Goal: Task Accomplishment & Management: Manage account settings

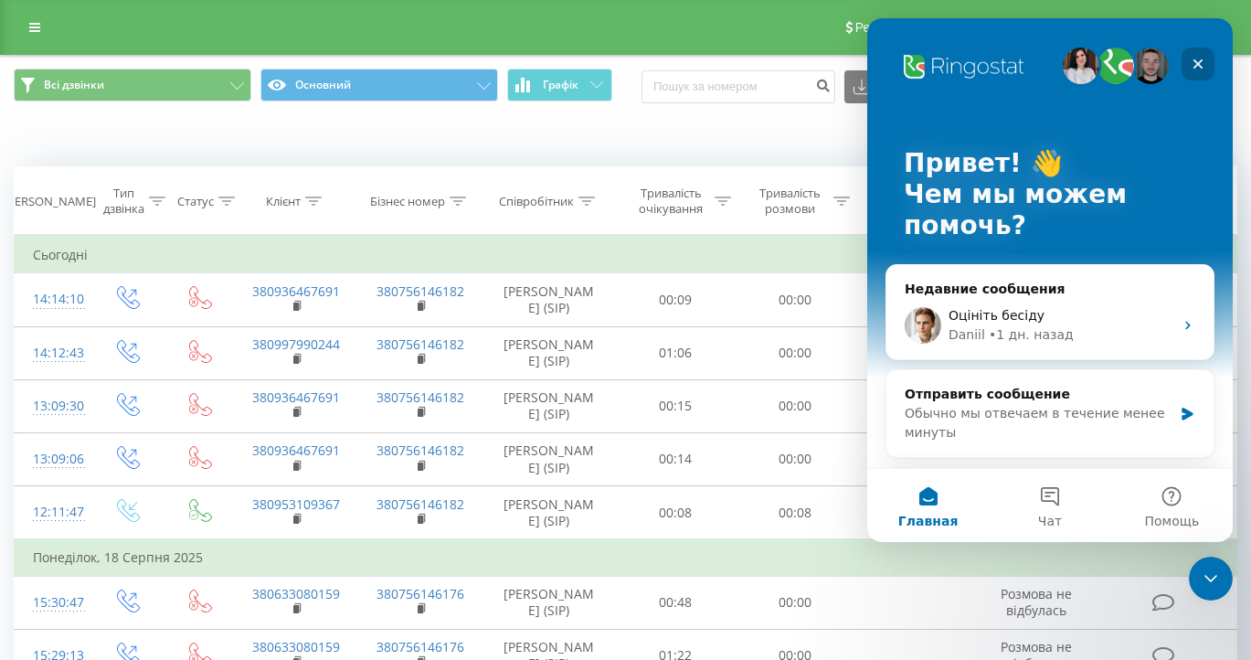
drag, startPoint x: 1199, startPoint y: 66, endPoint x: 1975, endPoint y: 80, distance: 776.0
click at [1199, 66] on icon "Закрыть" at bounding box center [1199, 64] width 10 height 10
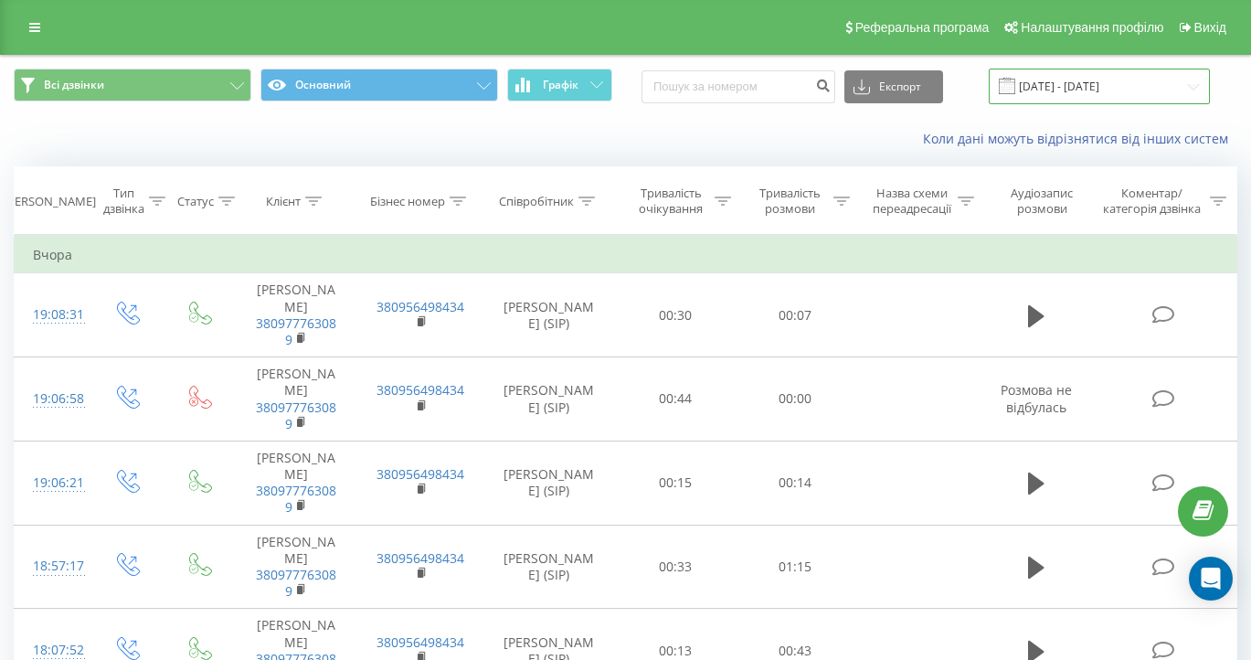
click at [1126, 104] on input "20.07.2025 - 20.08.2025" at bounding box center [1099, 87] width 221 height 36
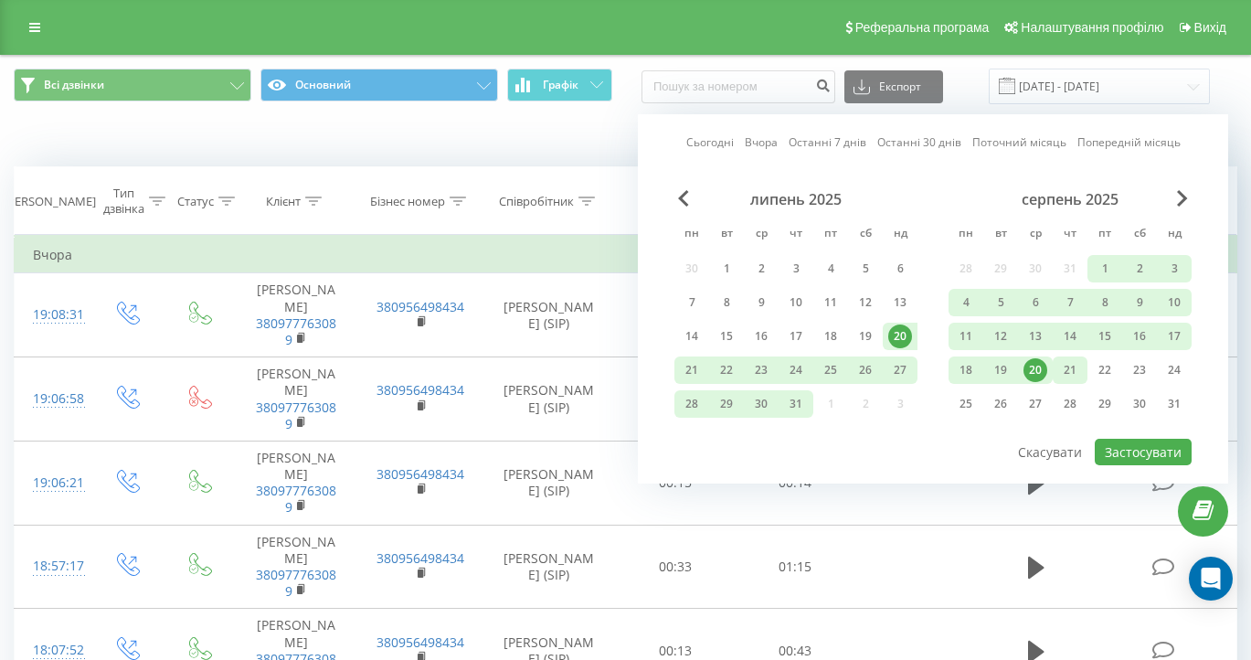
click at [1067, 382] on div "21" at bounding box center [1070, 370] width 24 height 24
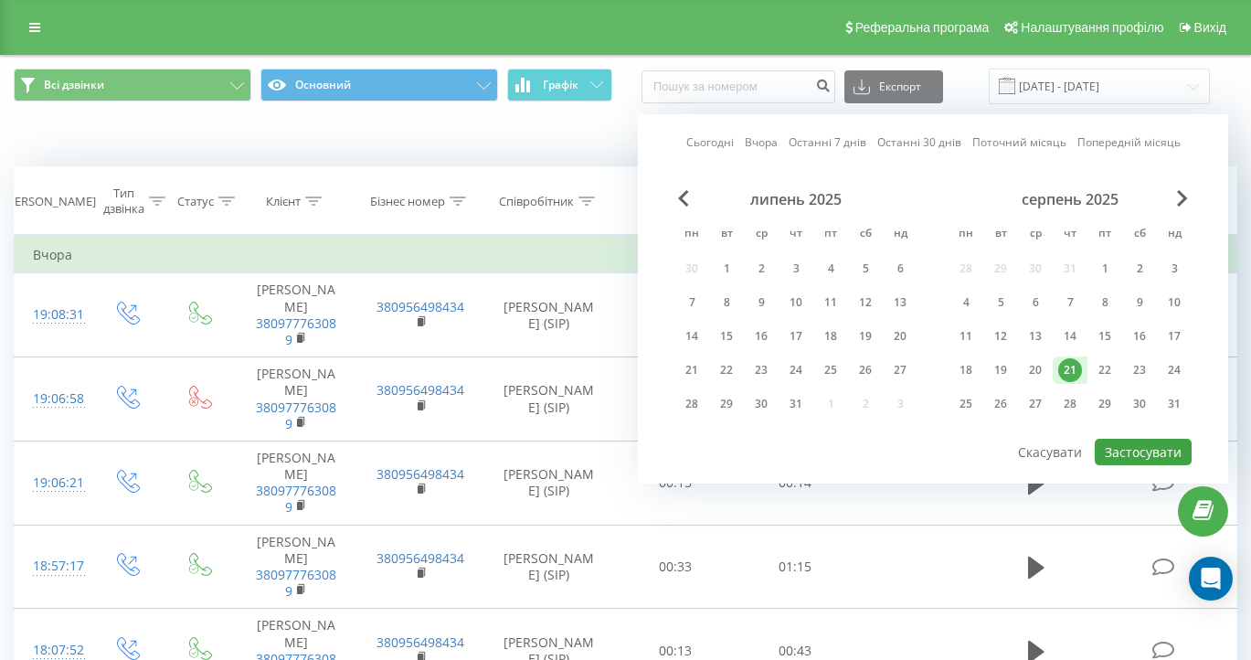
click at [1130, 465] on button "Застосувати" at bounding box center [1143, 452] width 97 height 27
type input "21.08.2025 - 21.08.2025"
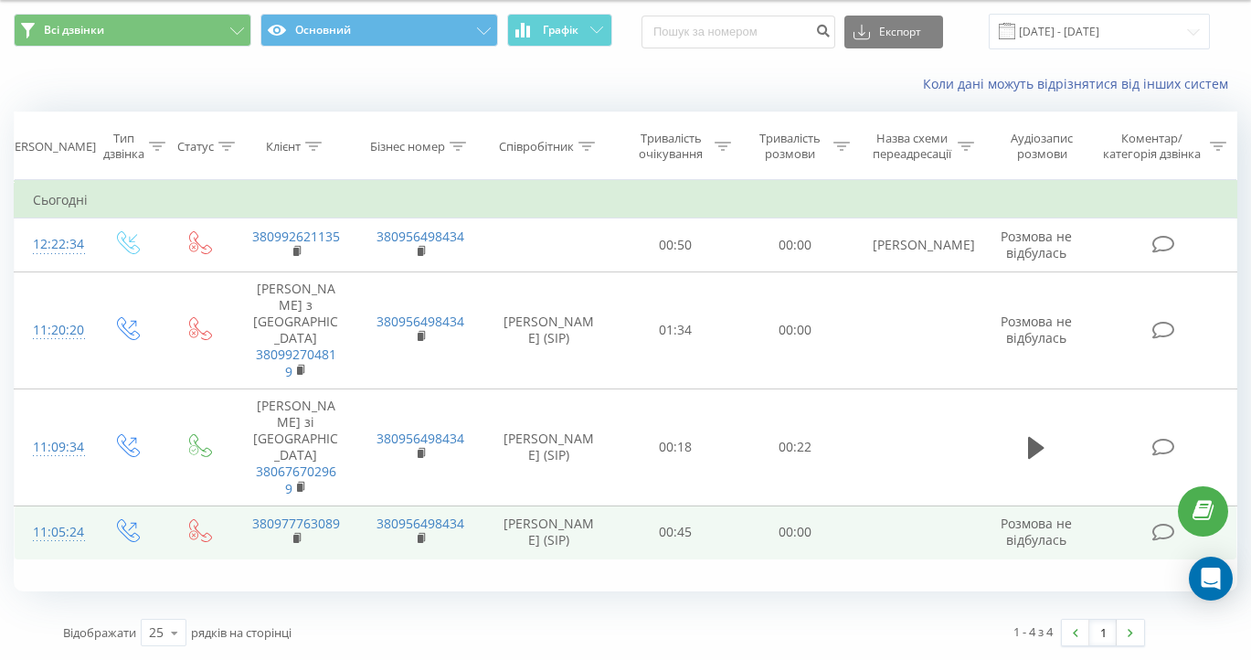
scroll to position [70, 0]
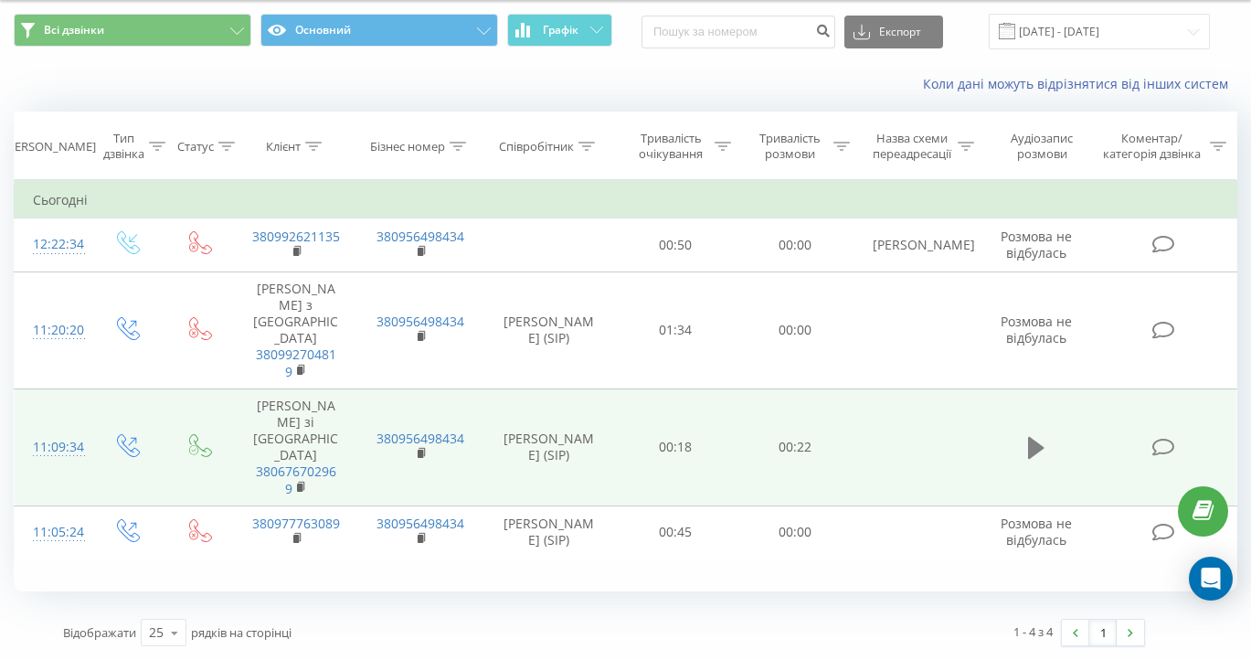
click at [1035, 437] on icon at bounding box center [1036, 448] width 16 height 22
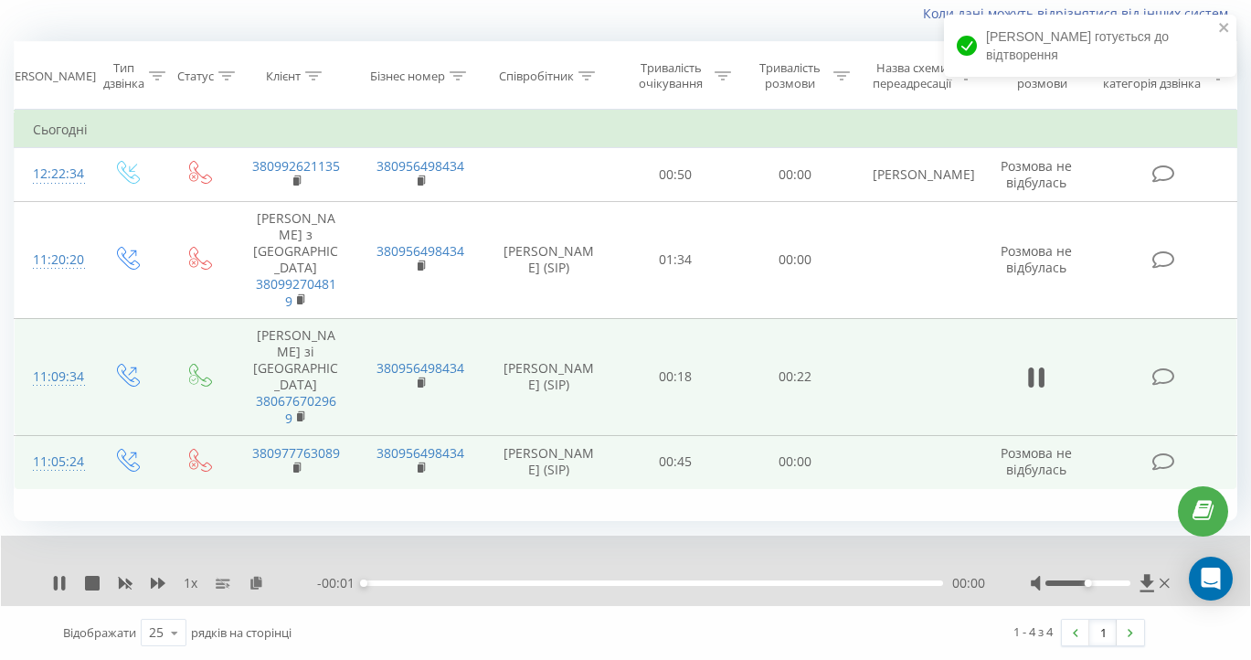
scroll to position [141, 0]
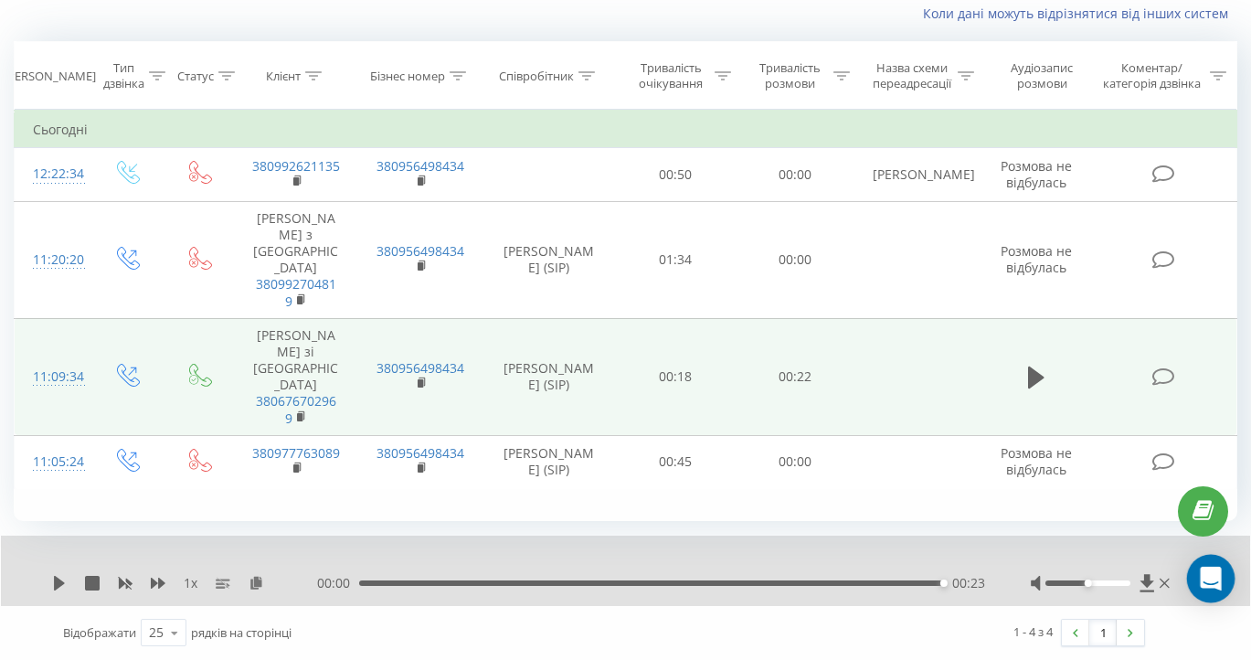
click at [1209, 572] on icon "Open Intercom Messenger" at bounding box center [1210, 579] width 21 height 24
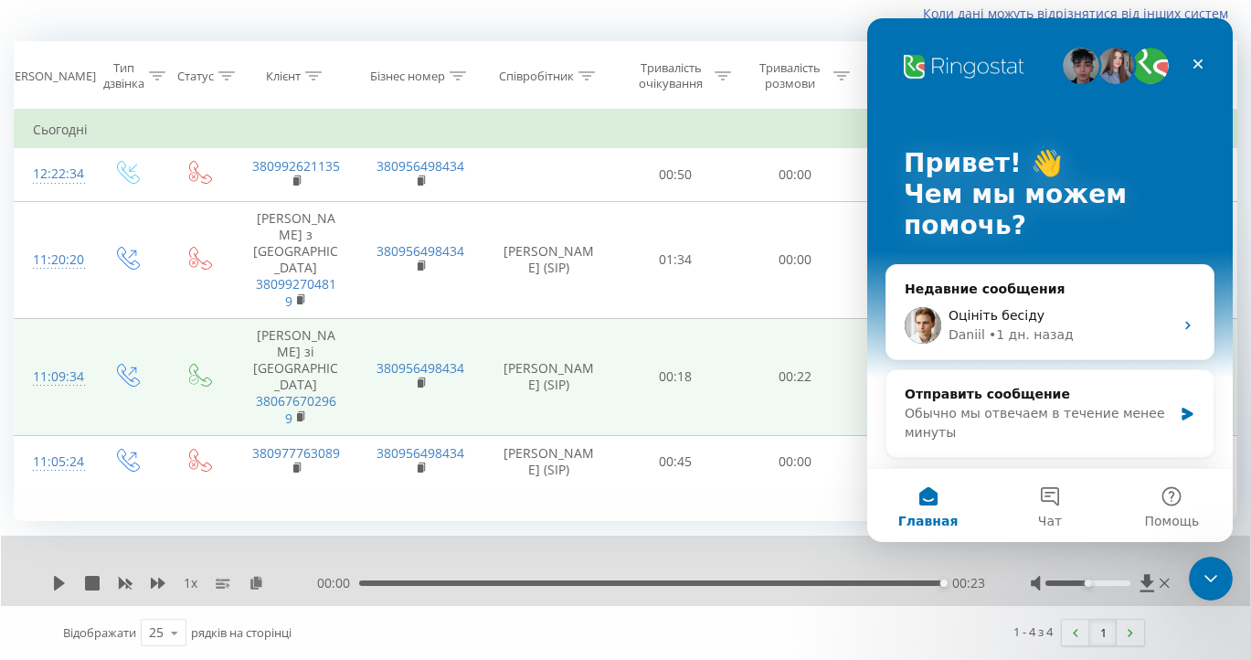
scroll to position [0, 0]
click at [1061, 320] on div "Оцініть бесіду" at bounding box center [1061, 315] width 225 height 19
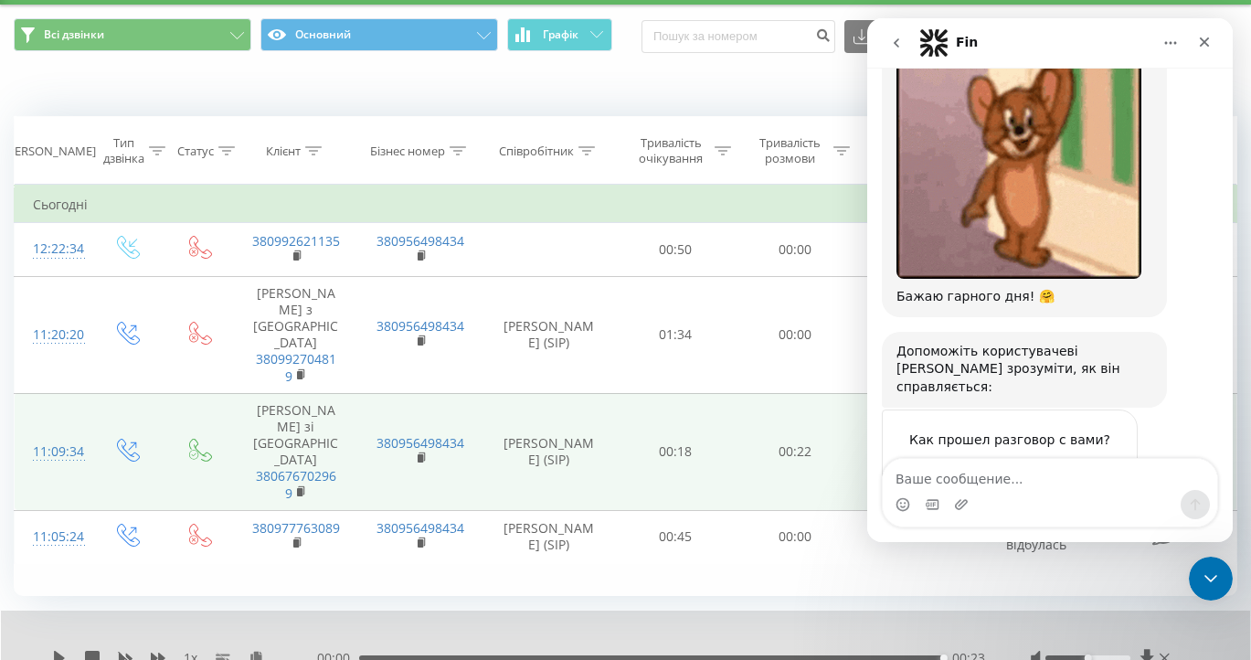
scroll to position [52, 0]
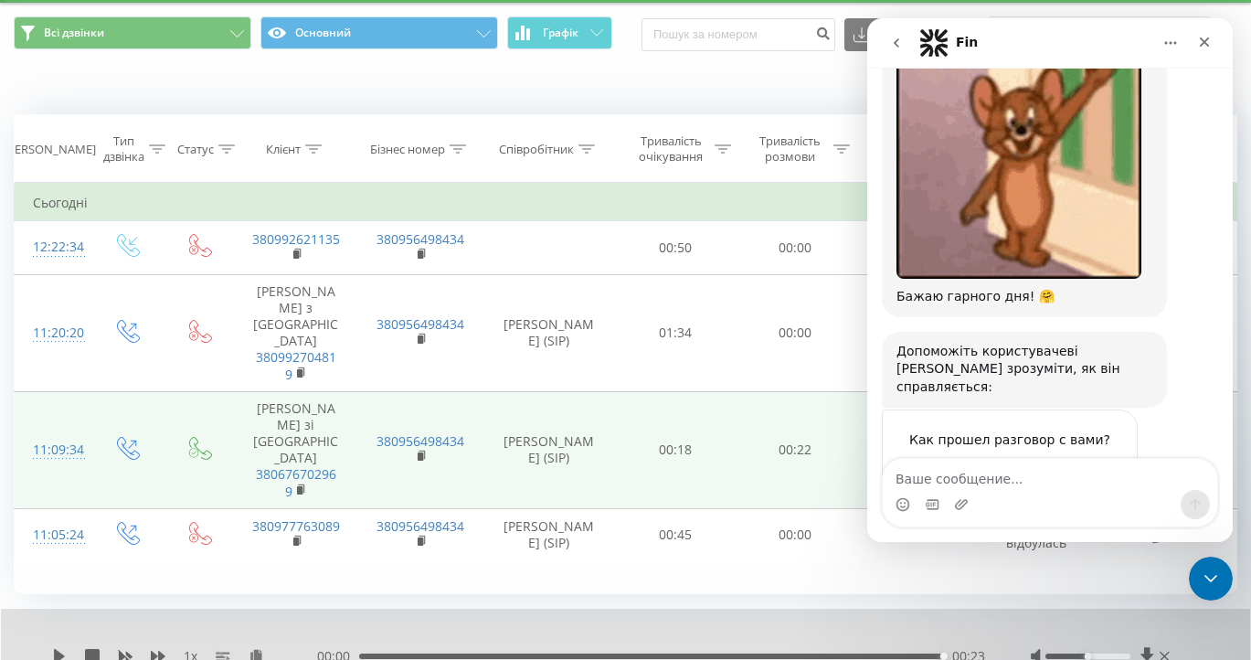
click at [992, 486] on textarea "Ваше сообщение..." at bounding box center [1050, 474] width 334 height 31
click at [897, 44] on icon "go back" at bounding box center [896, 42] width 5 height 9
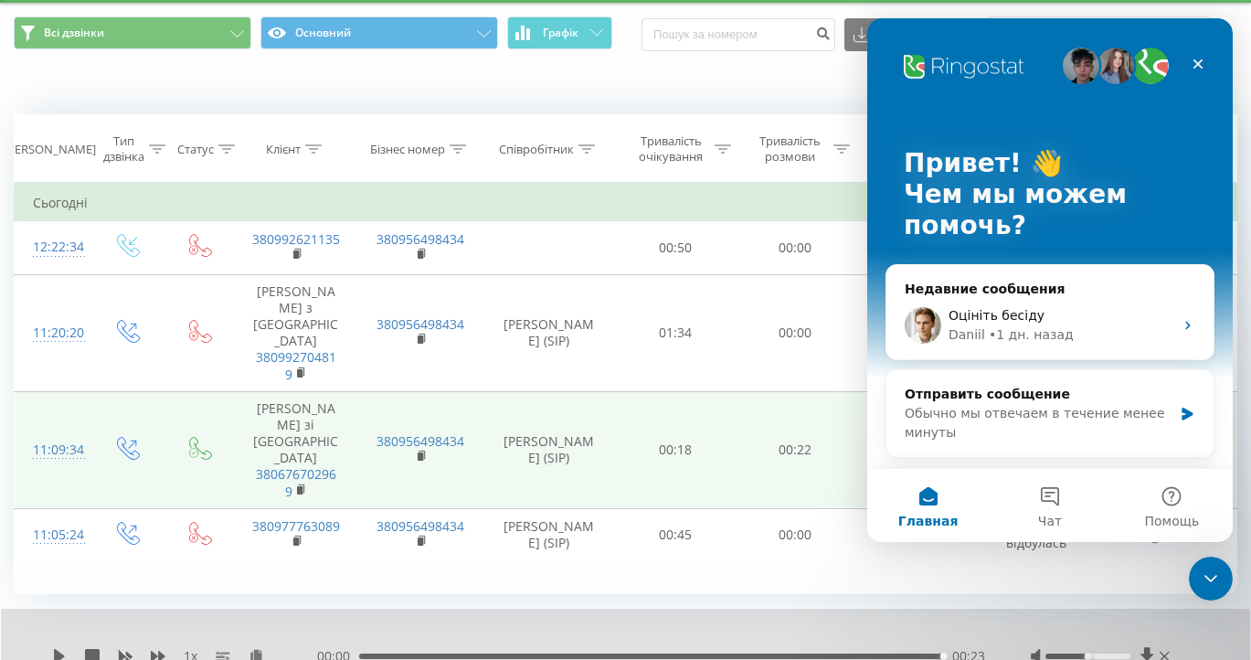
scroll to position [0, 0]
click at [963, 432] on div "Обычно мы отвечаем в течение менее минуты" at bounding box center [1039, 423] width 268 height 38
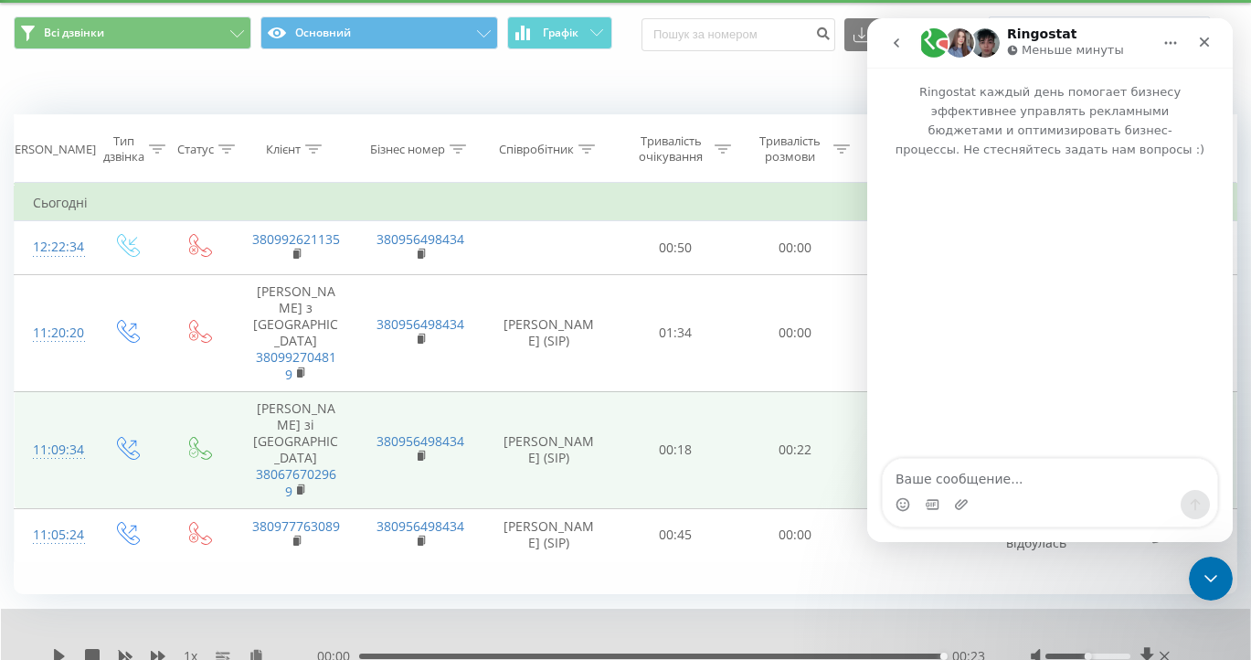
click at [996, 483] on textarea "Ваше сообщение..." at bounding box center [1050, 474] width 334 height 31
type textarea "Вітаю!"
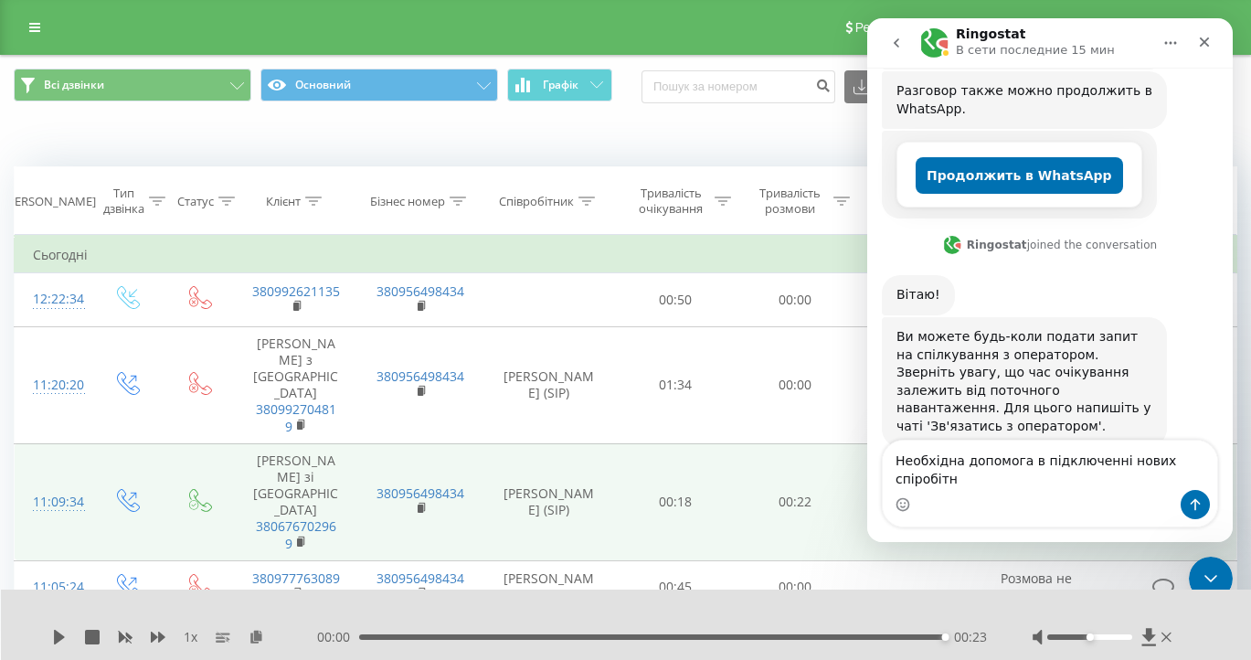
scroll to position [323, 0]
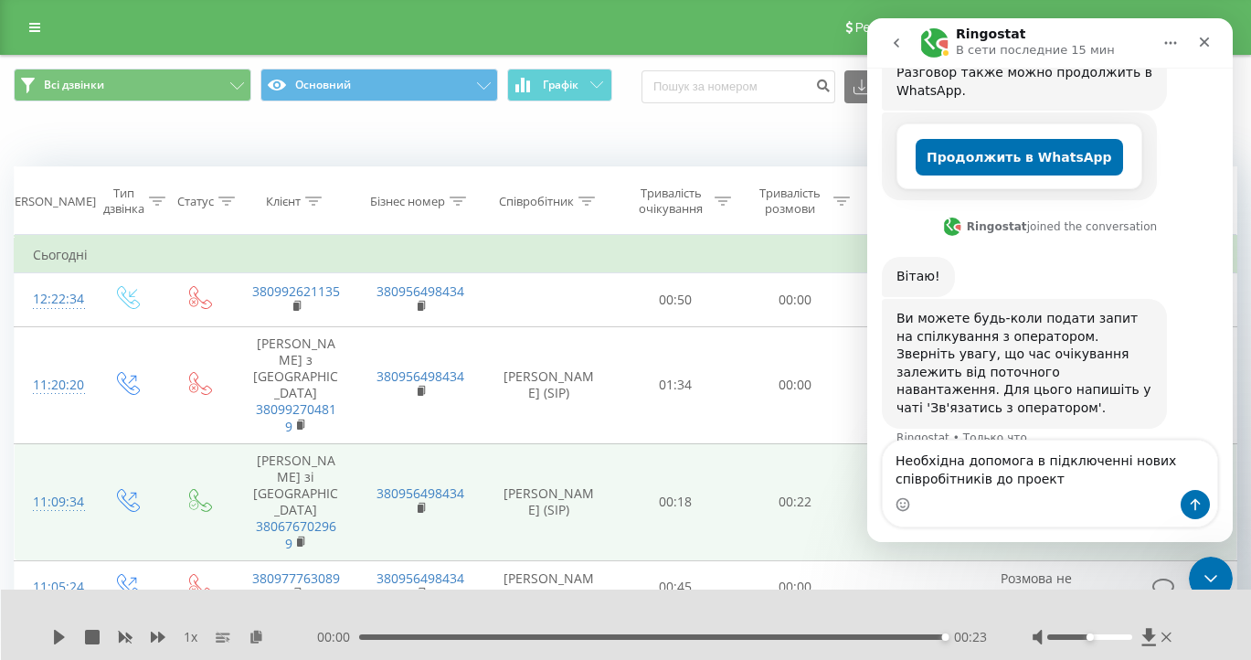
type textarea "Необхідна допомога в підключенні нових співробітників до проекту"
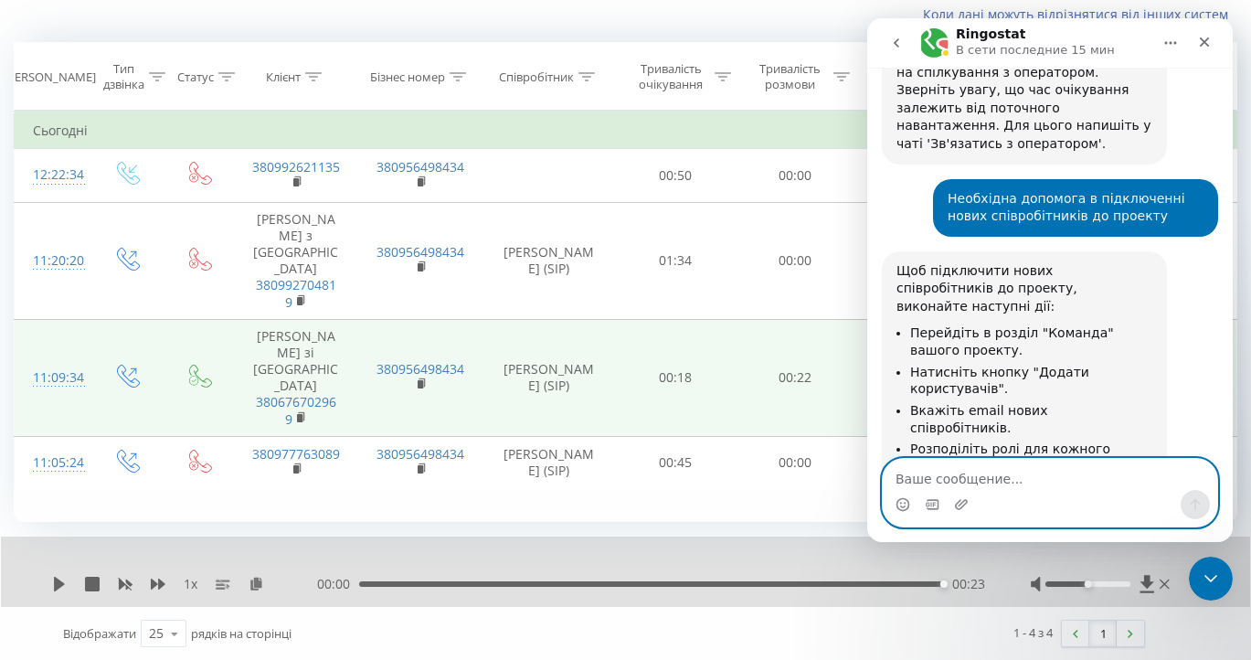
scroll to position [123, 0]
click at [964, 484] on textarea "Ваше сообщение..." at bounding box center [1050, 474] width 334 height 31
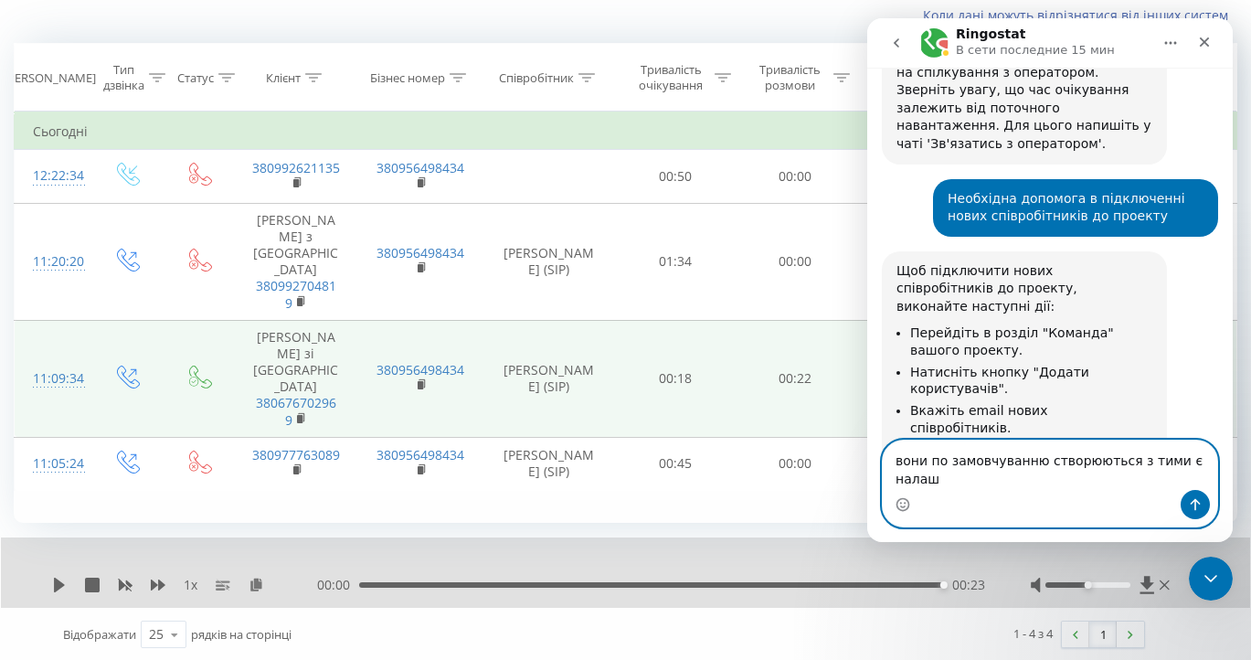
scroll to position [605, 0]
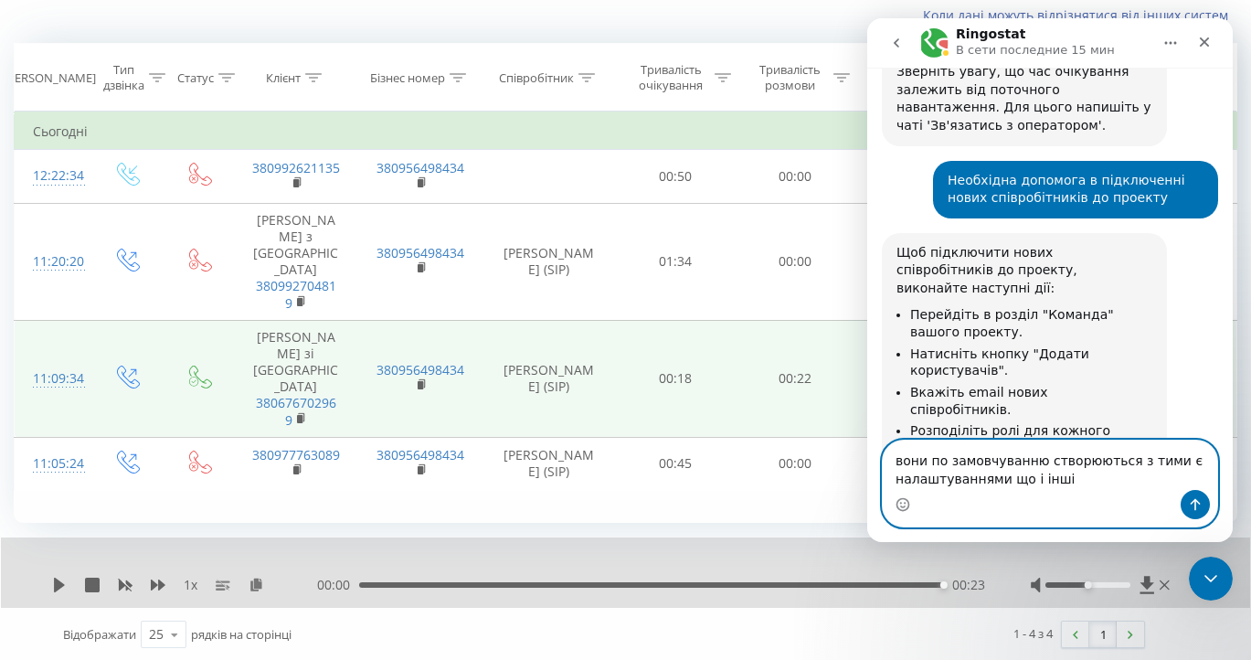
type textarea "вони по замовчуванню створюються з тими є налаштуваннями що і інші?"
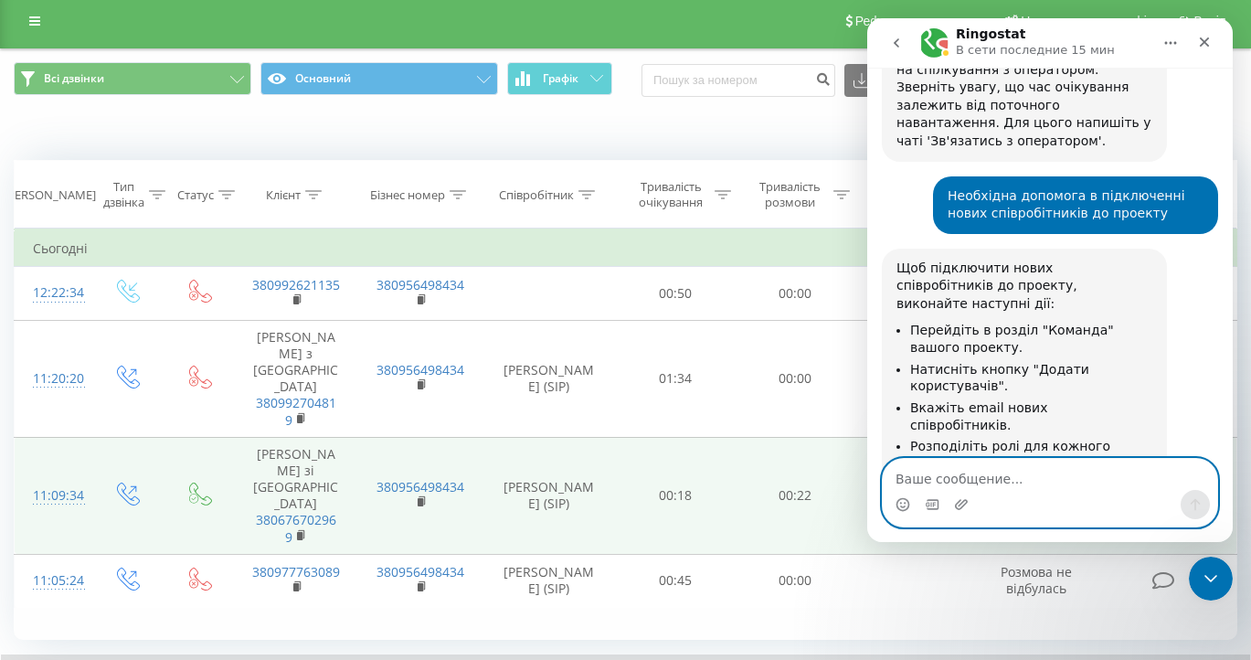
scroll to position [658, 0]
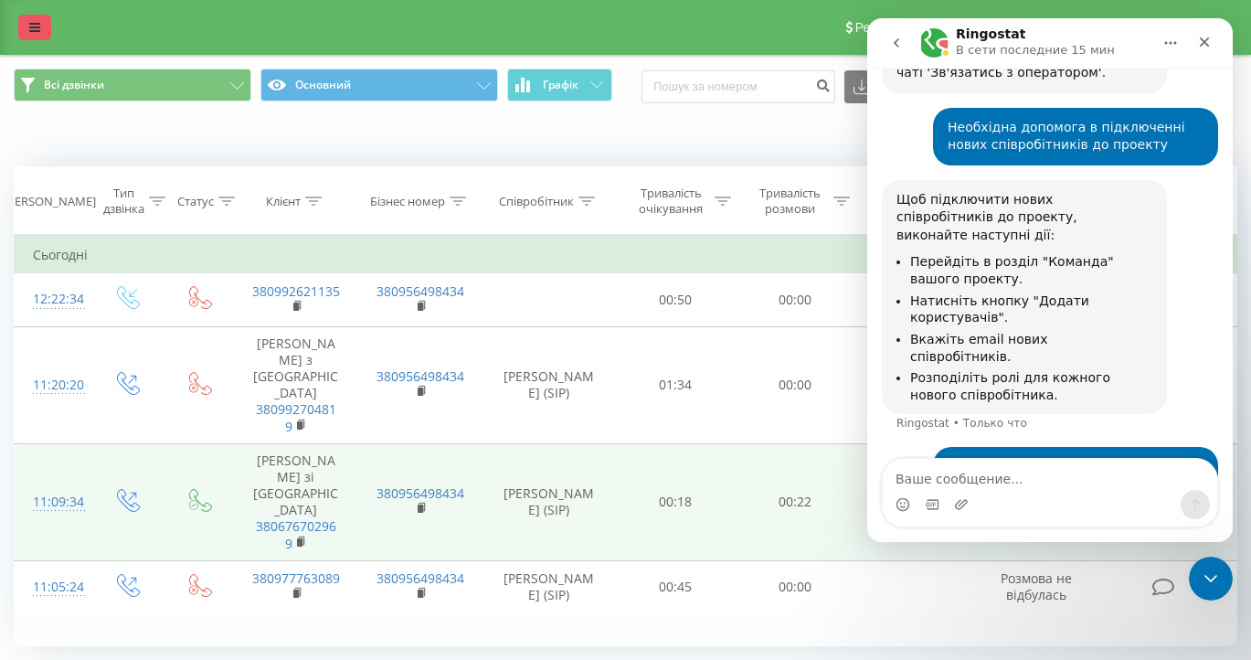
click at [35, 30] on icon at bounding box center [34, 27] width 11 height 13
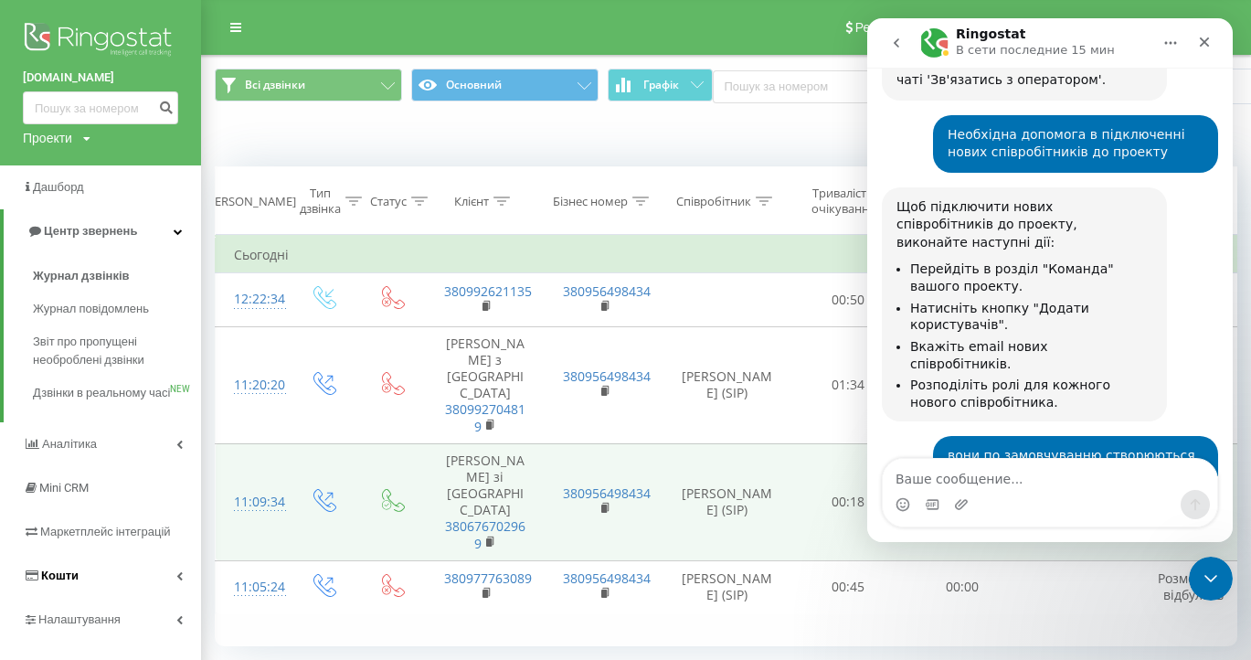
scroll to position [747, 0]
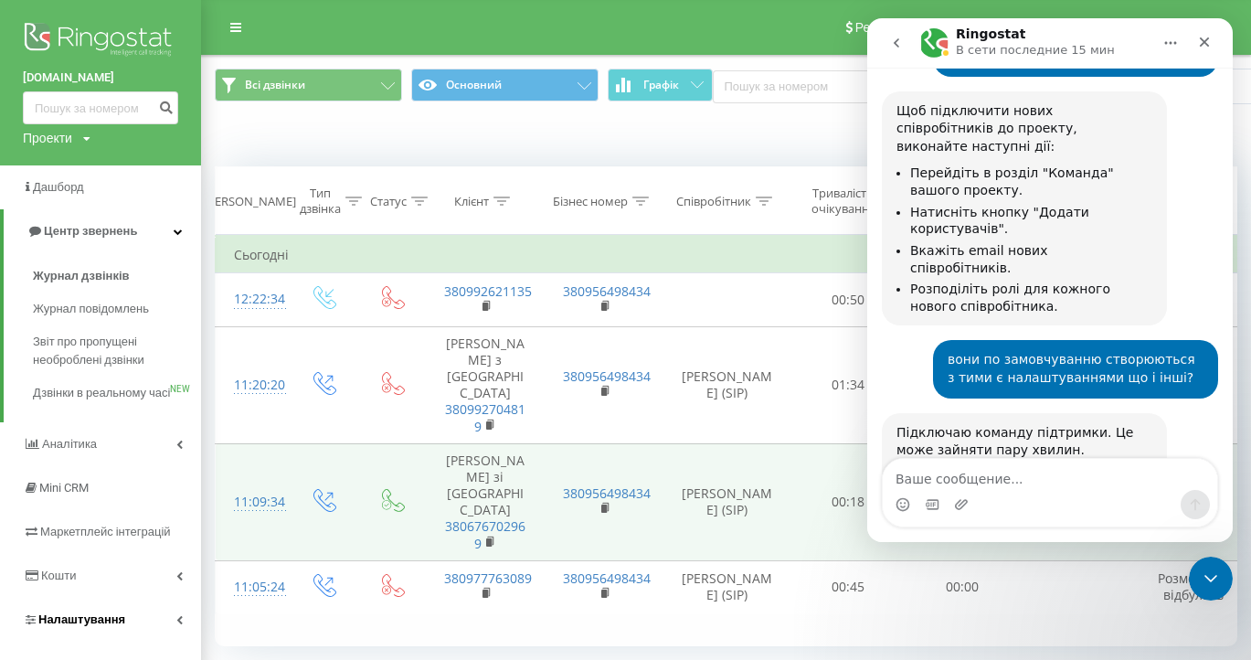
click at [81, 625] on span "Налаштування" at bounding box center [81, 619] width 87 height 14
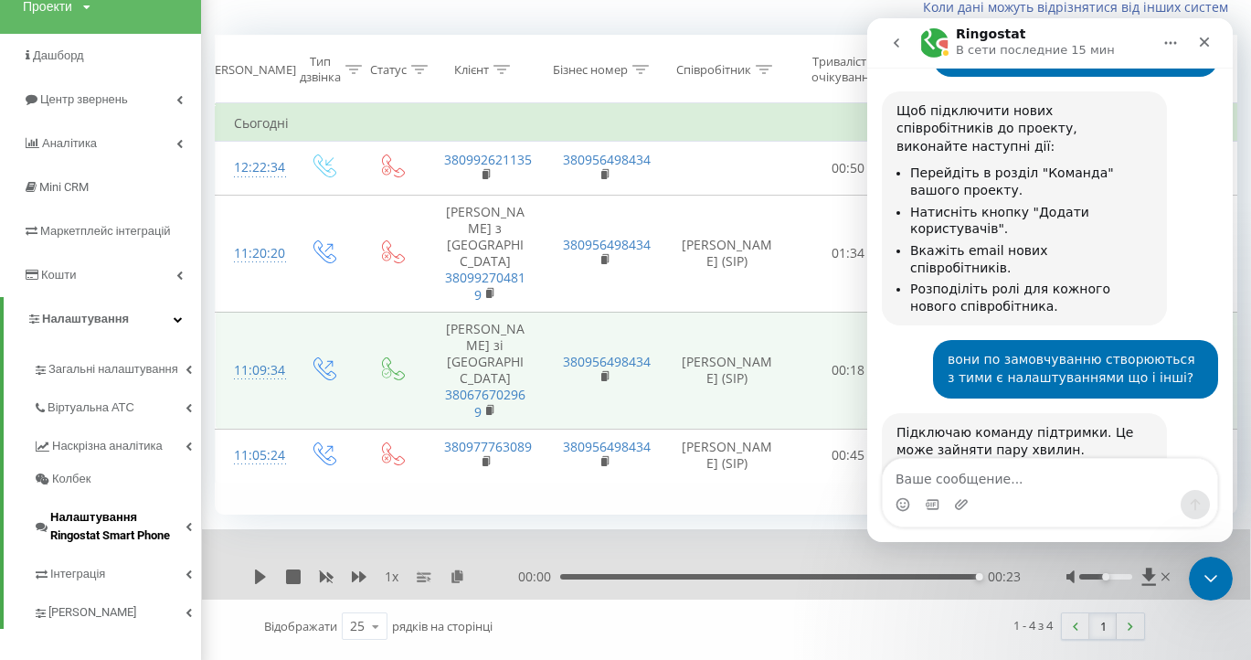
scroll to position [131, 0]
click at [109, 100] on span "Центр звернень" at bounding box center [86, 100] width 93 height 14
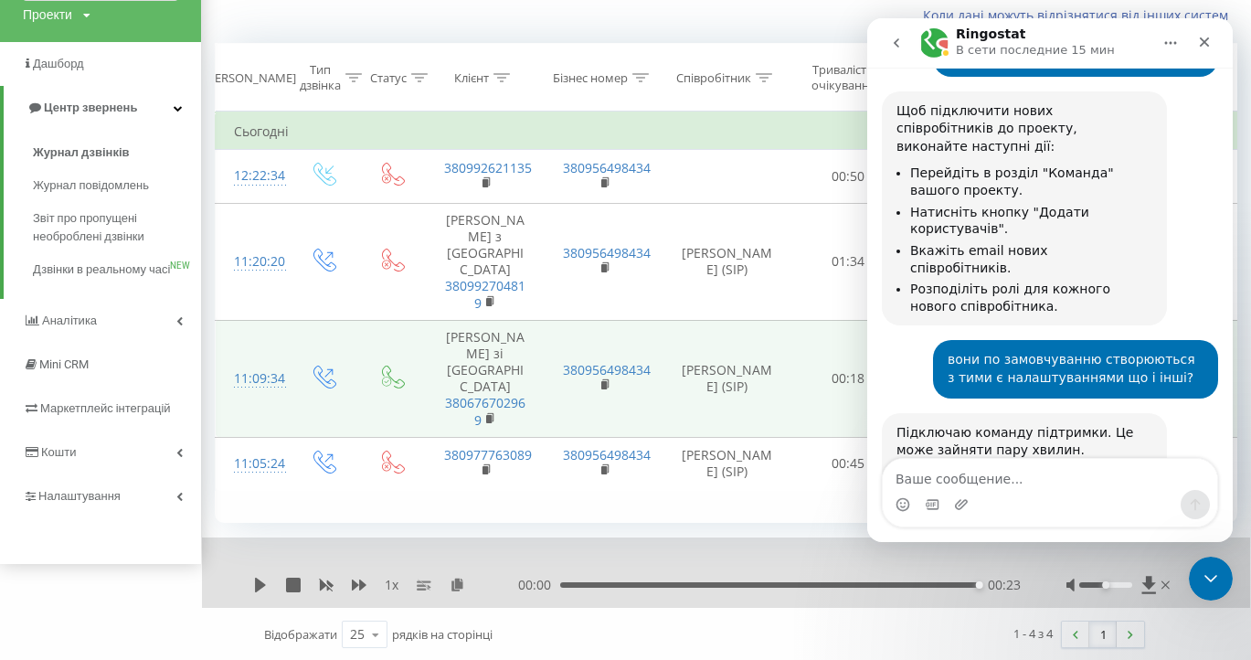
click at [311, 469] on div "Фільтрувати за умовою Дорівнює Введіть значення Скасувати OK Фільтрувати за умо…" at bounding box center [726, 316] width 1023 height 411
click at [66, 16] on div "Проекти" at bounding box center [47, 14] width 49 height 18
click at [56, 43] on link "[DOMAIN_NAME]" at bounding box center [82, 42] width 89 height 15
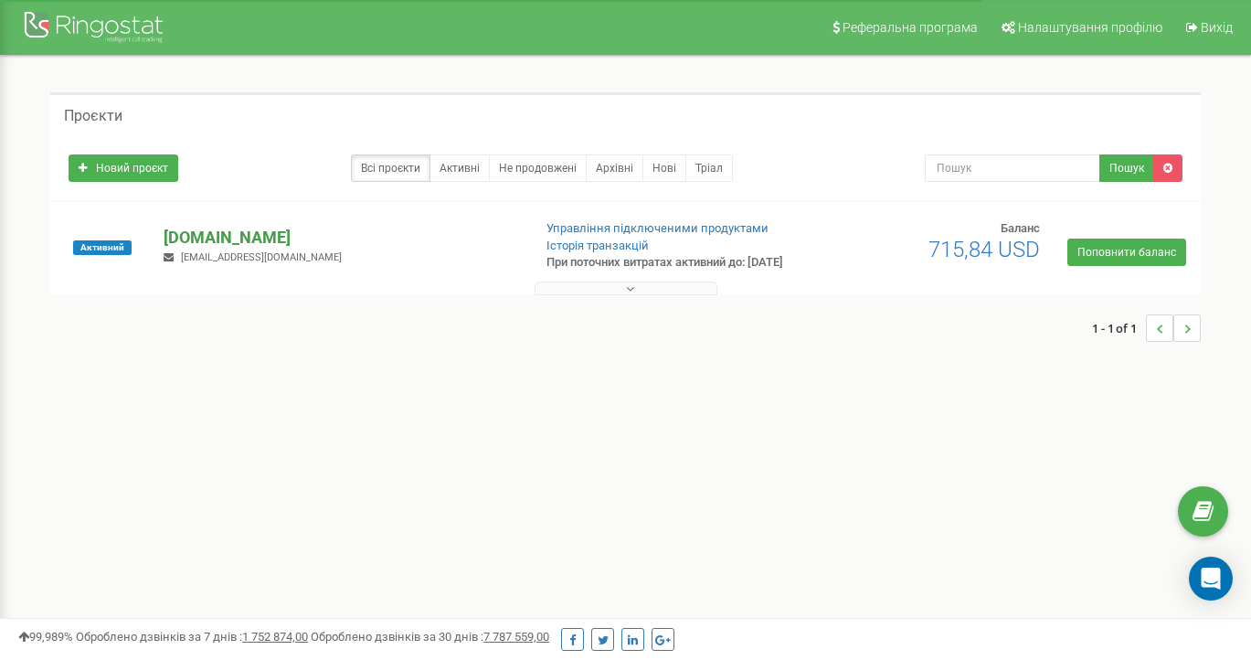
click at [196, 244] on p "[DOMAIN_NAME]" at bounding box center [340, 238] width 353 height 24
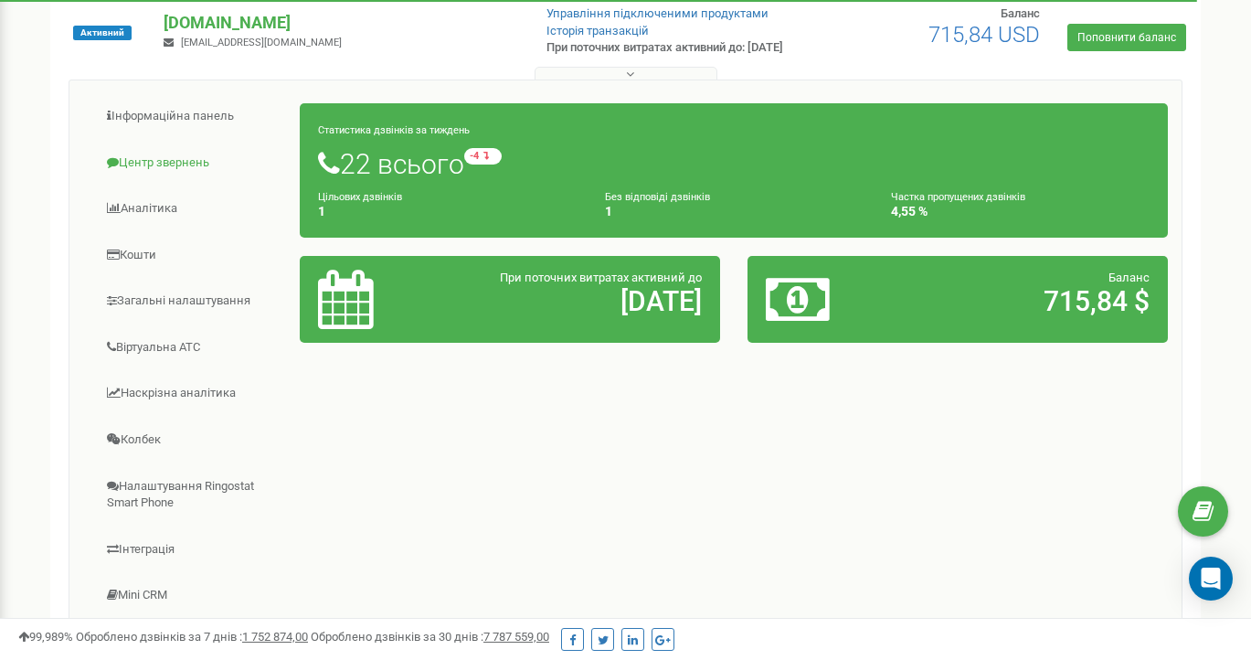
scroll to position [220, 0]
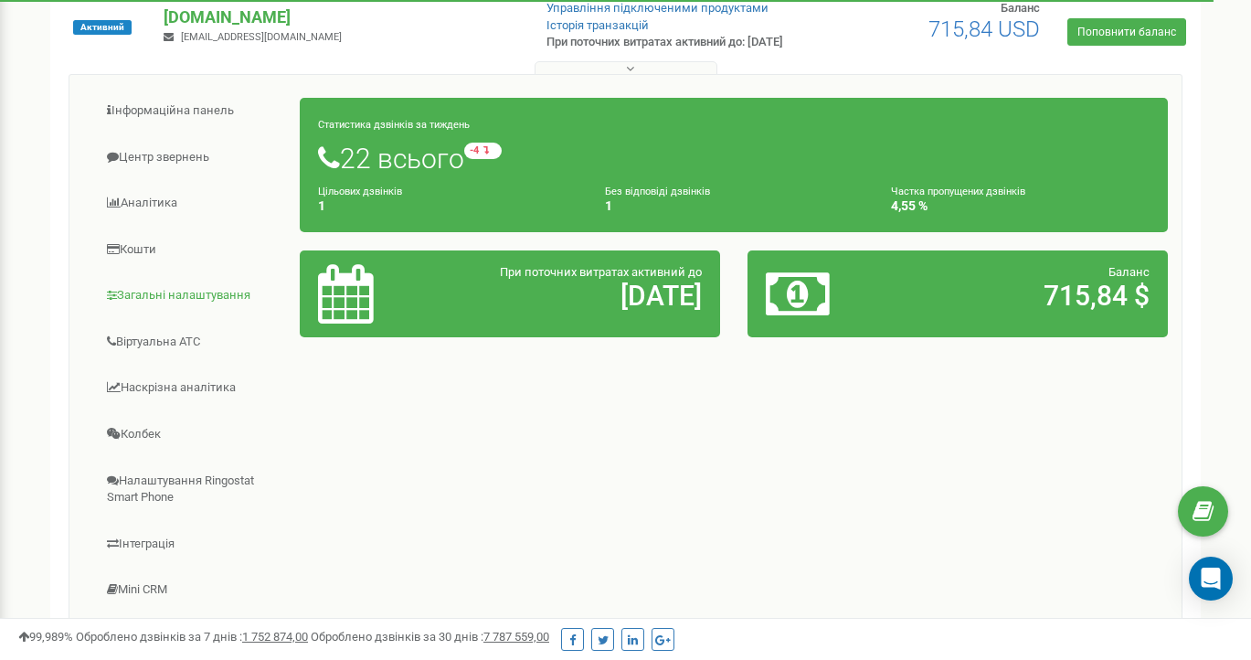
click at [187, 303] on link "Загальні налаштування" at bounding box center [192, 295] width 218 height 45
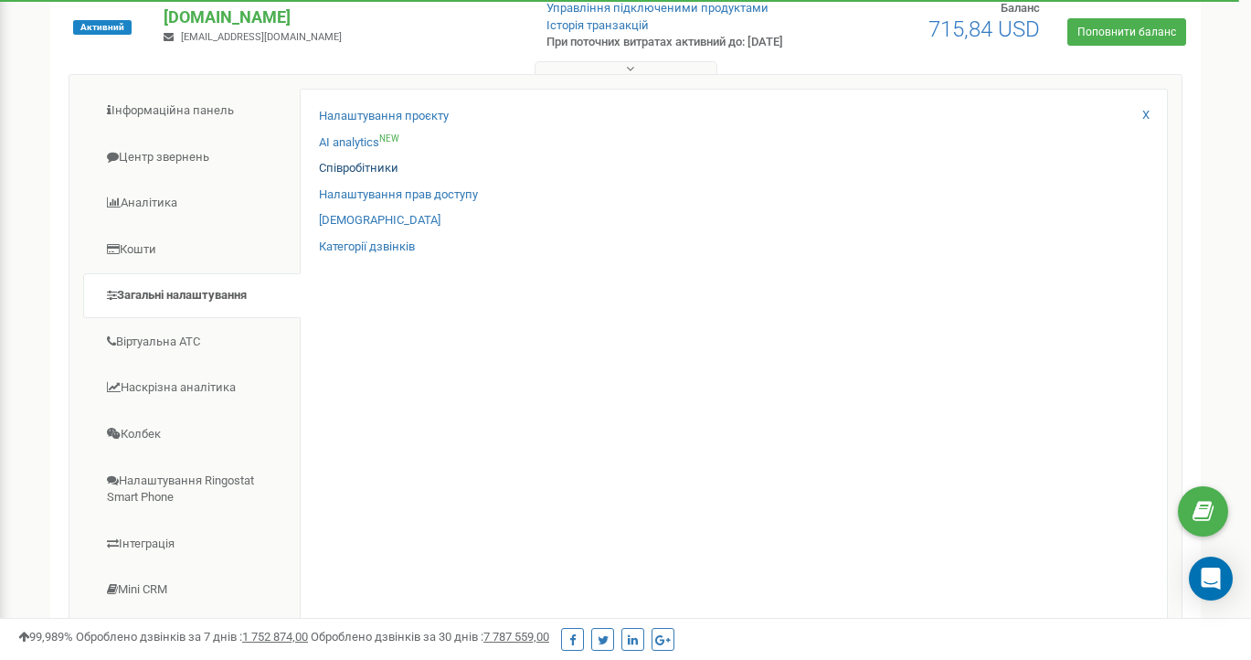
click at [352, 175] on link "Співробітники" at bounding box center [359, 168] width 80 height 17
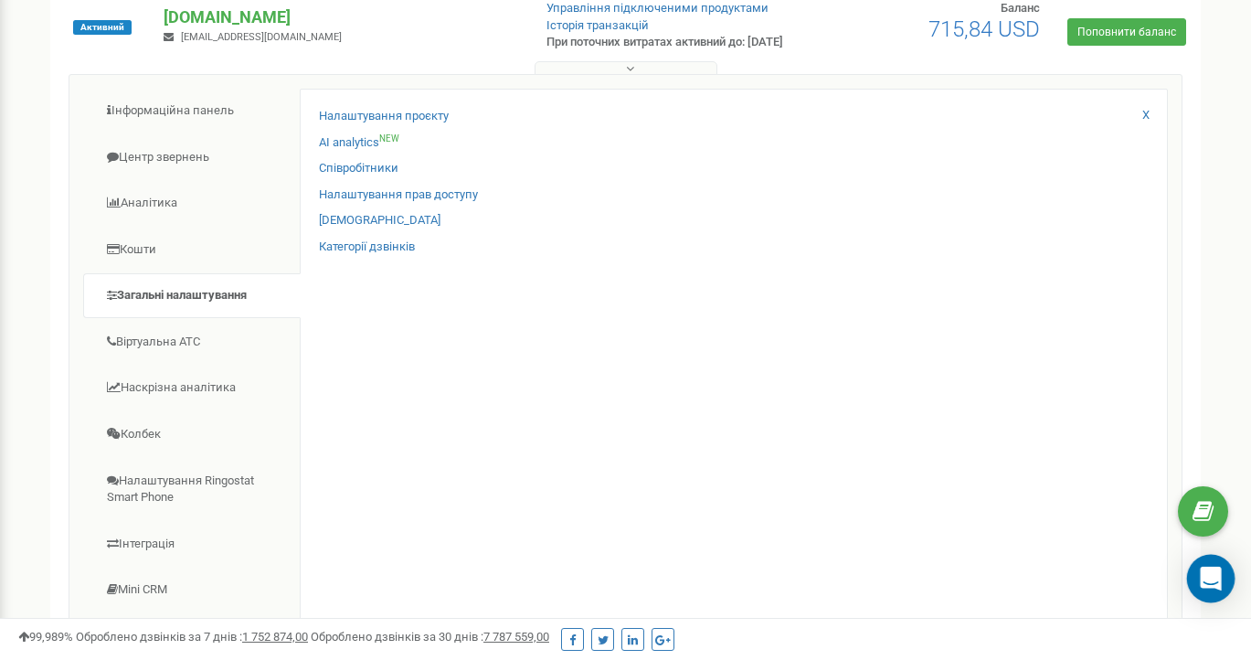
click at [1211, 583] on icon "Open Intercom Messenger" at bounding box center [1210, 579] width 21 height 24
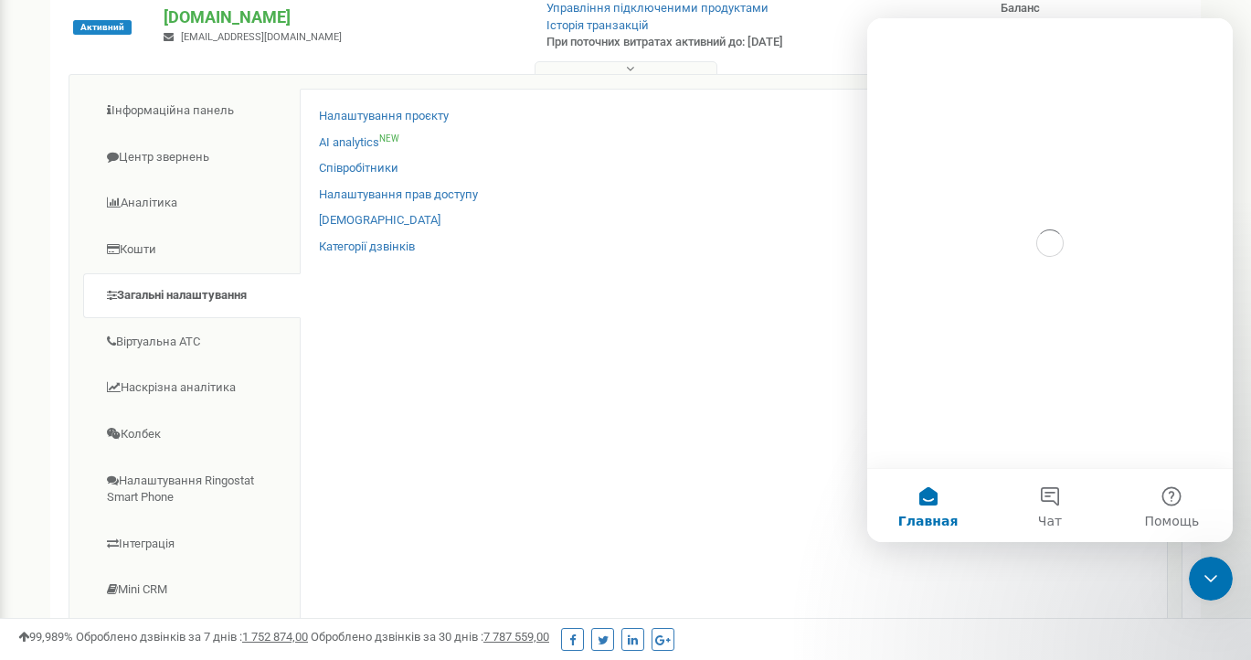
scroll to position [0, 0]
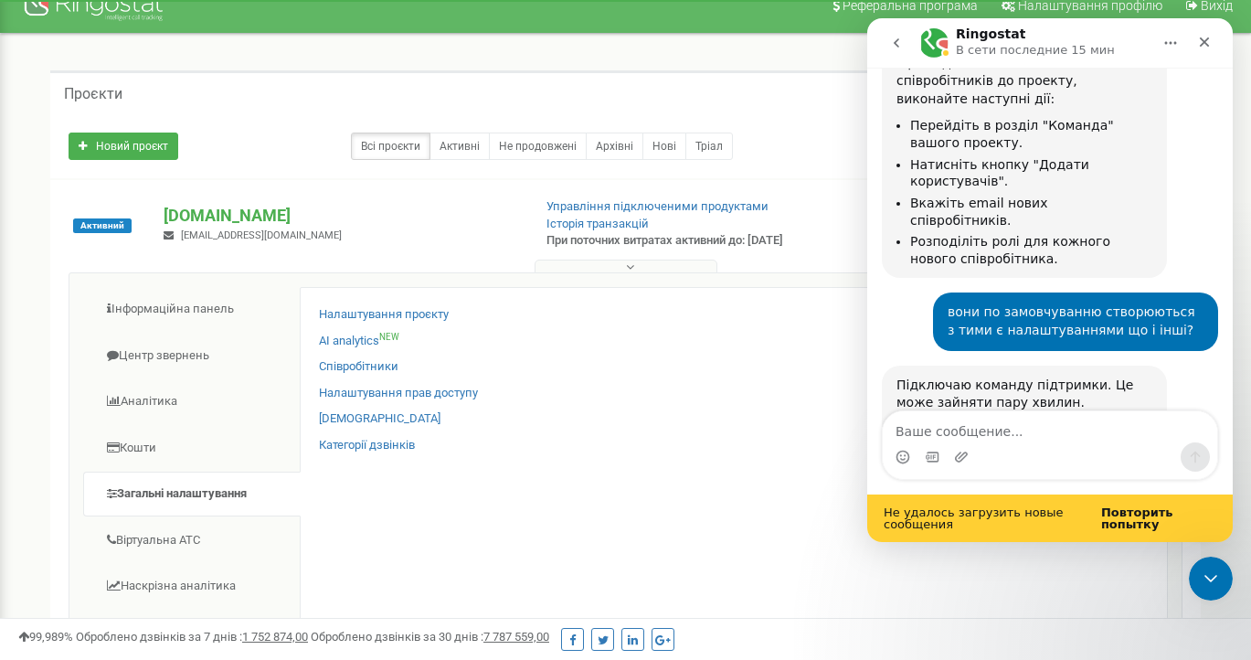
scroll to position [38, 0]
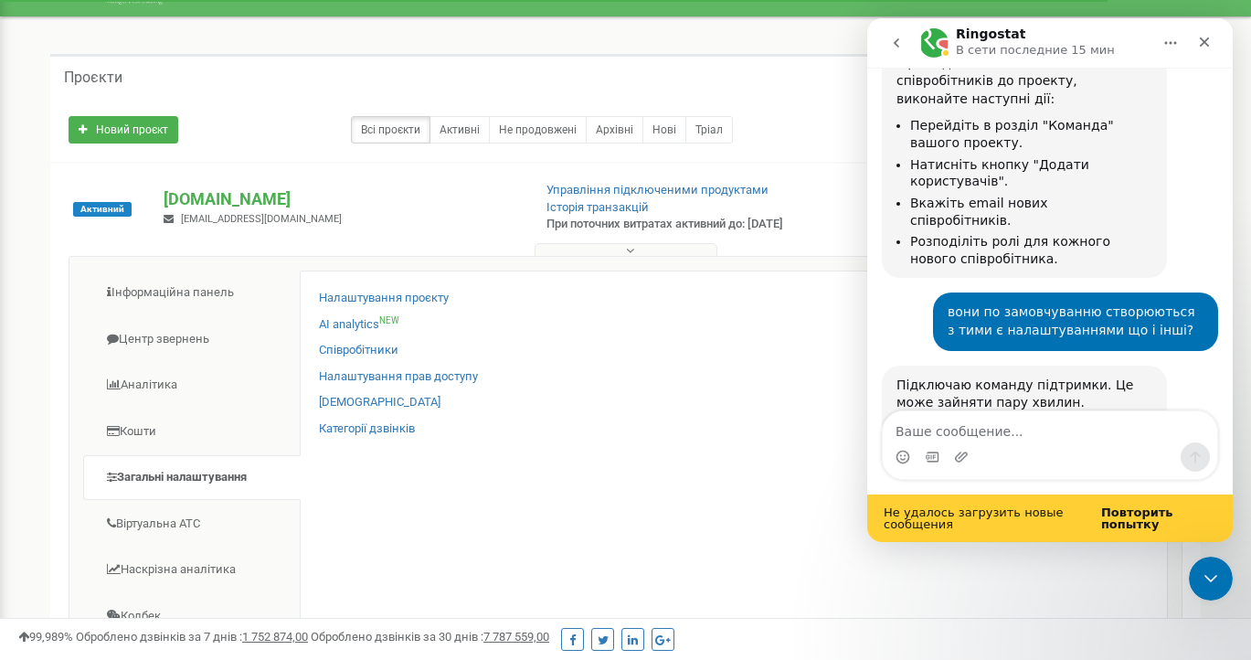
click at [1139, 526] on b "Повторить попытку" at bounding box center [1137, 518] width 72 height 26
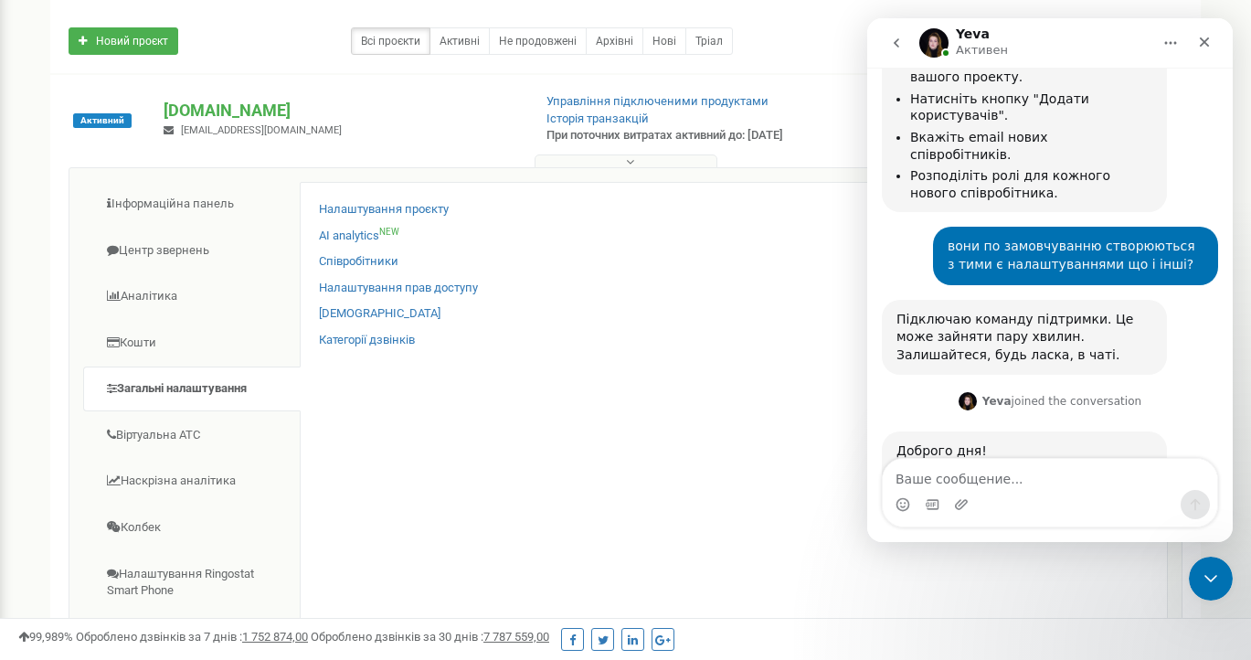
scroll to position [152, 0]
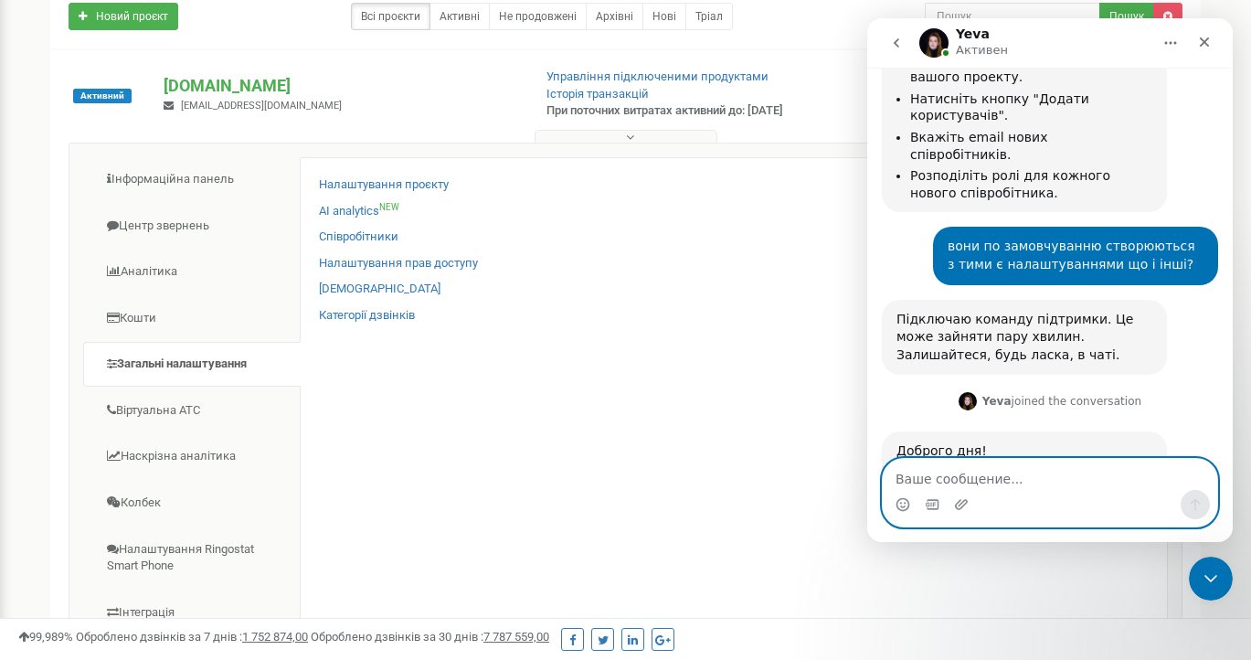
click at [983, 475] on textarea "Ваше сообщение..." at bounding box center [1050, 474] width 334 height 31
type textarea "d"
type textarea "n"
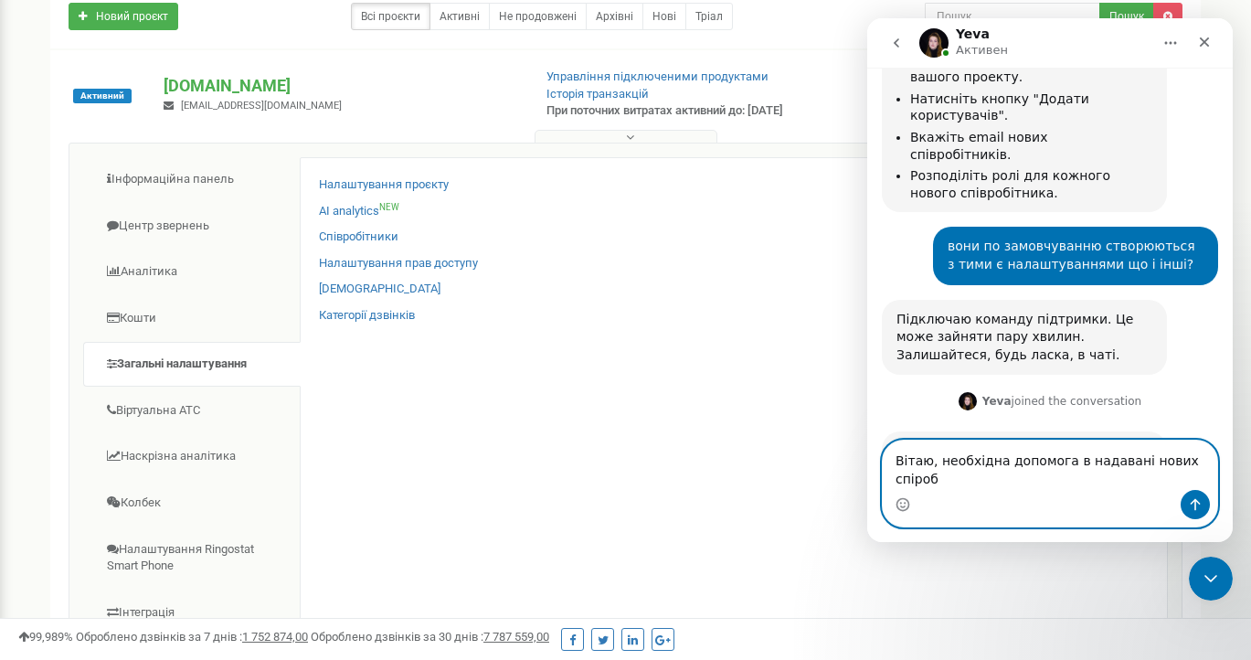
scroll to position [878, 0]
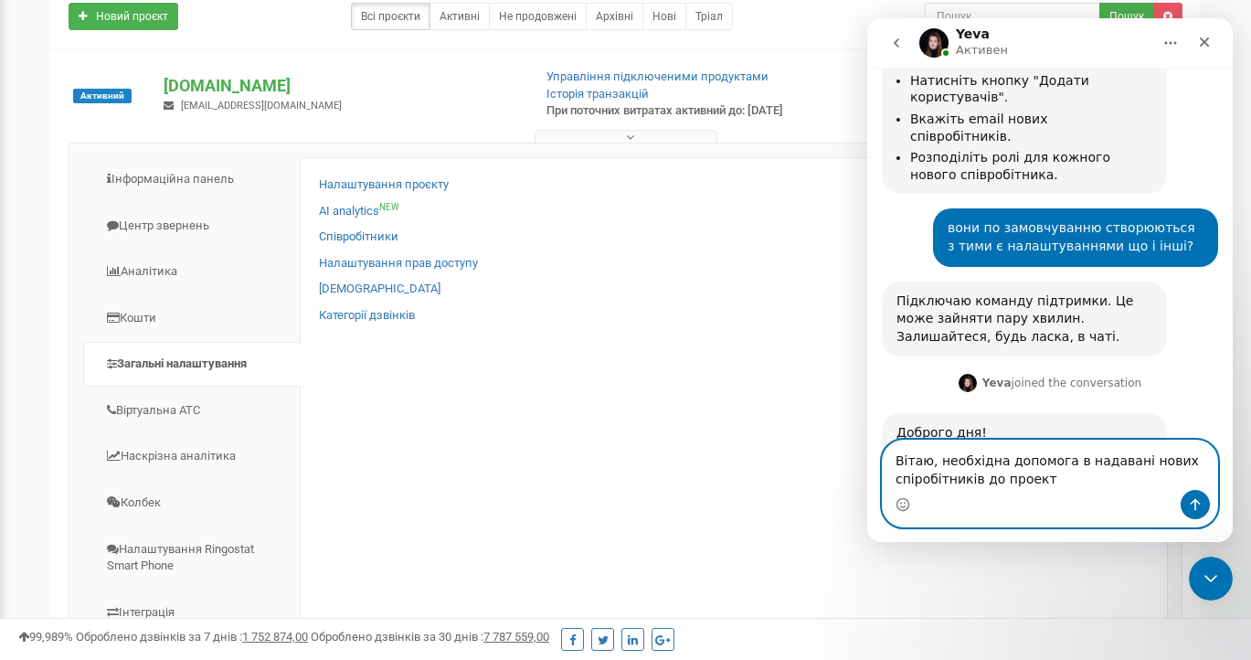
type textarea "Вітаю, необхідна допомога в надавані нових спіробітників до проекту"
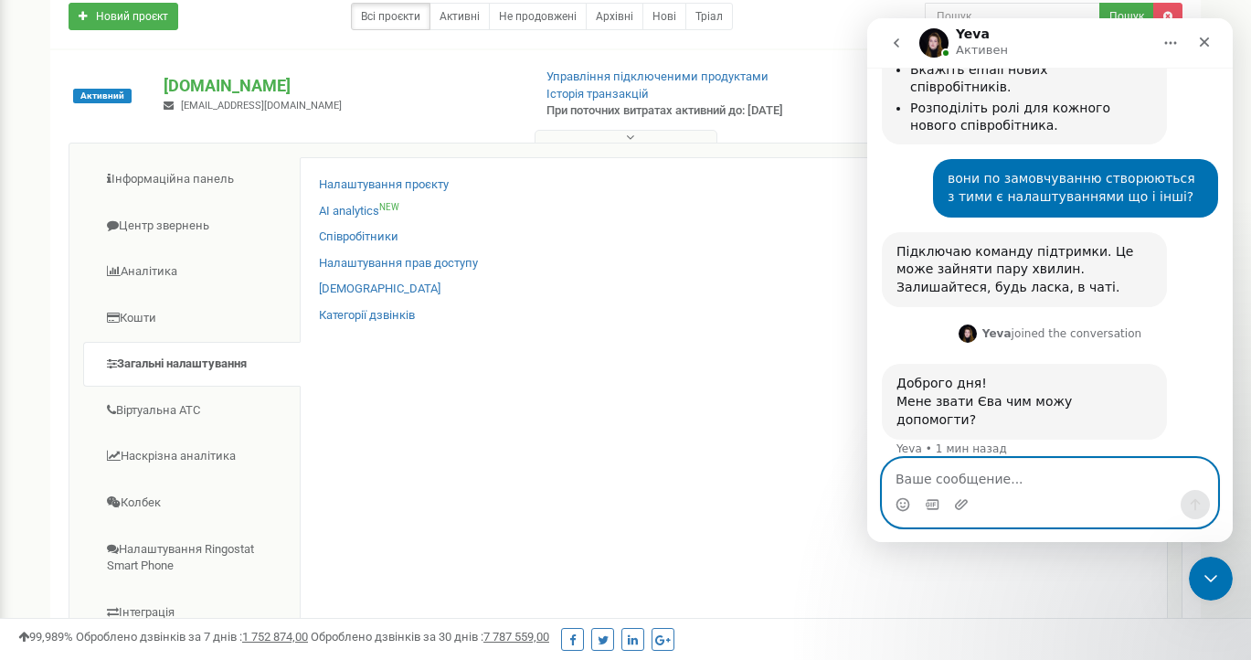
scroll to position [0, 0]
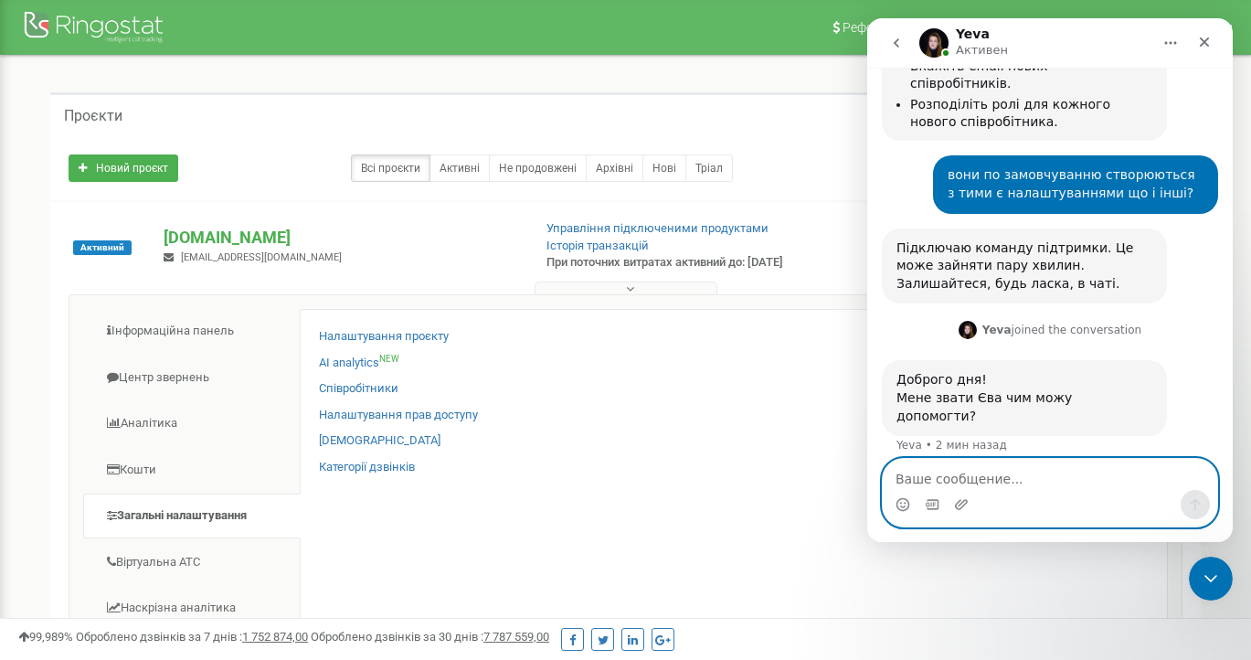
click at [1069, 486] on textarea "Ваше сообщение..." at bounding box center [1050, 474] width 334 height 31
type textarea "в додавані"
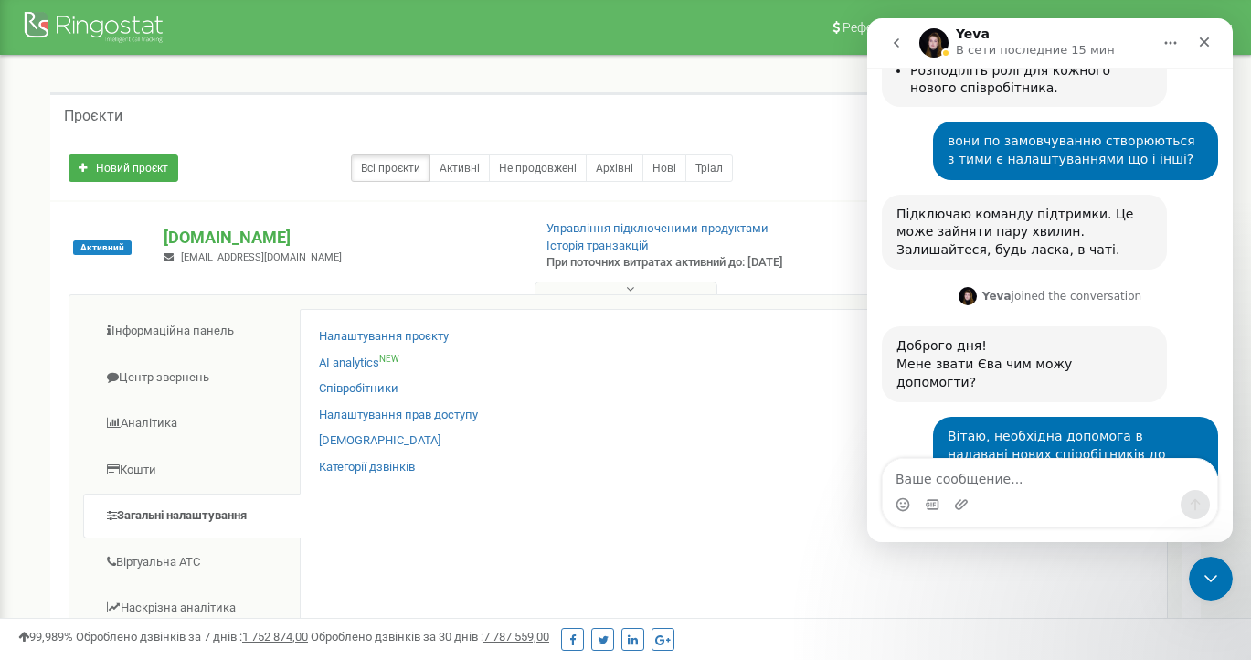
scroll to position [1061, 0]
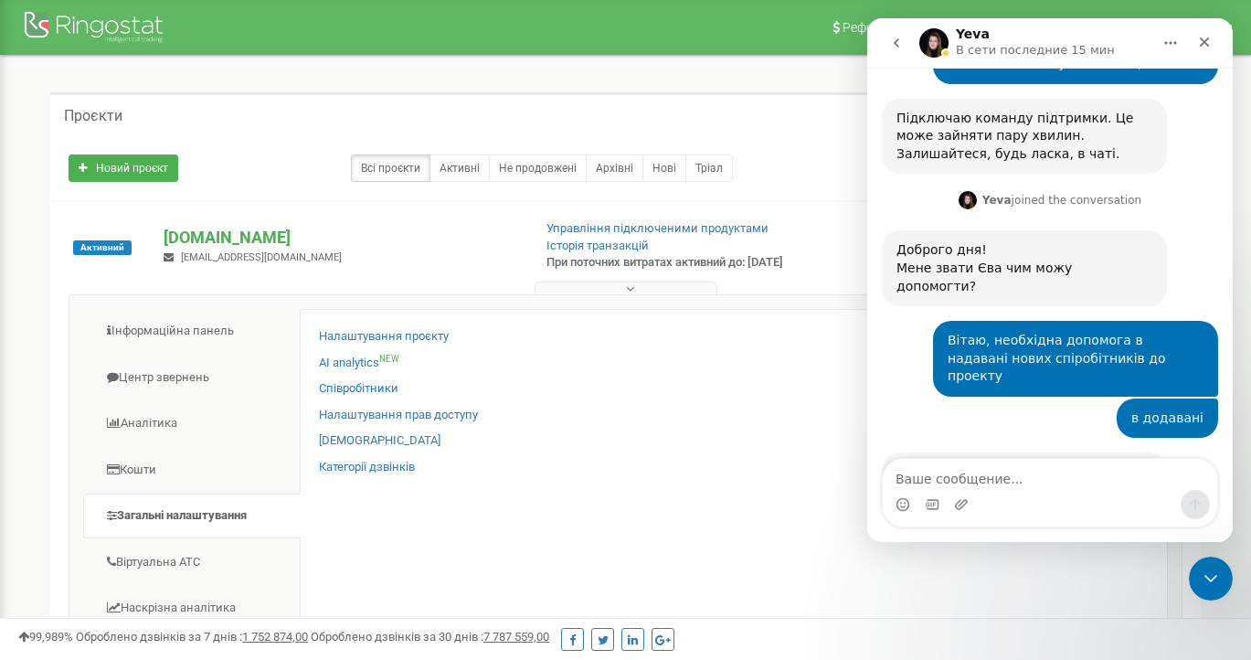
click at [1026, 464] on link "інструкція" at bounding box center [1023, 471] width 69 height 15
click at [358, 394] on link "Співробітники" at bounding box center [359, 388] width 80 height 17
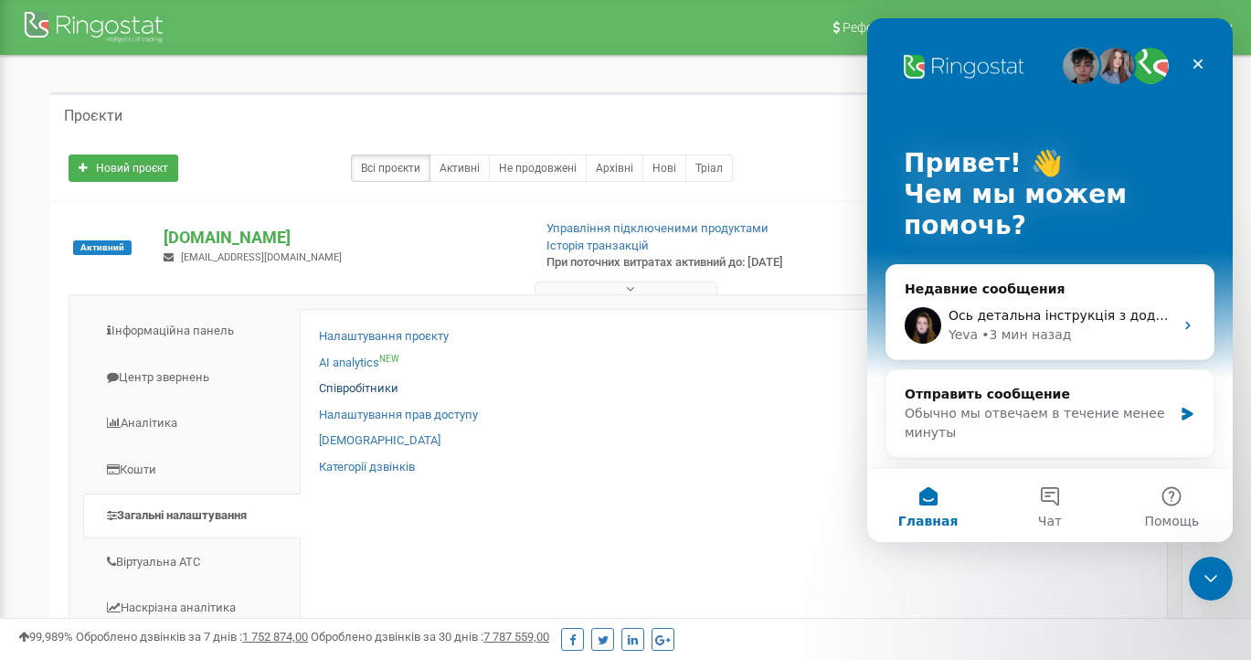
click at [366, 398] on link "Співробітники" at bounding box center [359, 388] width 80 height 17
click at [377, 398] on link "Співробітники" at bounding box center [359, 388] width 80 height 17
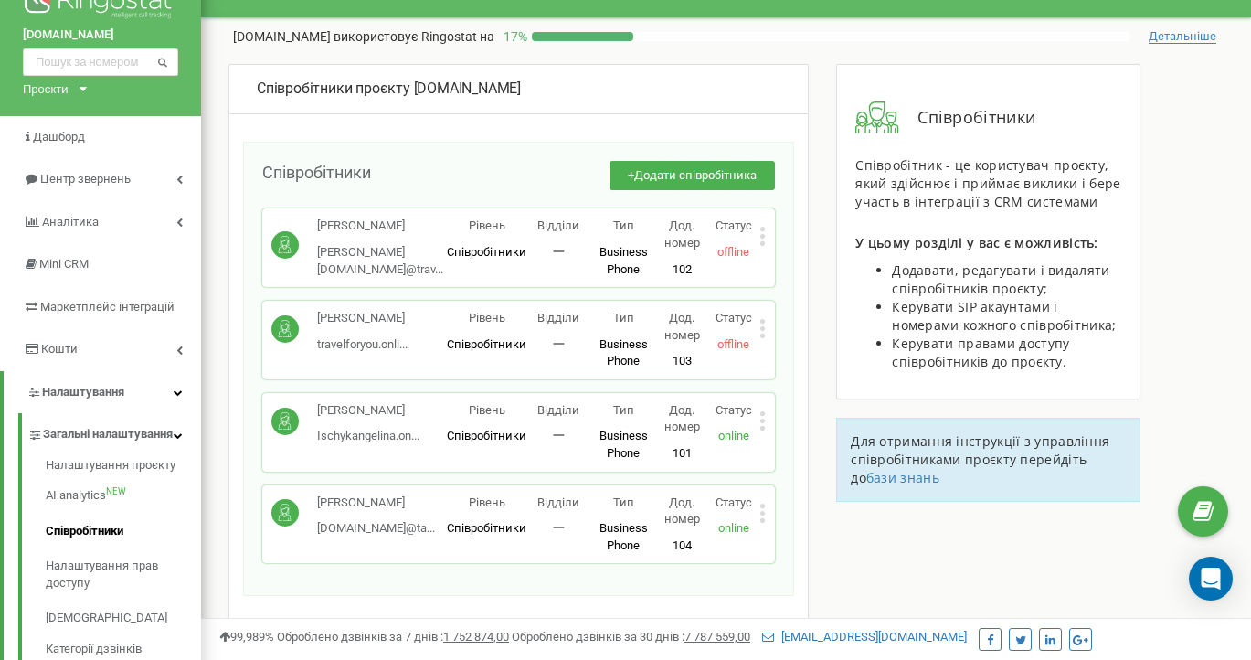
scroll to position [40, 0]
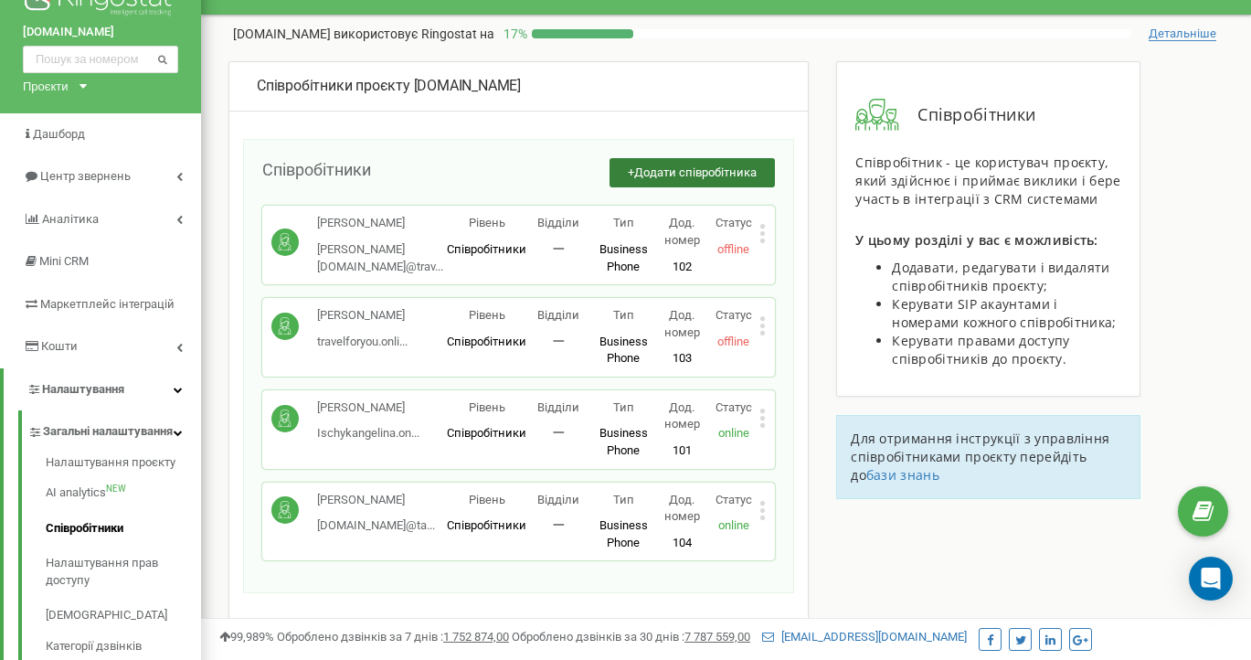
click at [661, 165] on span "Додати співробітника" at bounding box center [695, 172] width 122 height 14
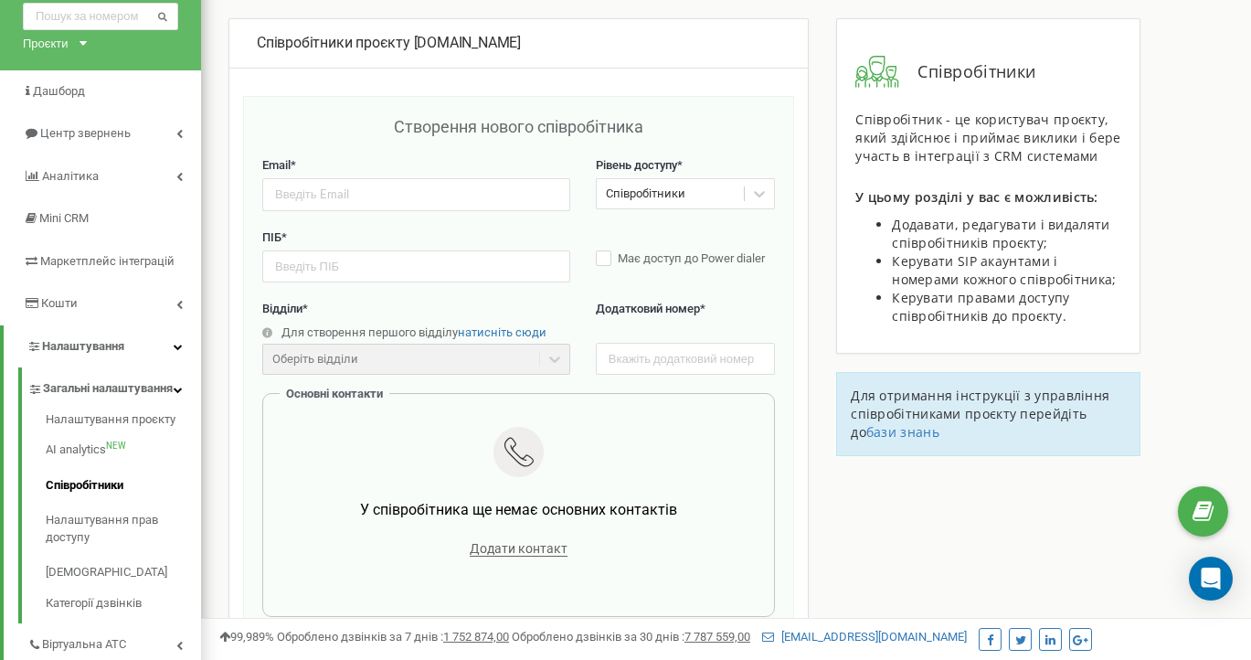
scroll to position [83, 0]
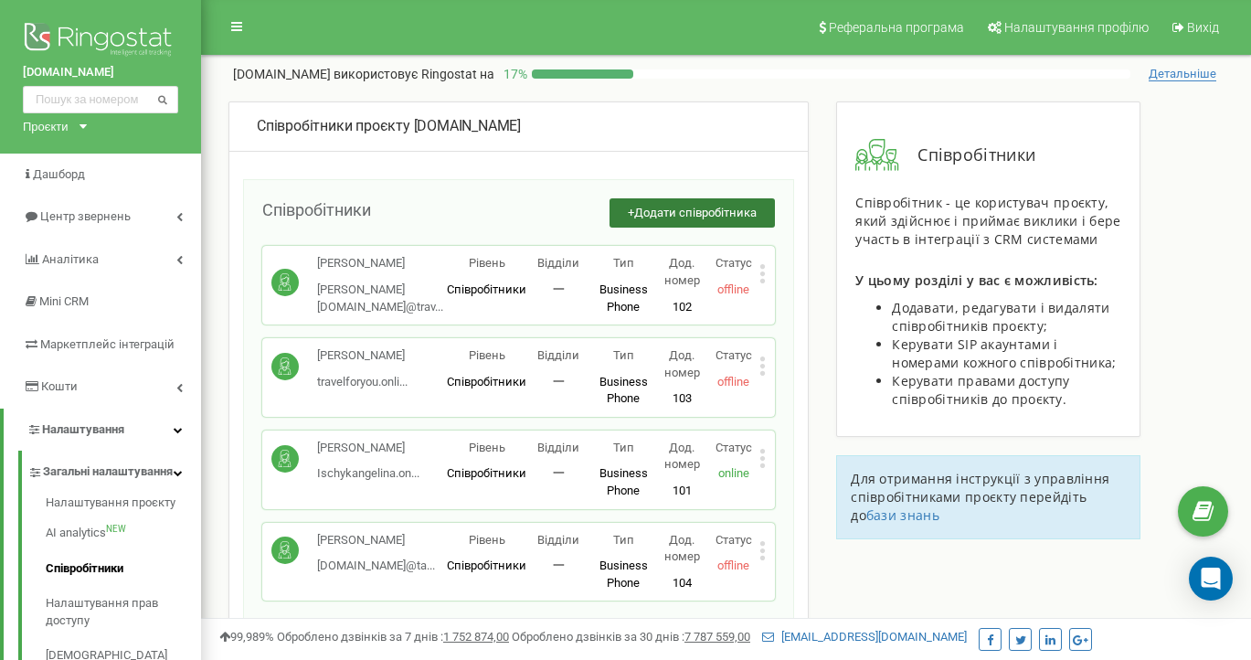
click at [679, 211] on span "Додати співробітника" at bounding box center [695, 213] width 122 height 14
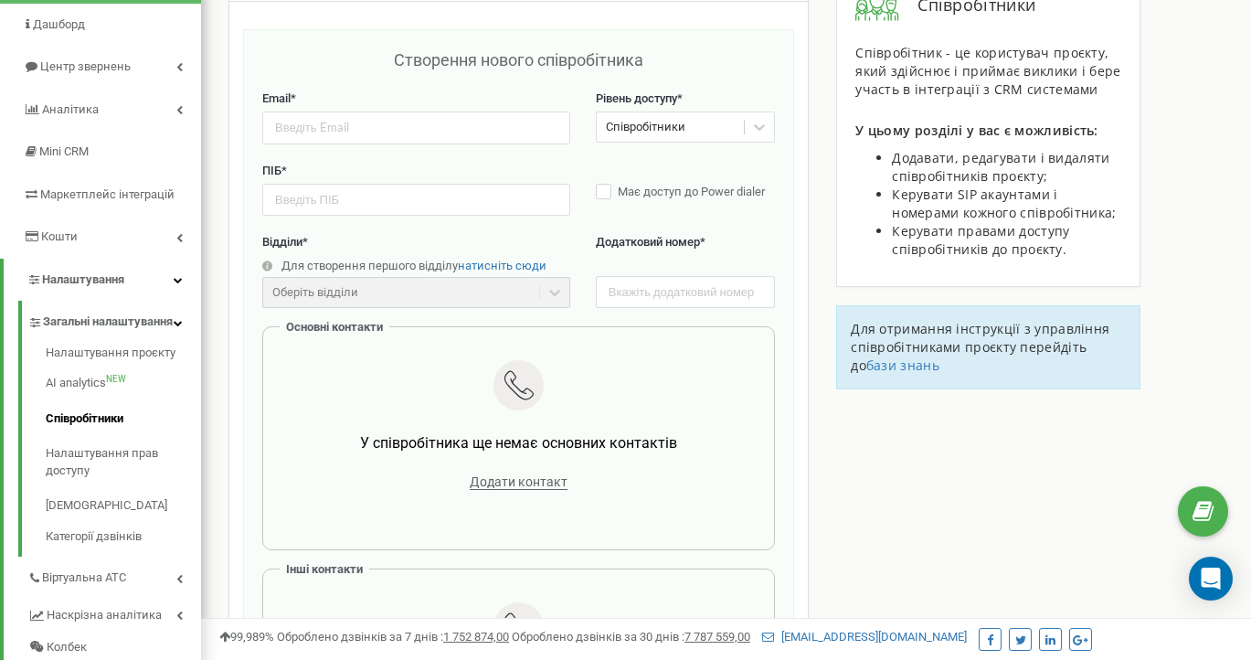
scroll to position [131, 0]
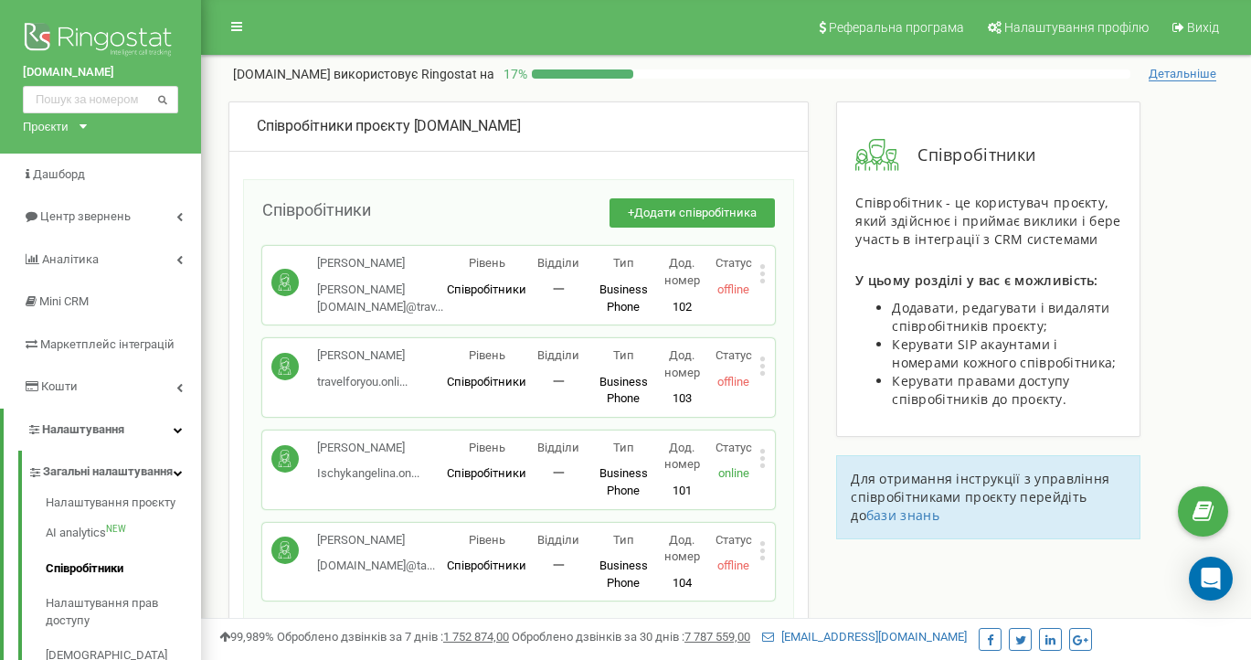
click at [765, 273] on icon at bounding box center [762, 273] width 6 height 19
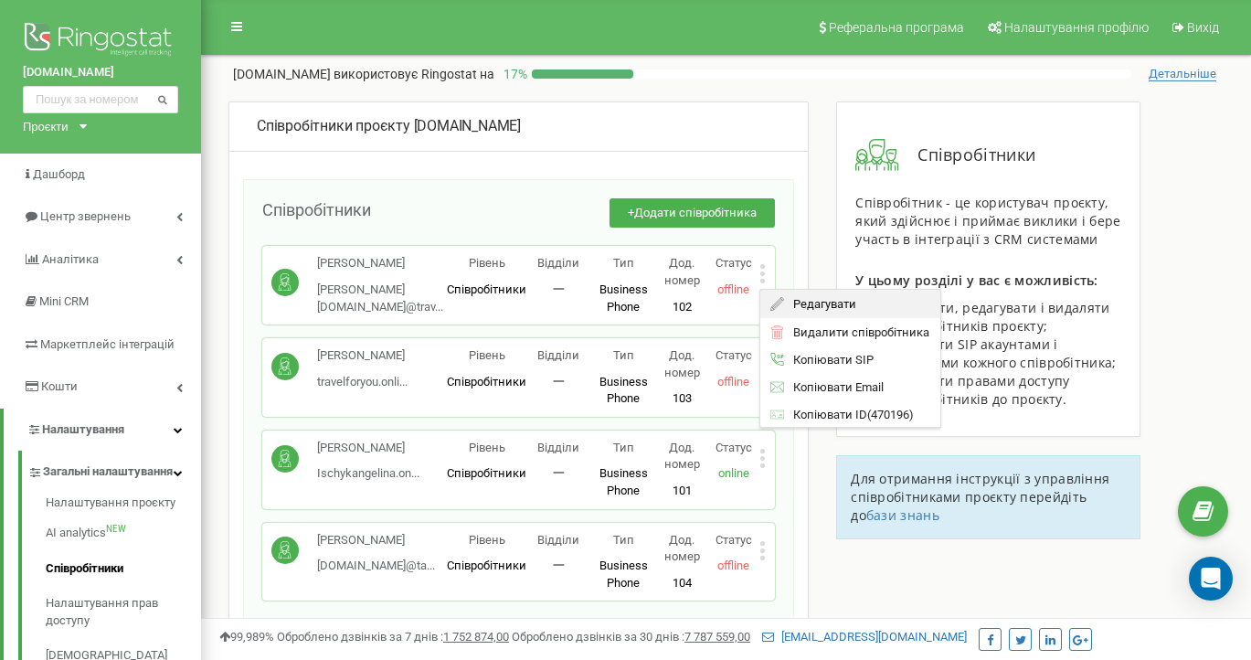
click at [803, 303] on span "Редагувати" at bounding box center [821, 304] width 72 height 12
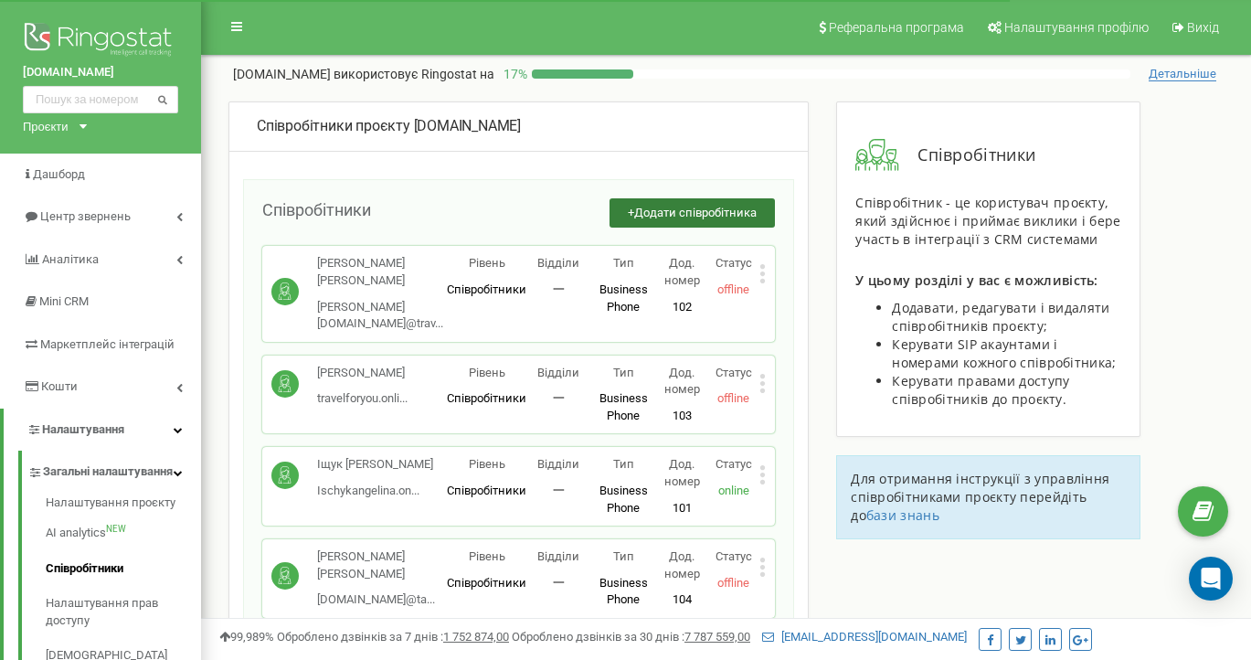
click at [704, 215] on span "Додати співробітника" at bounding box center [695, 213] width 122 height 14
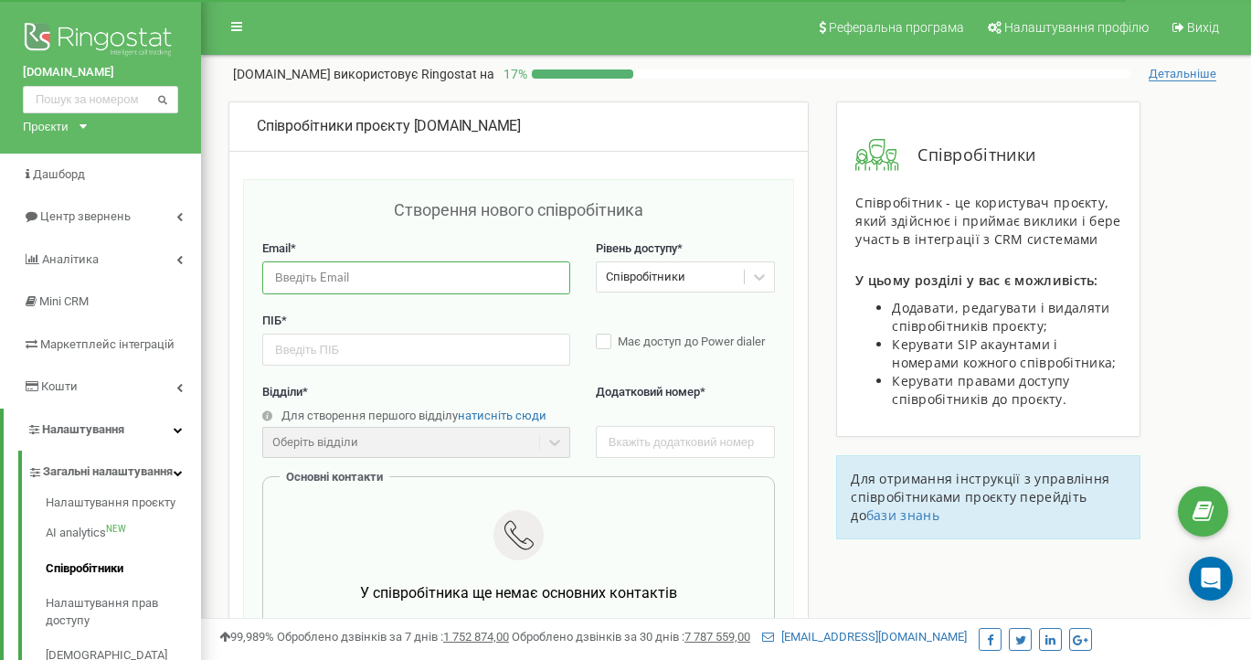
click at [484, 274] on input "email" at bounding box center [416, 277] width 308 height 32
click at [511, 237] on div "Створення нового співробітника" at bounding box center [518, 219] width 513 height 42
click at [375, 277] on input "email" at bounding box center [416, 277] width 308 height 32
paste input "[DOMAIN_NAME][EMAIL_ADDRESS][DOMAIN_NAME]"
type input "[DOMAIN_NAME][EMAIL_ADDRESS][DOMAIN_NAME]"
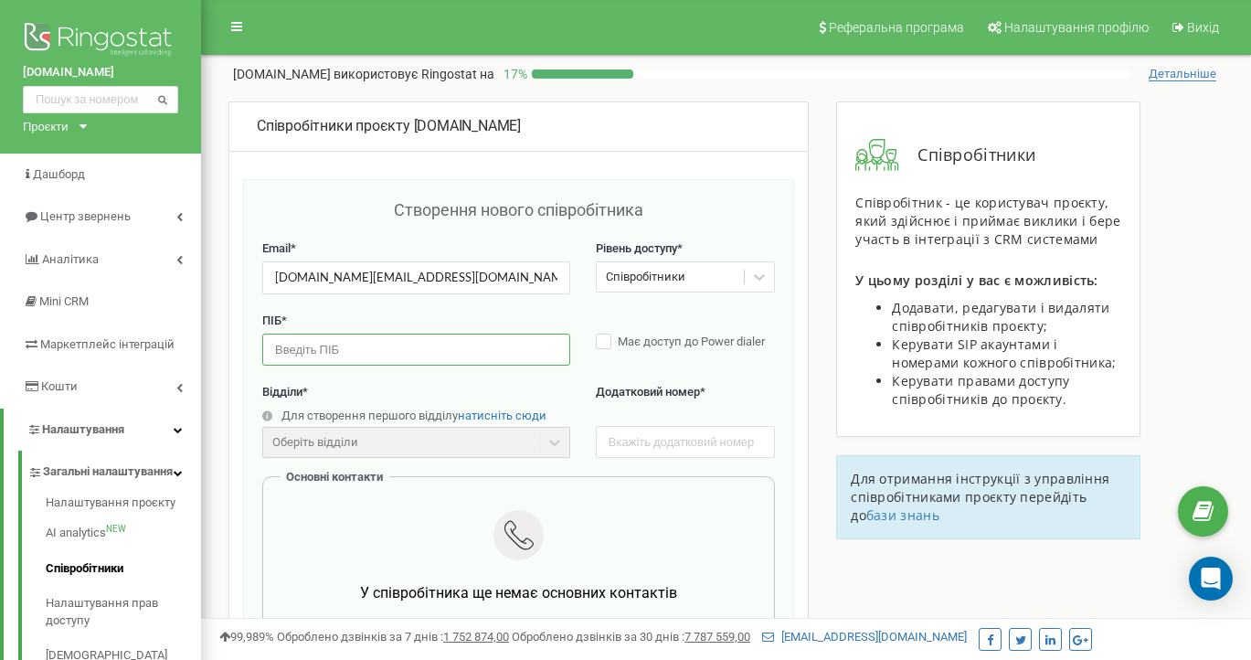
click at [390, 346] on input "text" at bounding box center [416, 350] width 308 height 32
type input "[PERSON_NAME]"
click at [632, 438] on input "text" at bounding box center [685, 442] width 179 height 32
type input "105"
click at [766, 369] on div "ПІБ * [PERSON_NAME] Має доступ до Power dialer" at bounding box center [518, 349] width 513 height 72
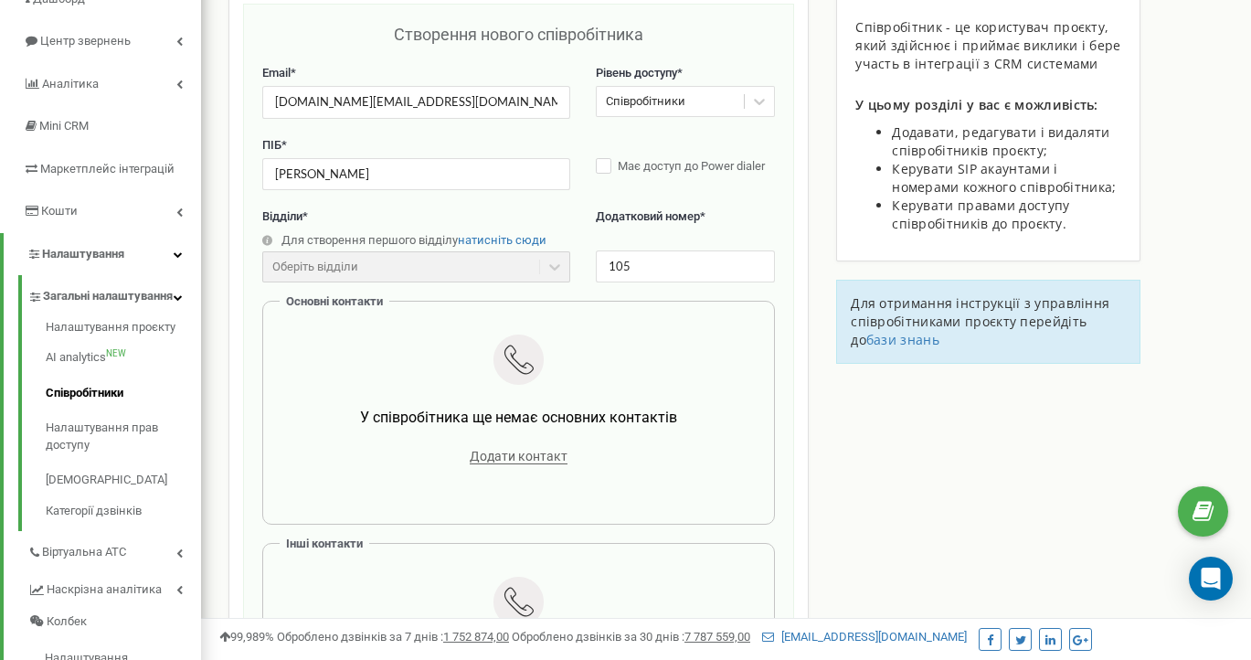
scroll to position [190, 0]
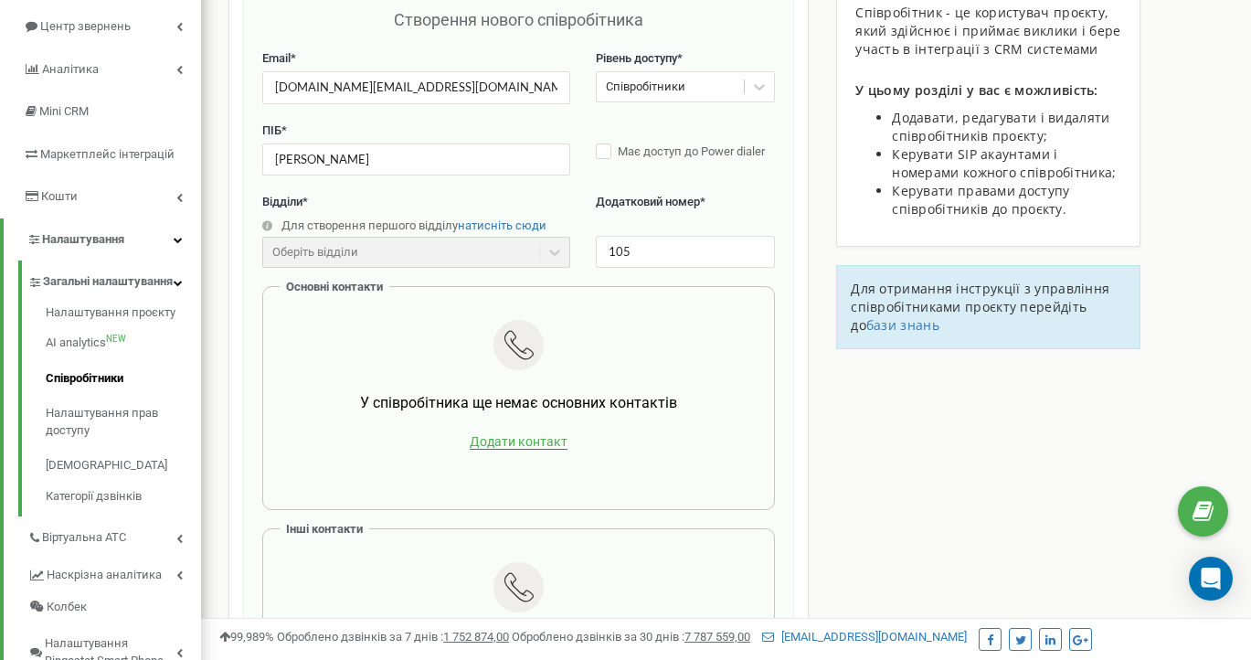
click at [529, 442] on span "Додати контакт" at bounding box center [519, 442] width 98 height 16
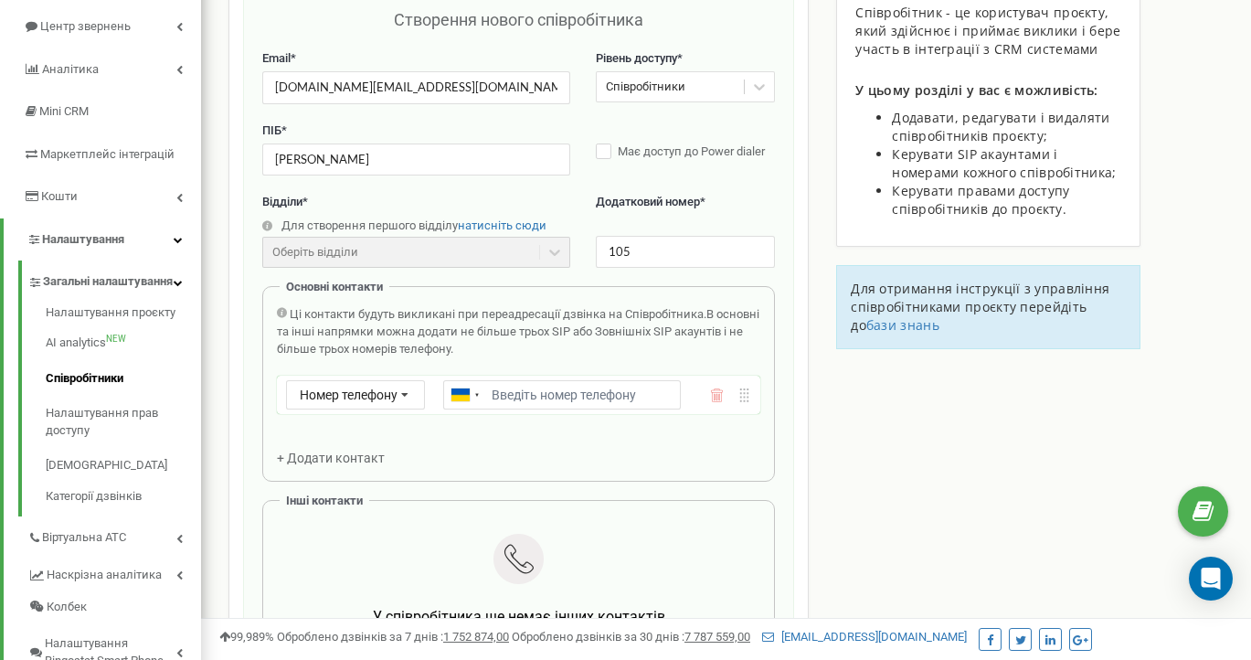
click at [283, 313] on use at bounding box center [282, 313] width 10 height 10
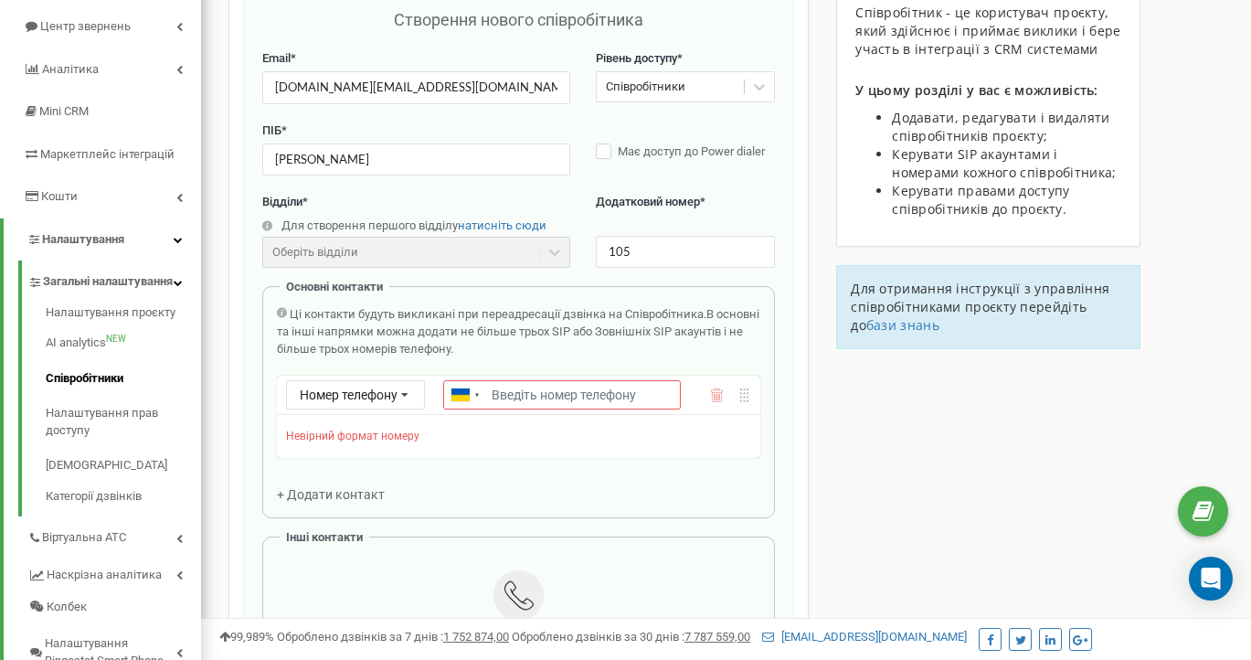
click at [283, 313] on use at bounding box center [282, 313] width 10 height 10
click at [842, 487] on div "Співробітники проєкту tat.ua Створення нового співробітника Email * olgabeylina…" at bounding box center [726, 613] width 1023 height 1405
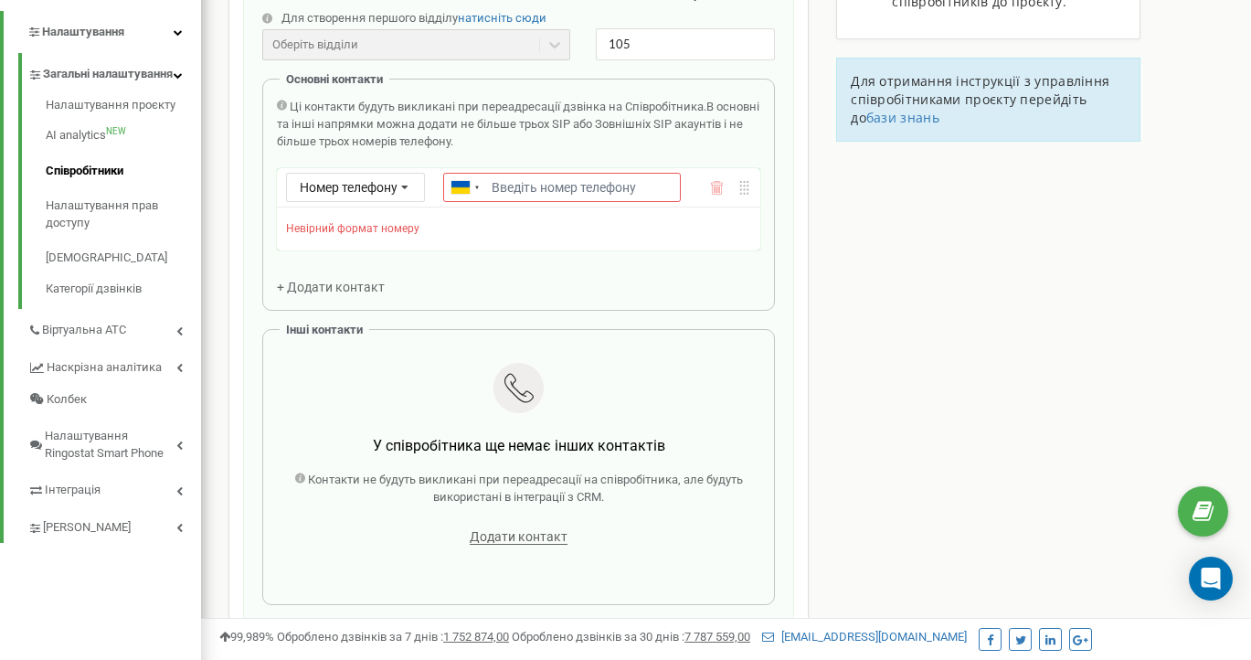
scroll to position [413, 0]
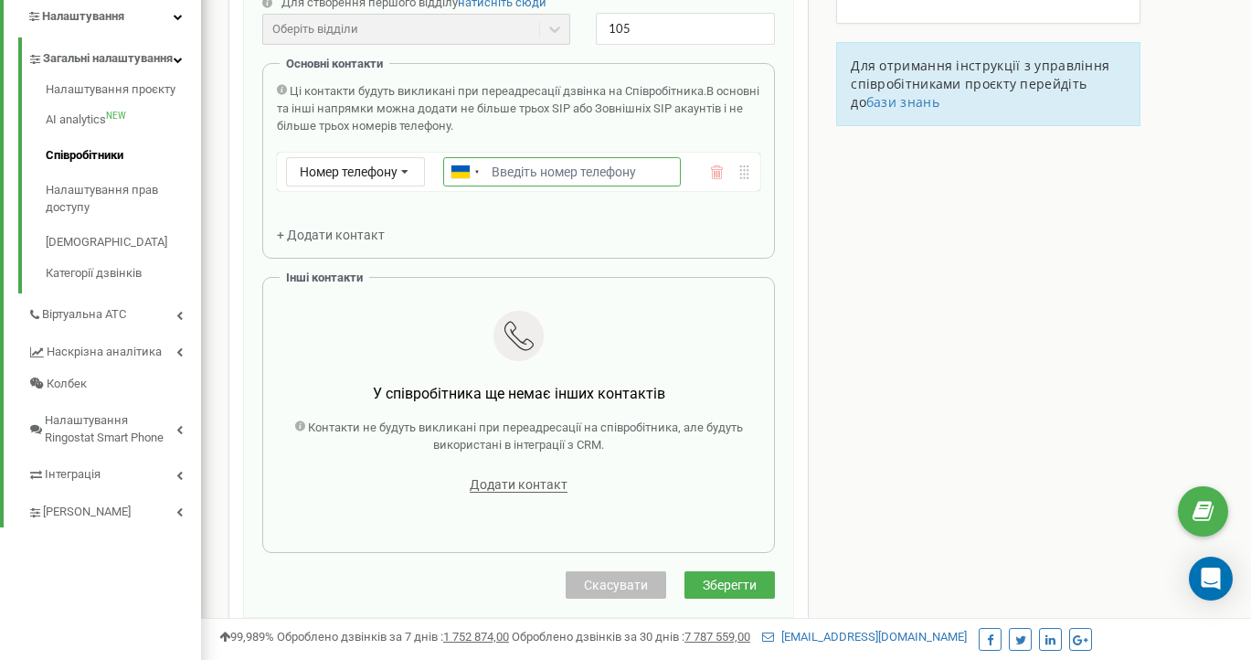
click at [494, 174] on input "Email *" at bounding box center [562, 171] width 238 height 29
click at [512, 176] on input "Email *" at bounding box center [562, 171] width 238 height 29
click at [650, 233] on div "Ці контакти будуть викликані при переадресації дзвінка на Співробітника. В осно…" at bounding box center [518, 163] width 483 height 161
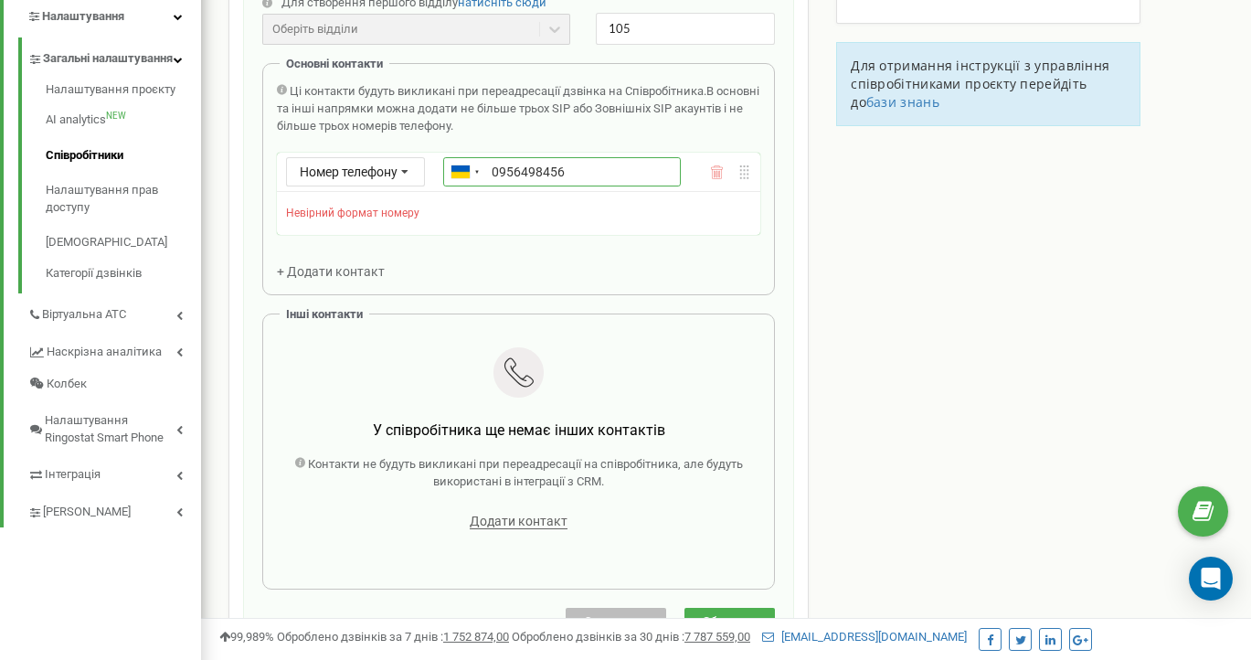
click at [489, 170] on input "0956498456" at bounding box center [562, 171] width 238 height 29
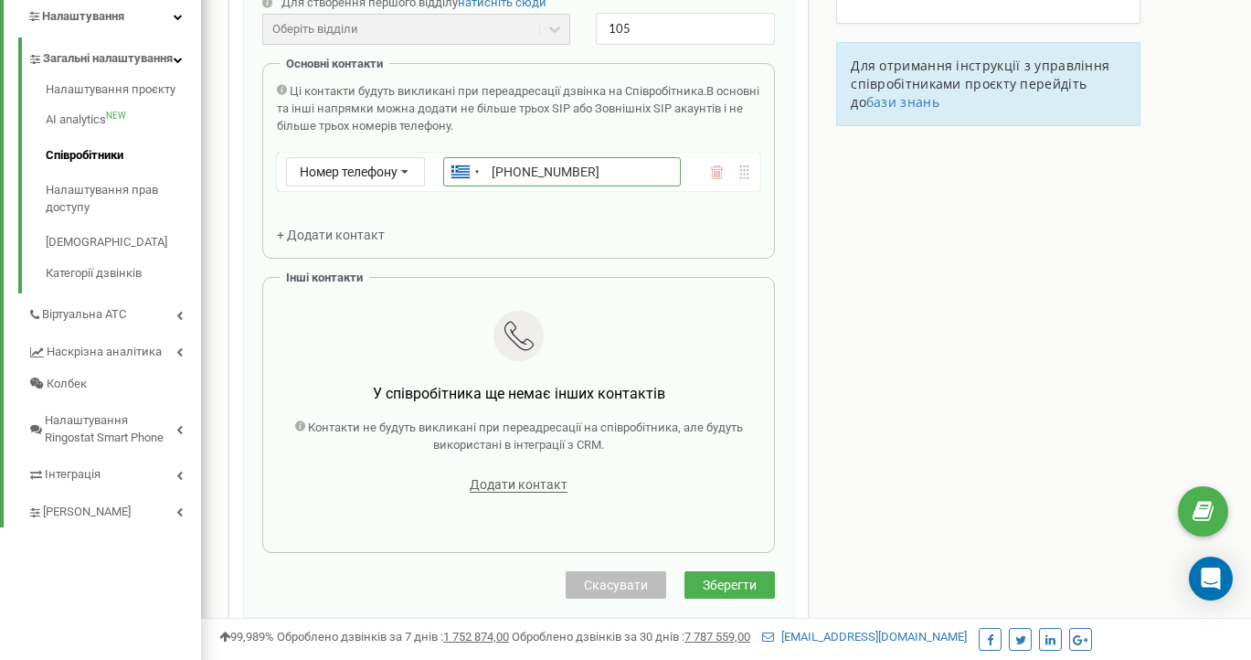
type input "[PHONE_NUMBER]"
click at [576, 248] on div "Основні контакти Ці контакти будуть викликані при переадресації дзвінка на Спів…" at bounding box center [518, 161] width 513 height 196
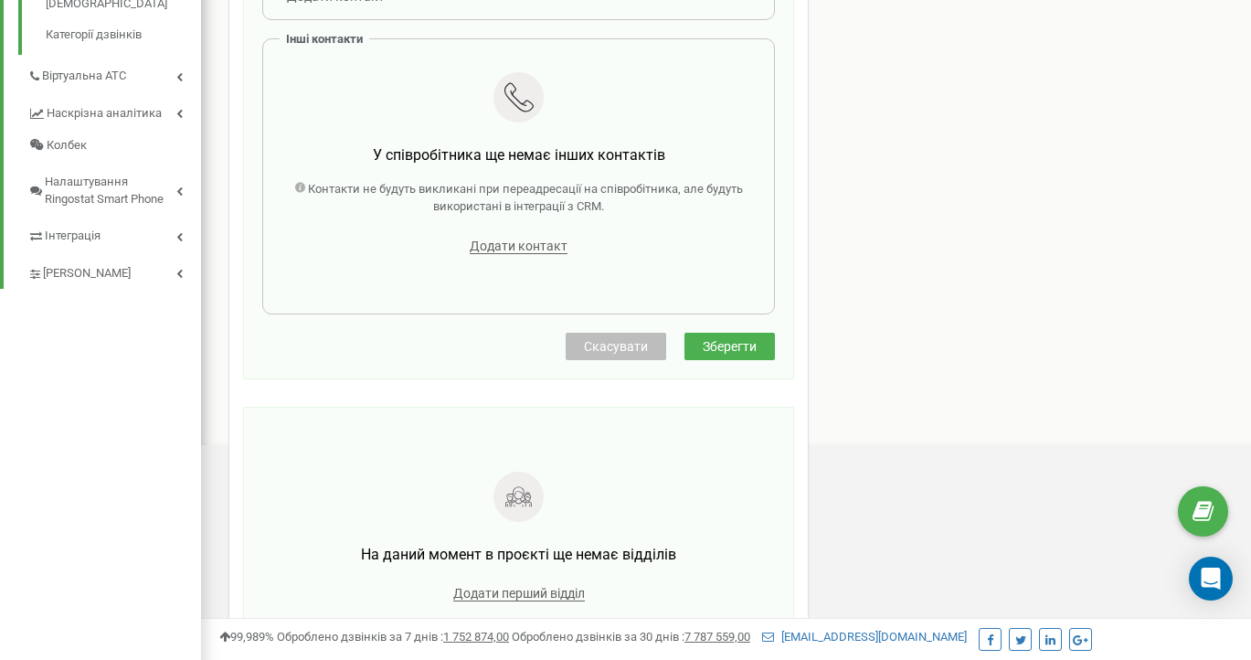
scroll to position [652, 0]
click at [738, 345] on span "Зберегти" at bounding box center [730, 346] width 54 height 15
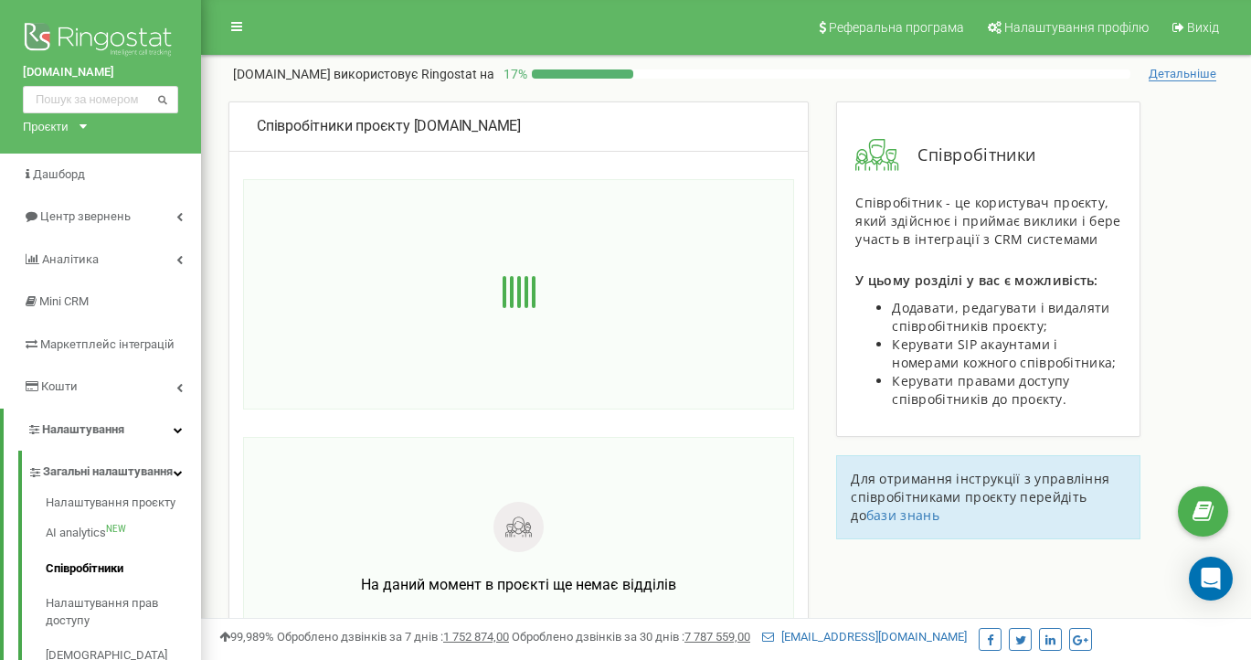
scroll to position [0, 0]
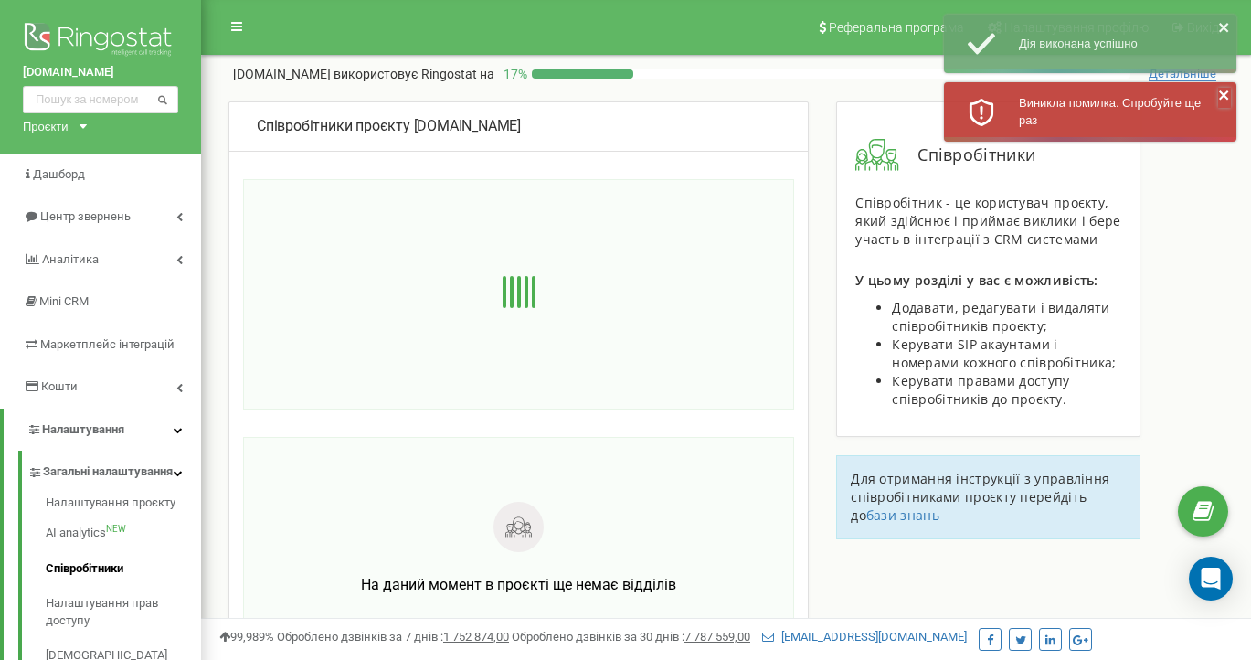
click at [1226, 96] on icon "close" at bounding box center [1223, 94] width 9 height 9
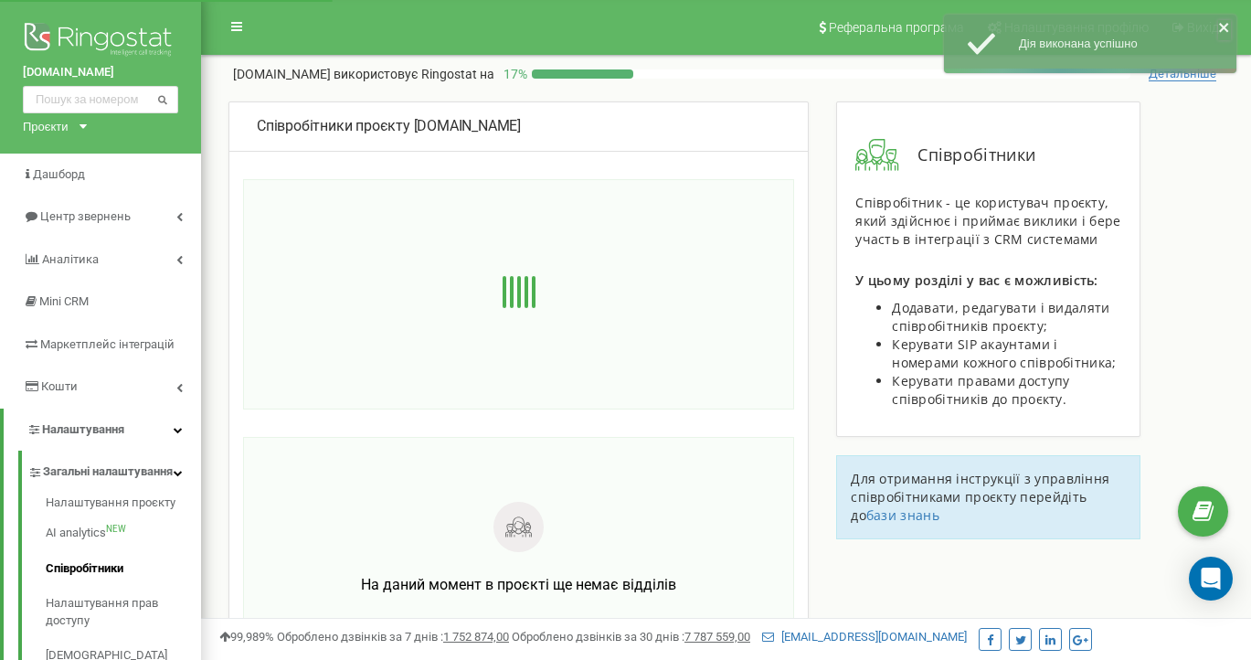
click at [1229, 26] on icon "close" at bounding box center [1224, 27] width 13 height 15
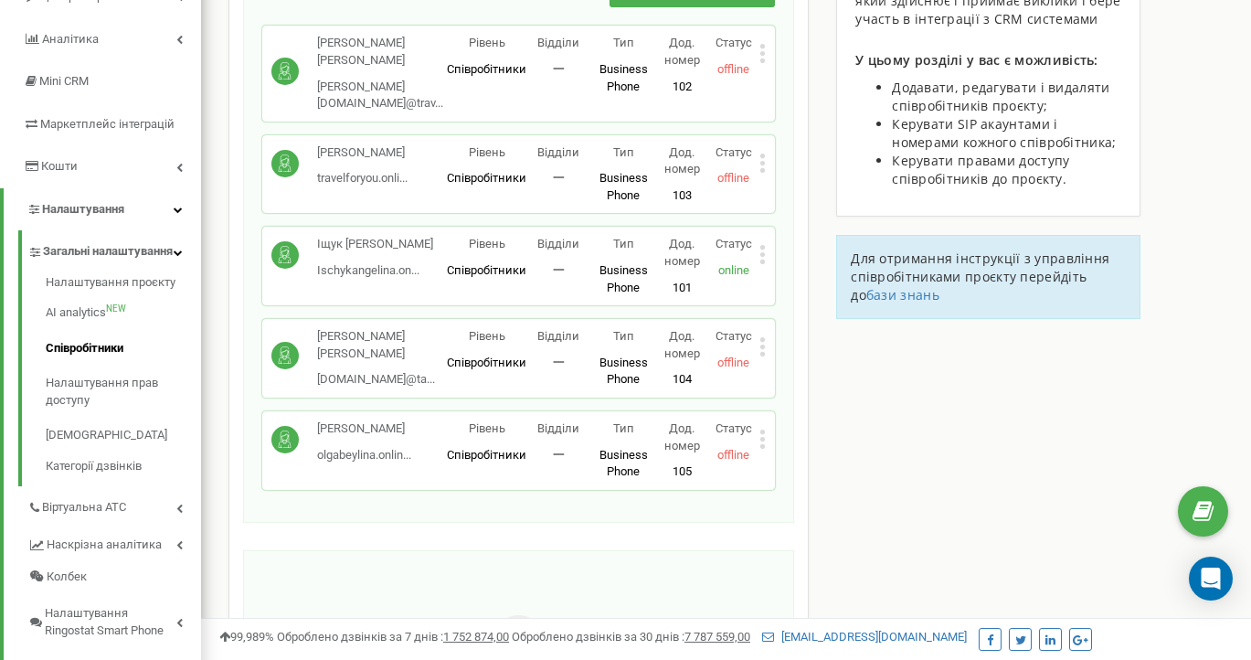
scroll to position [226, 0]
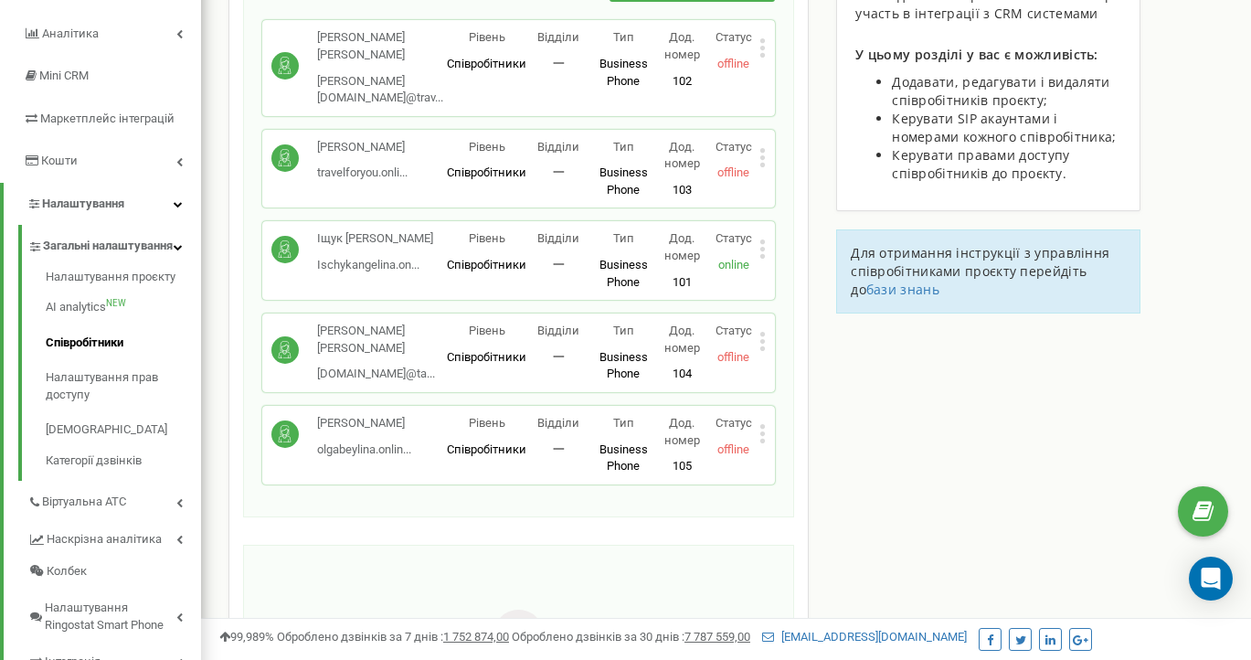
click at [768, 409] on div "[PERSON_NAME].onlin... [DOMAIN_NAME][EMAIL_ADDRESS][DOMAIN_NAME] Рівень Співроб…" at bounding box center [518, 445] width 513 height 79
click at [763, 431] on icon at bounding box center [762, 433] width 5 height 5
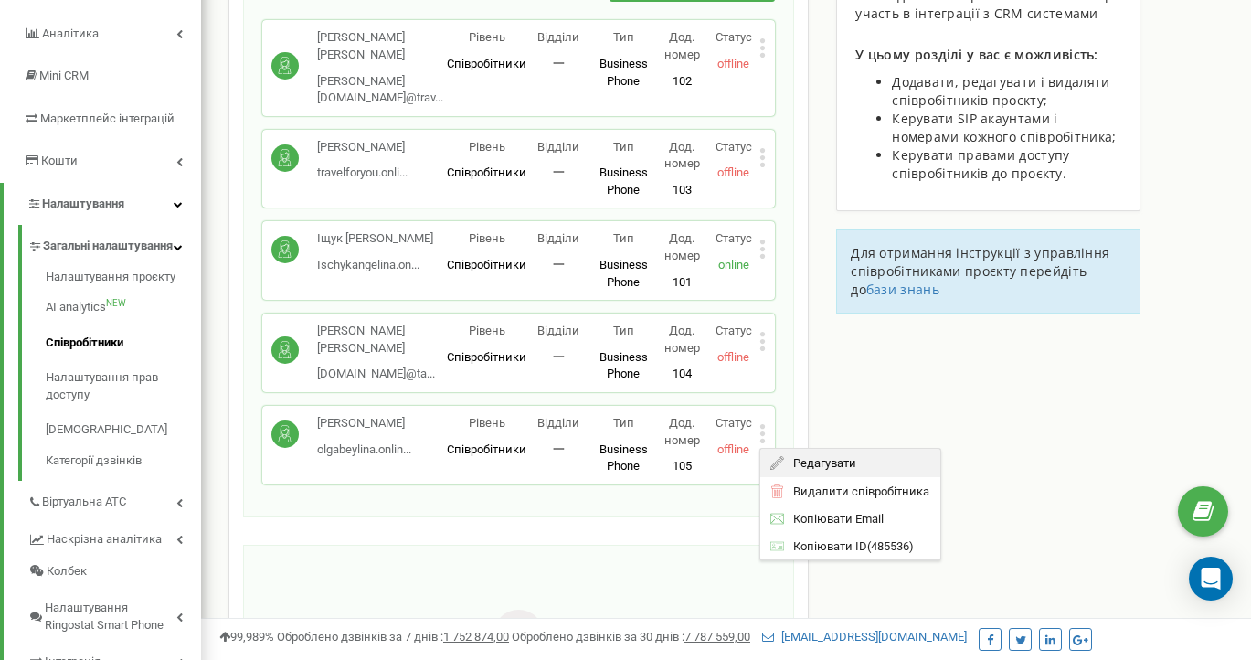
click at [805, 457] on span "Редагувати" at bounding box center [821, 463] width 72 height 12
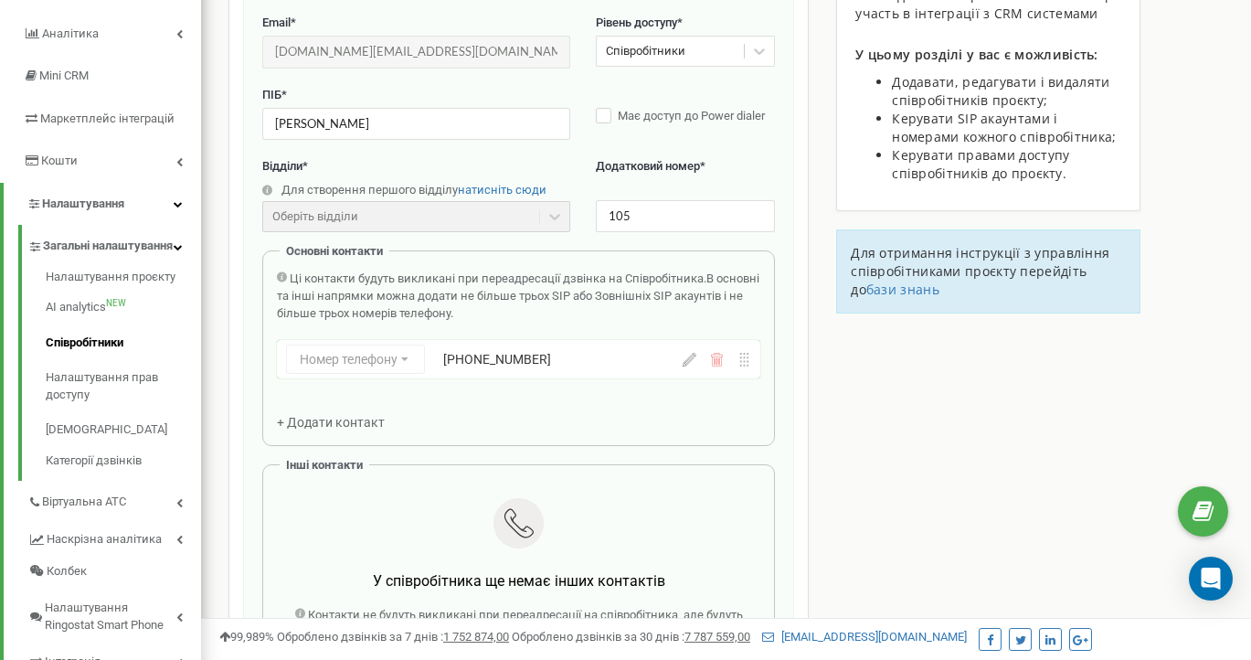
scroll to position [183, 0]
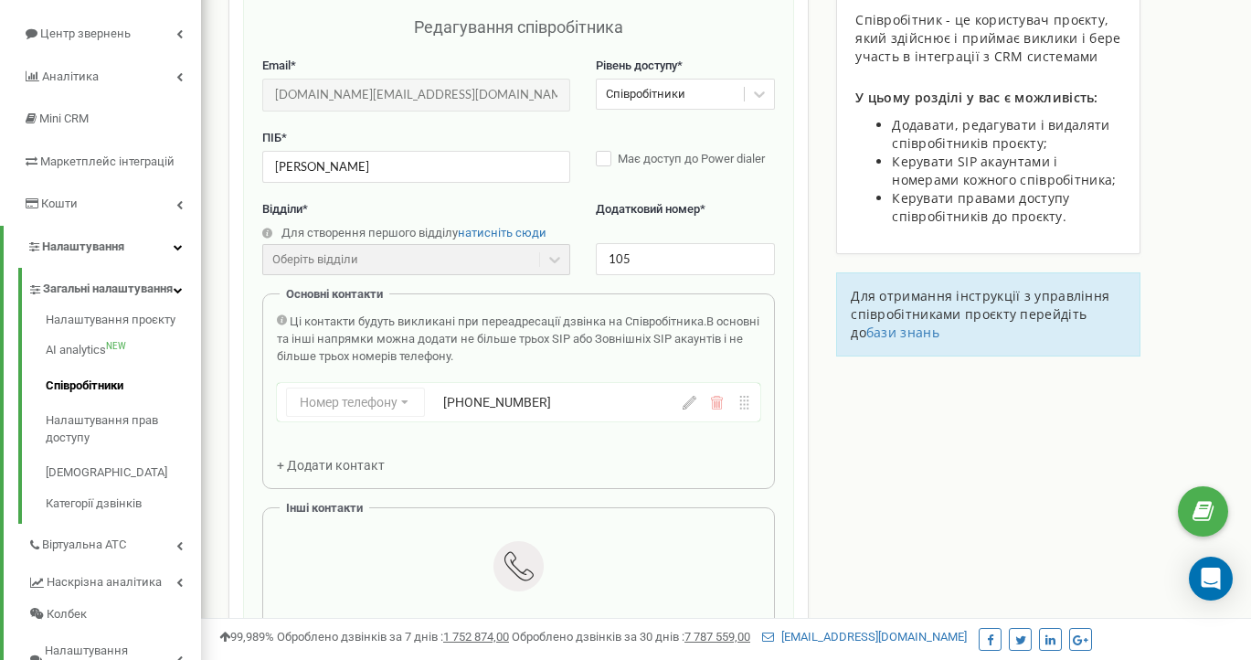
click at [719, 409] on icon at bounding box center [717, 403] width 14 height 14
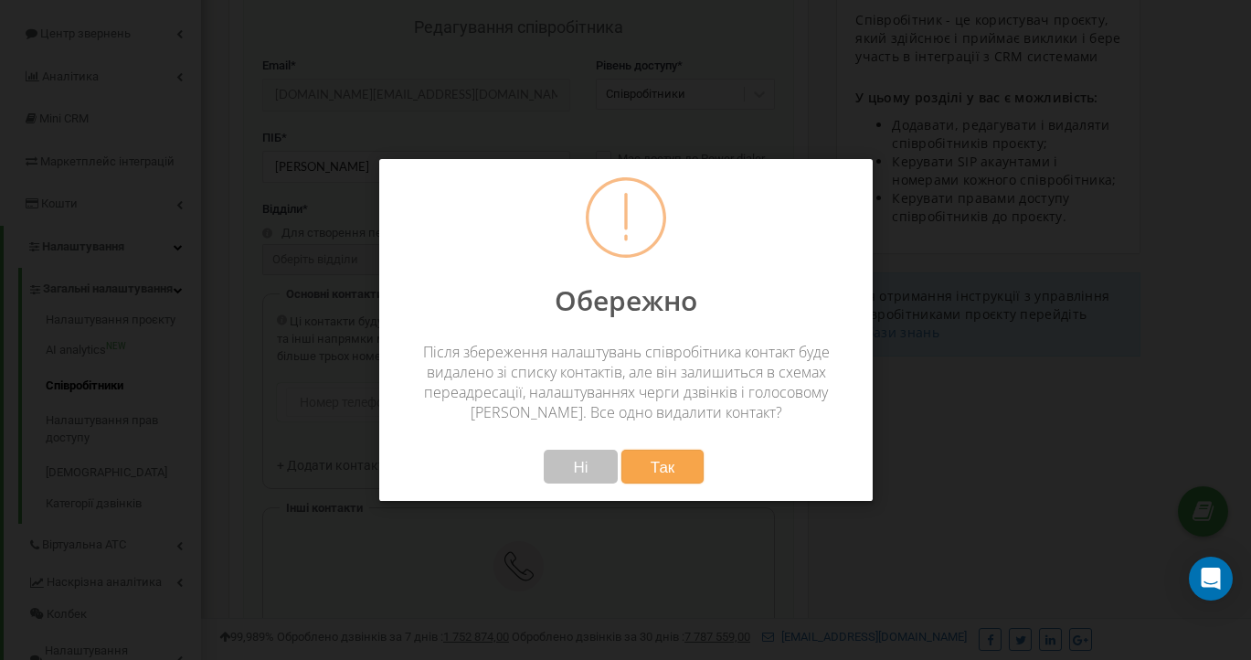
click at [664, 464] on span "Так" at bounding box center [662, 466] width 25 height 19
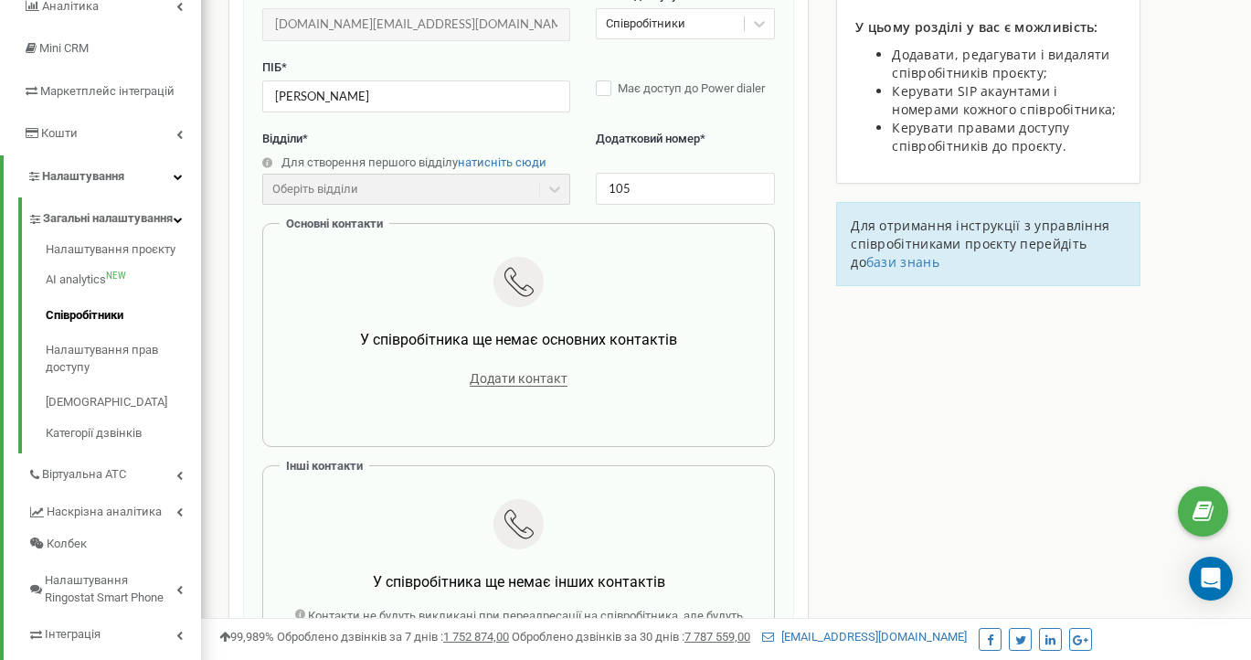
scroll to position [254, 0]
click at [510, 377] on span "Додати контакт" at bounding box center [519, 378] width 98 height 16
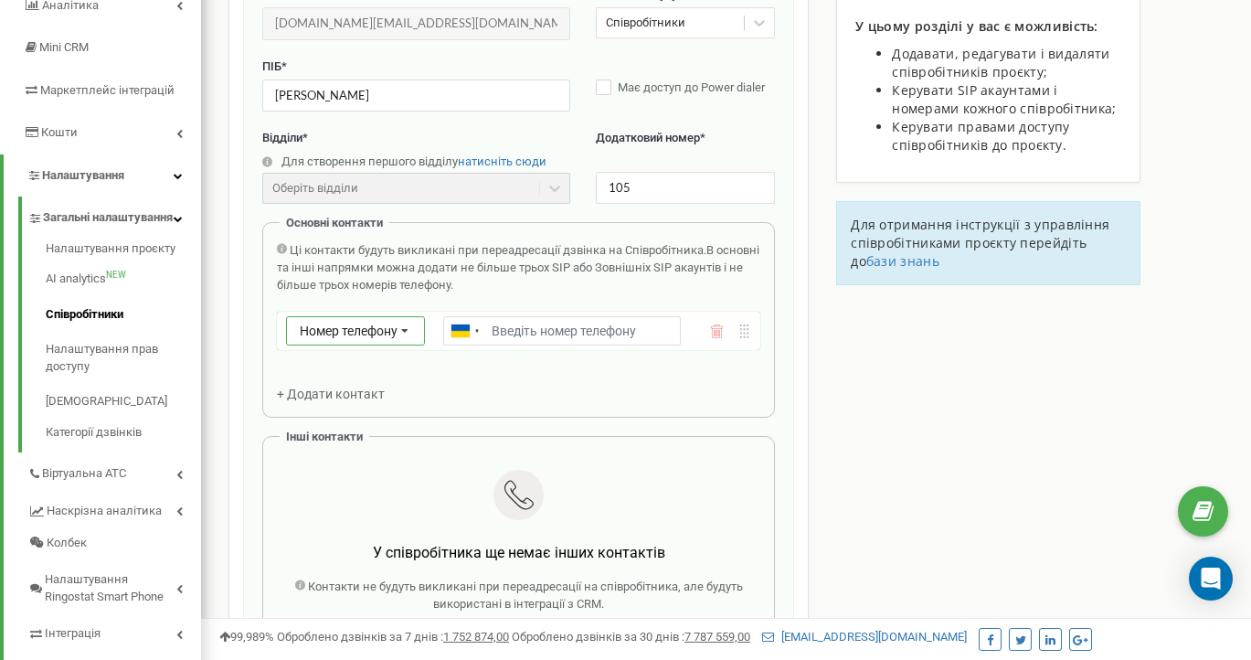
click at [417, 328] on icon at bounding box center [405, 331] width 35 height 29
click at [345, 390] on div "SIP" at bounding box center [355, 384] width 137 height 27
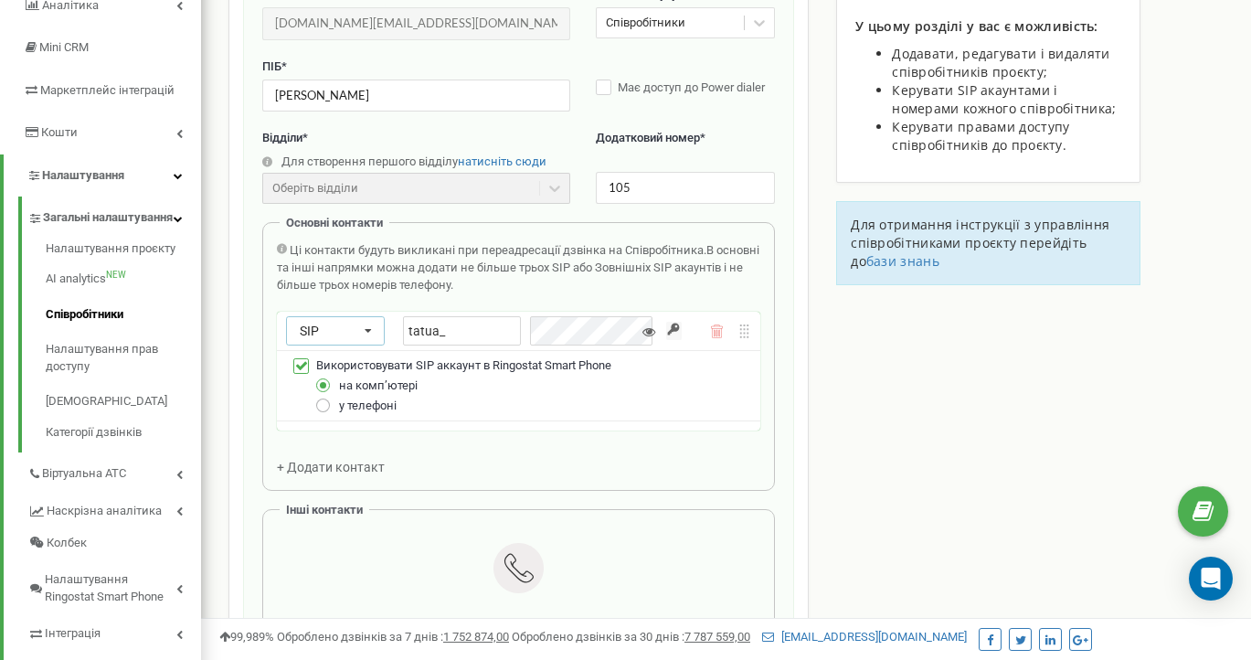
click at [322, 398] on label at bounding box center [324, 398] width 16 height 0
click at [0, 0] on input "у телефоні" at bounding box center [0, 0] width 0 height 0
click at [324, 377] on label at bounding box center [324, 377] width 16 height 0
click at [0, 0] on input "на компʼютері" at bounding box center [0, 0] width 0 height 0
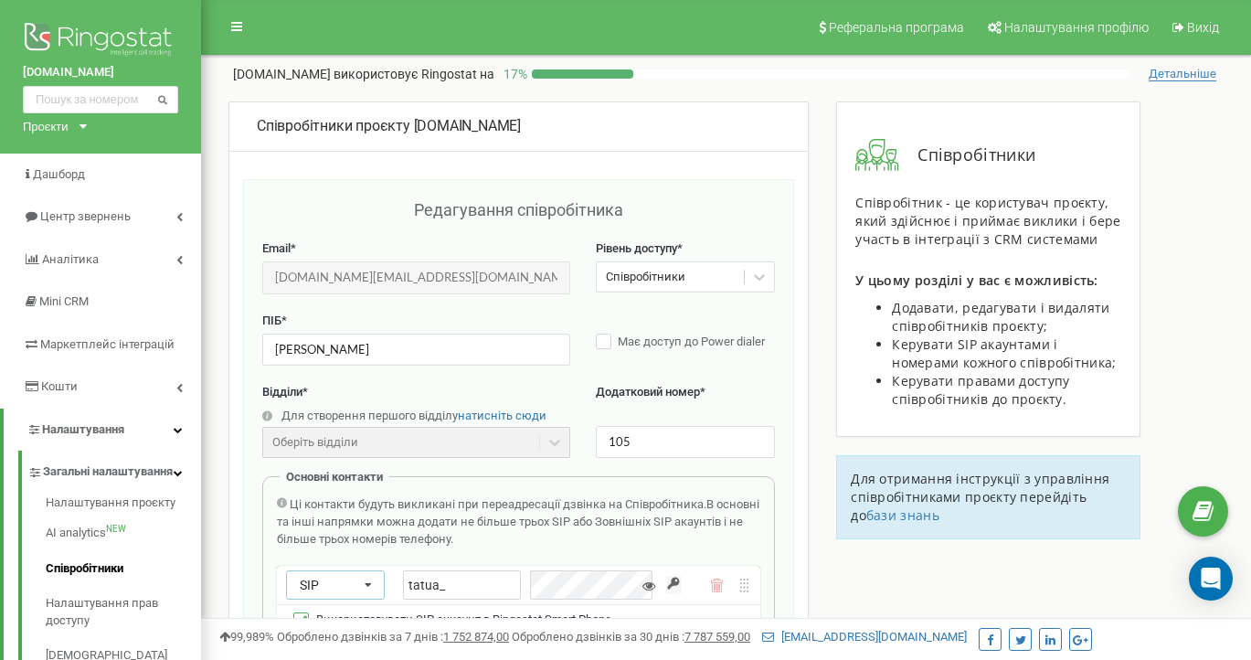
scroll to position [0, 0]
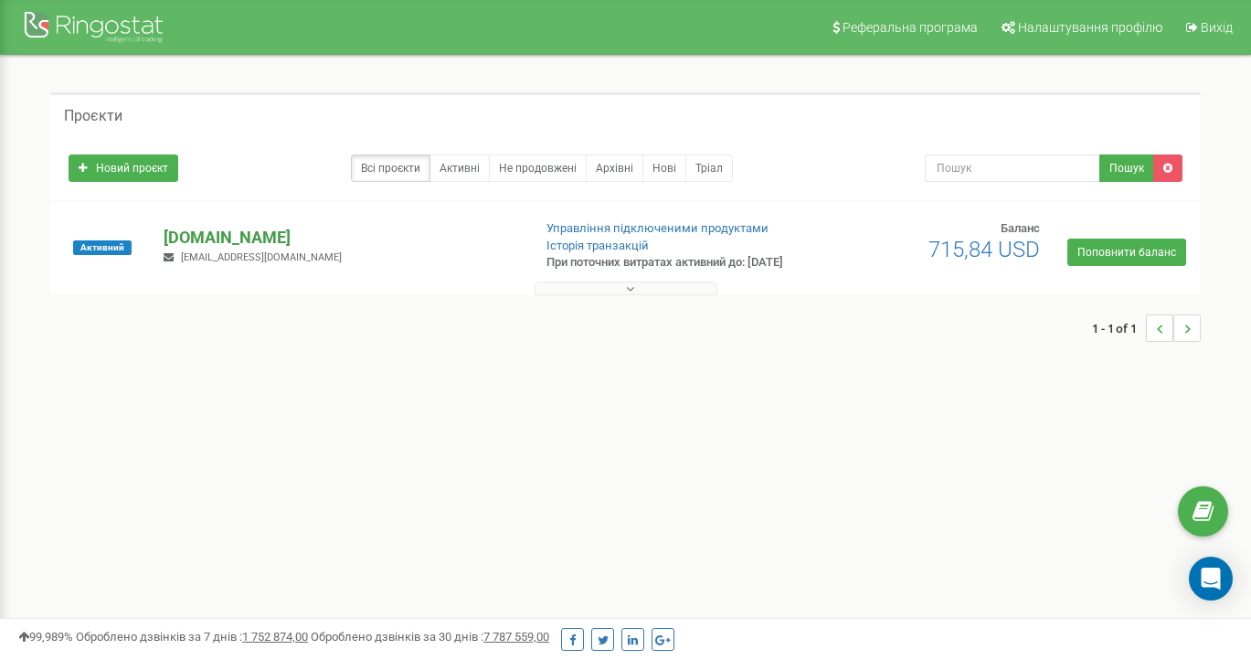
click at [182, 245] on p "[DOMAIN_NAME]" at bounding box center [340, 238] width 353 height 24
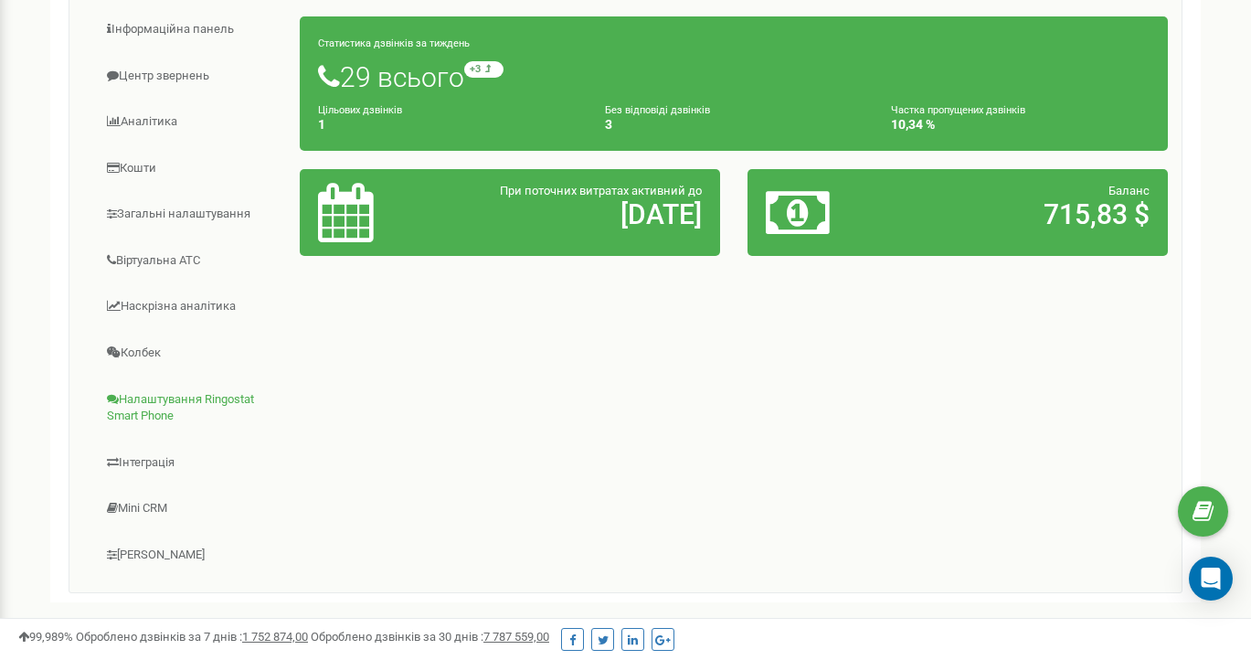
scroll to position [307, 0]
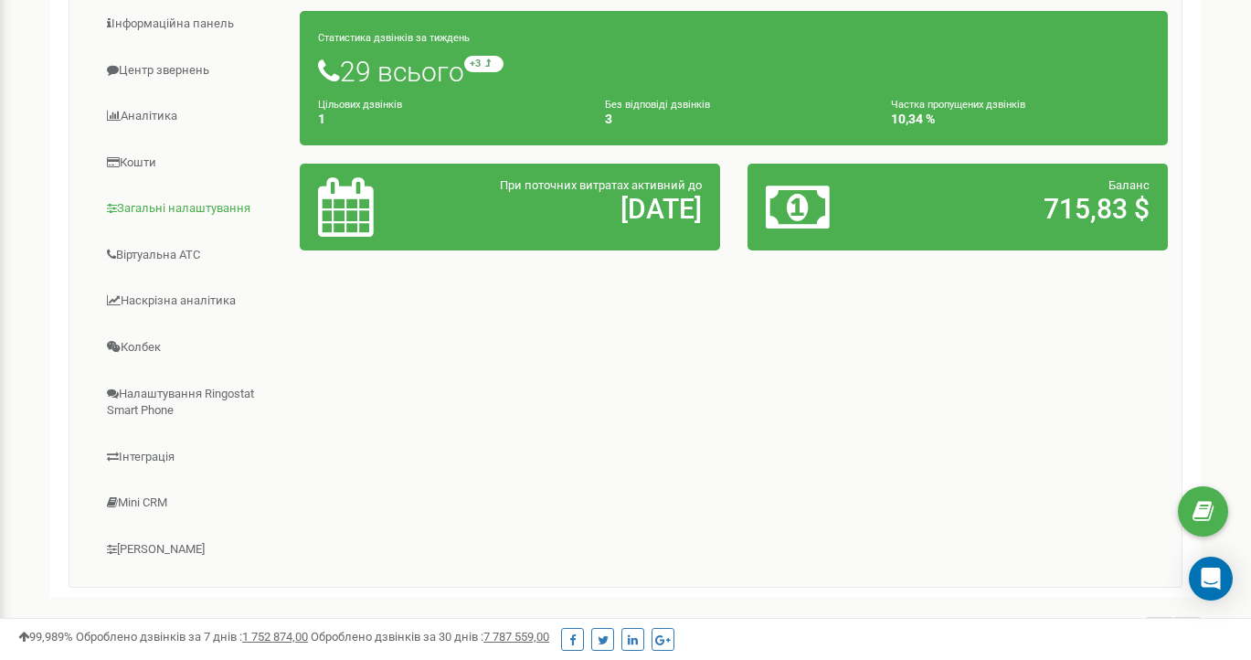
click at [175, 221] on link "Загальні налаштування" at bounding box center [192, 208] width 218 height 45
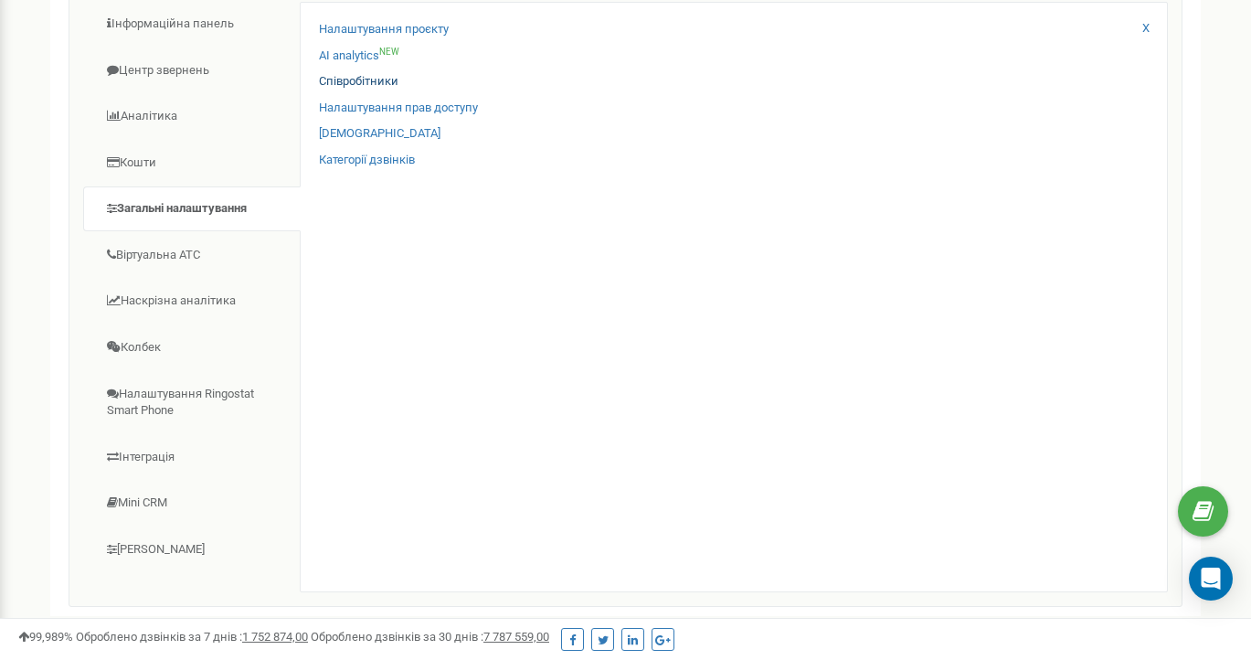
click at [376, 85] on link "Співробітники" at bounding box center [359, 81] width 80 height 17
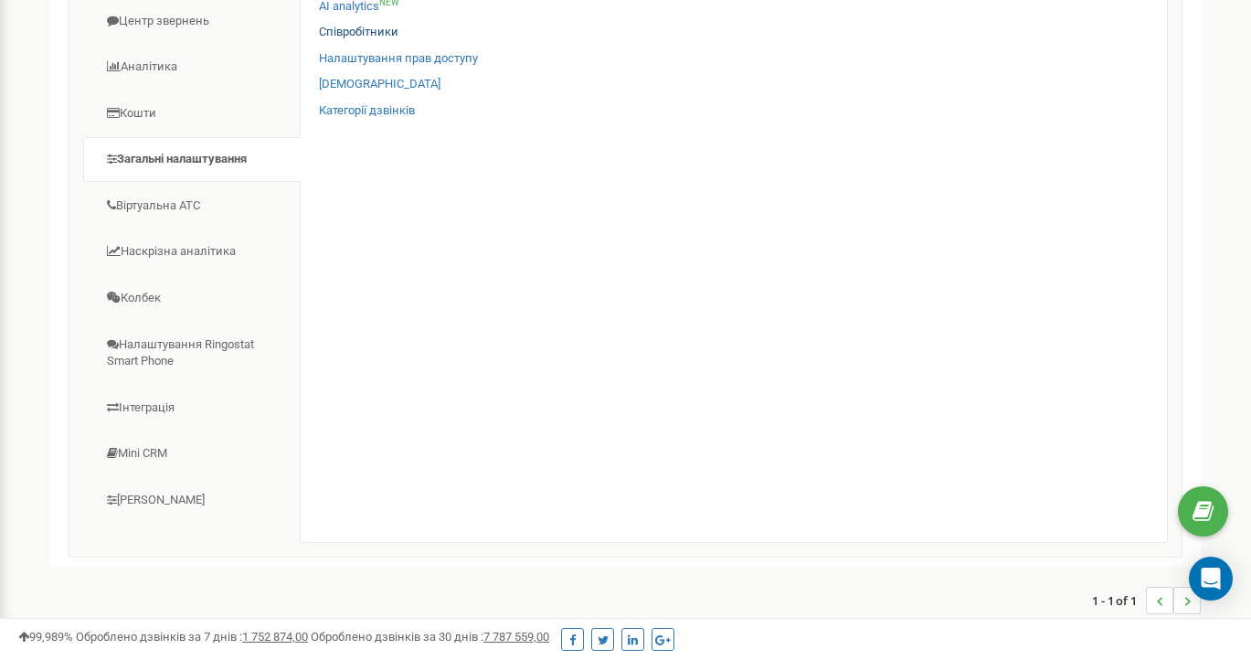
click at [348, 37] on link "Співробітники" at bounding box center [359, 32] width 80 height 17
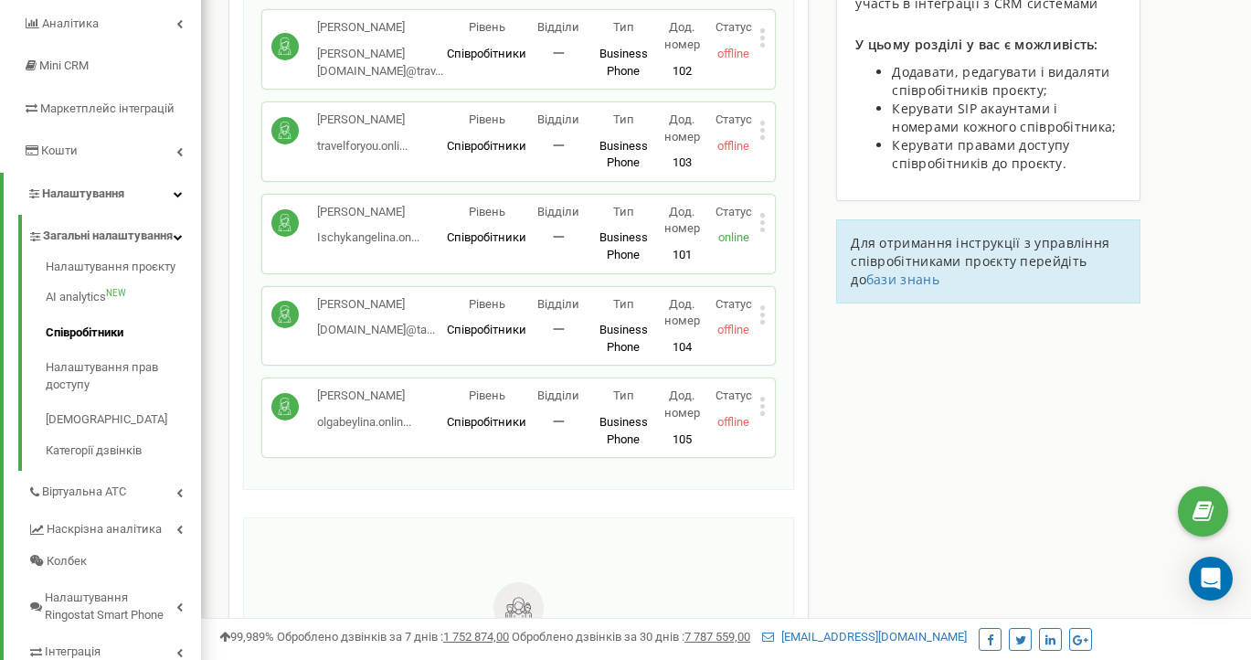
scroll to position [234, 0]
click at [763, 406] on icon at bounding box center [762, 408] width 5 height 5
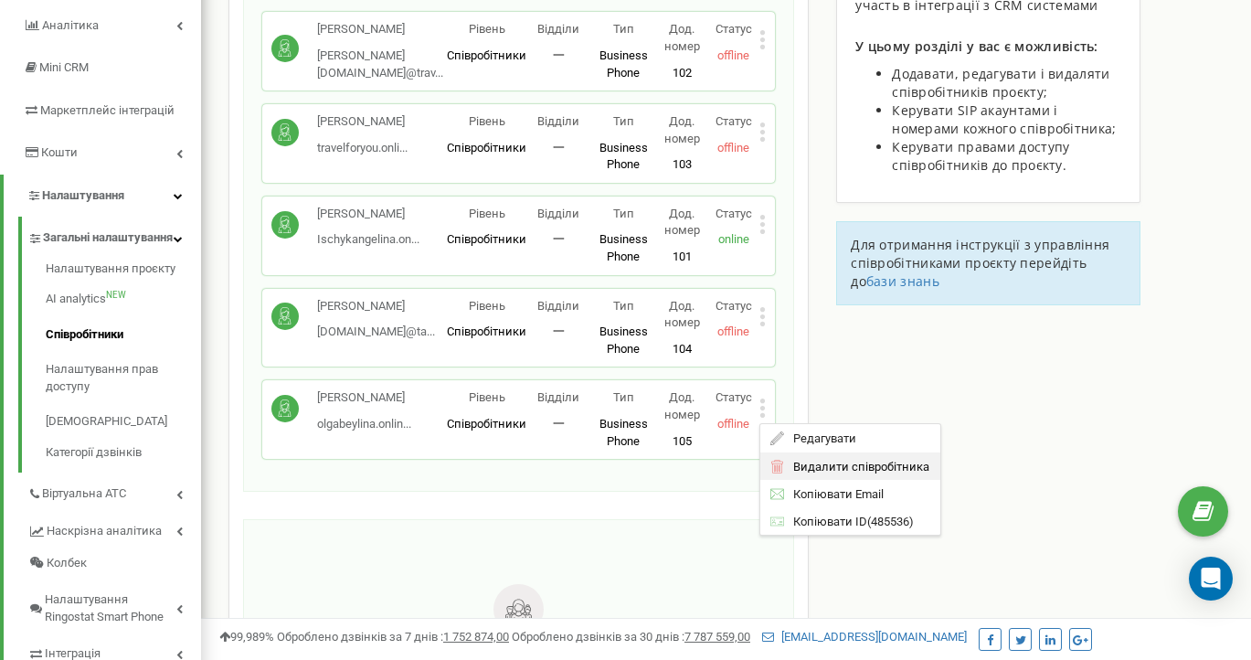
click at [823, 460] on span "Видалити співробітника" at bounding box center [857, 466] width 145 height 12
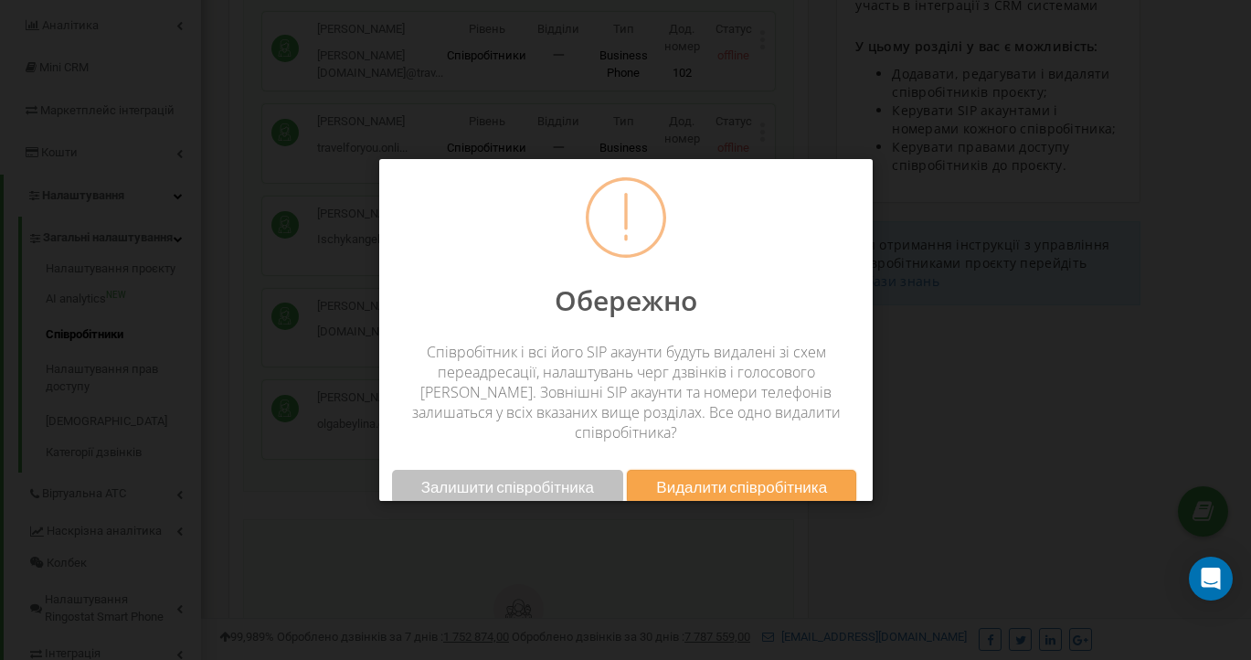
click at [729, 477] on span "Видалити співробітника" at bounding box center [741, 486] width 171 height 19
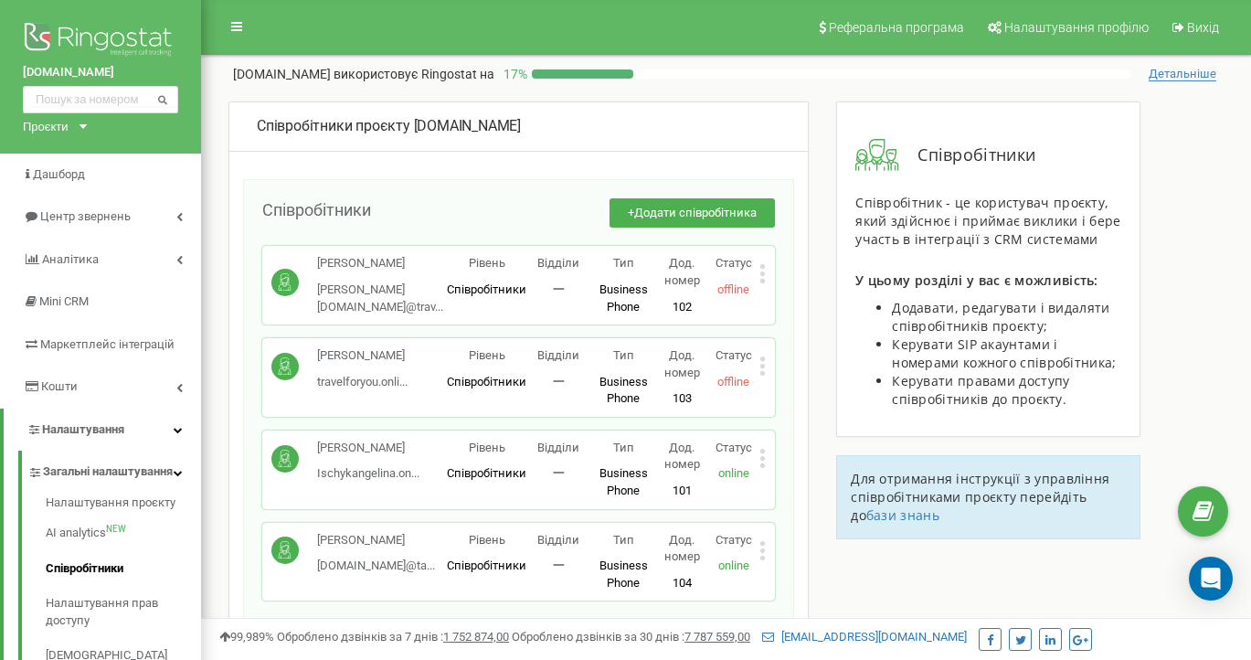
scroll to position [0, 0]
click at [1213, 570] on icon "Open Intercom Messenger" at bounding box center [1210, 579] width 21 height 24
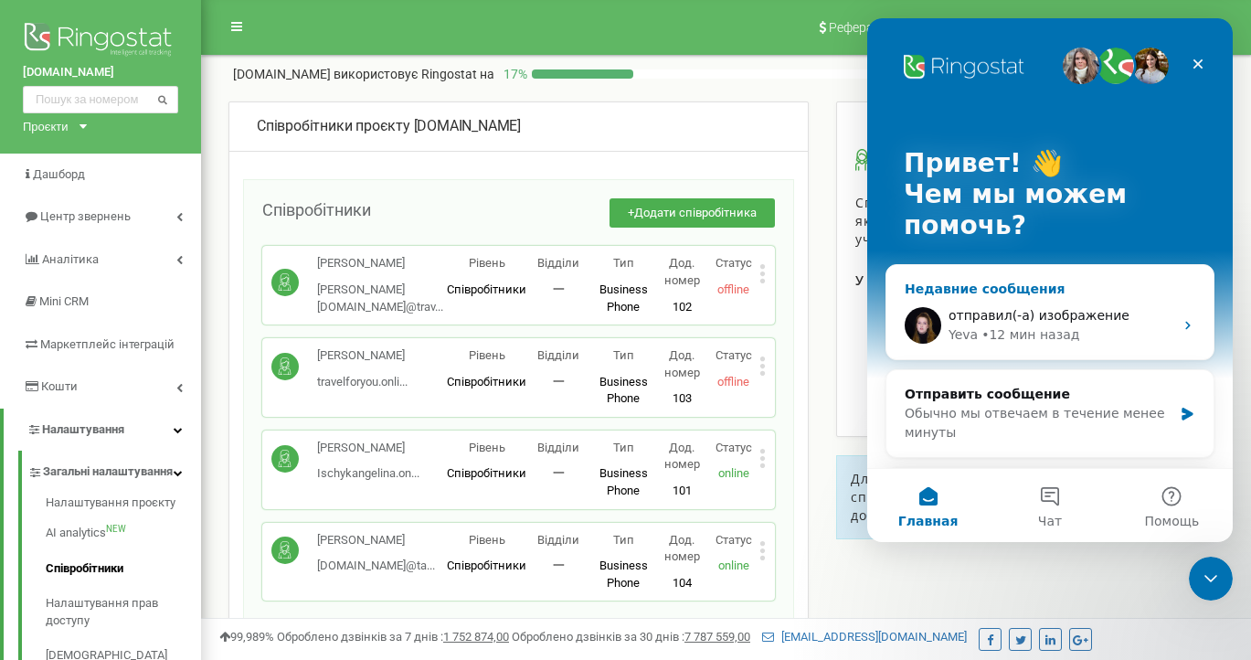
click at [1018, 314] on span "отправил(-а) изображение" at bounding box center [1039, 315] width 181 height 15
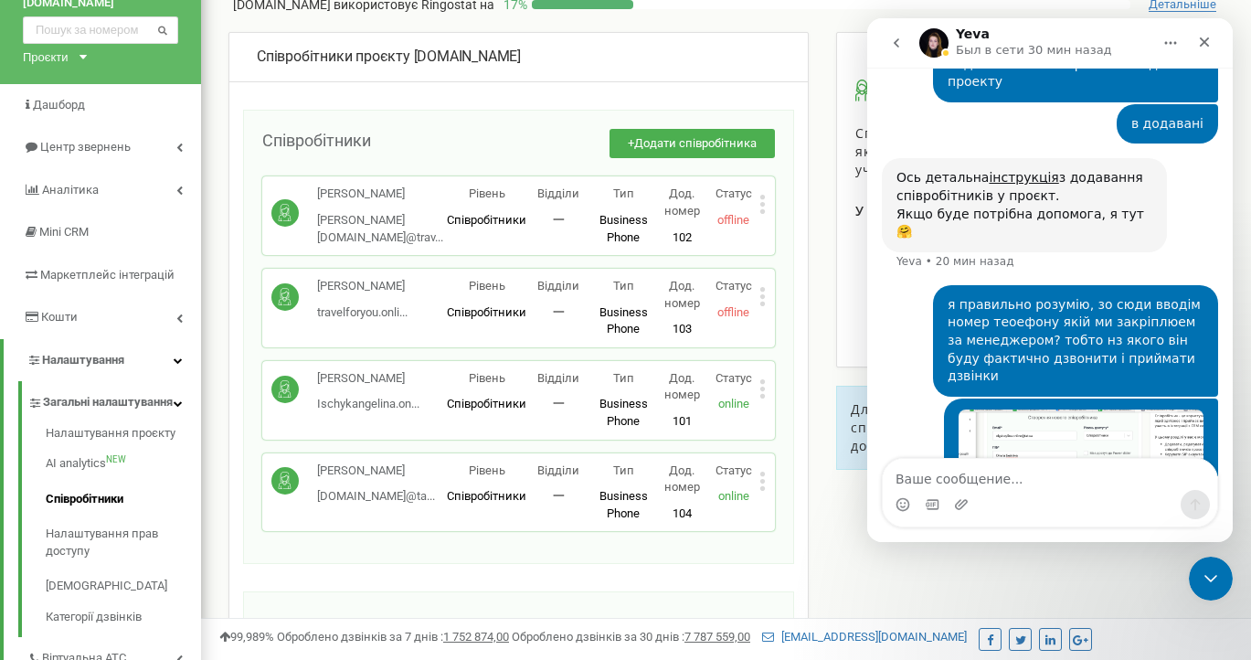
scroll to position [92, 0]
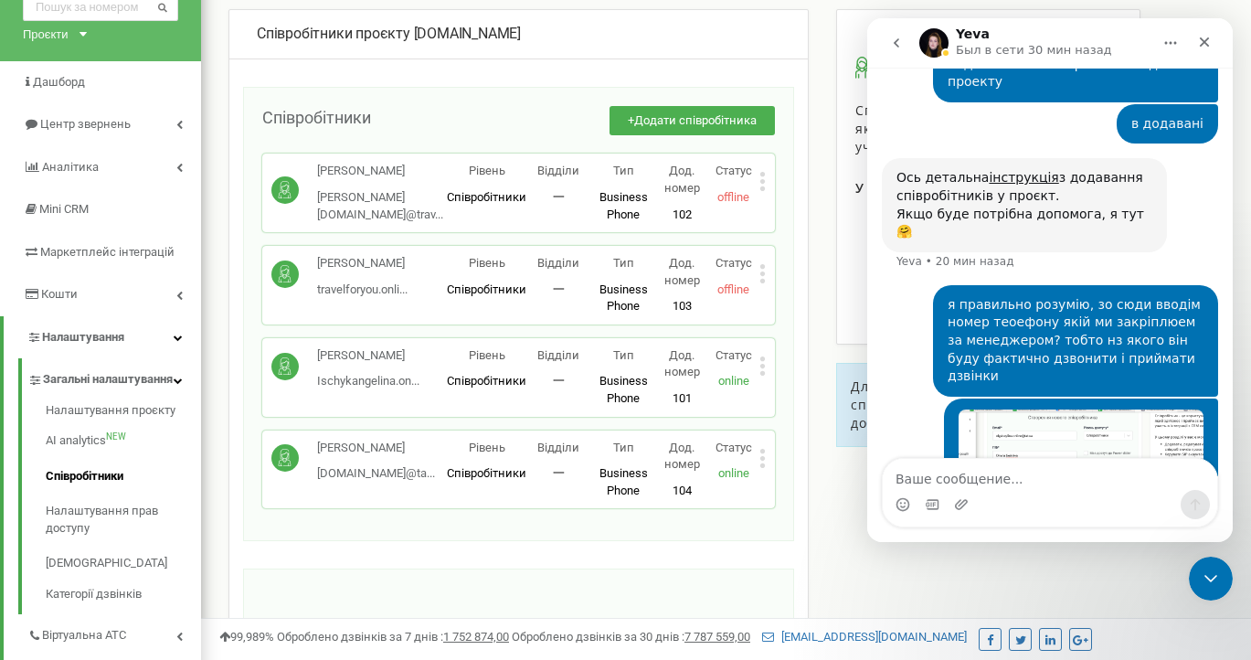
click at [990, 478] on textarea "Ваше сообщение..." at bounding box center [1050, 474] width 334 height 31
type textarea "z"
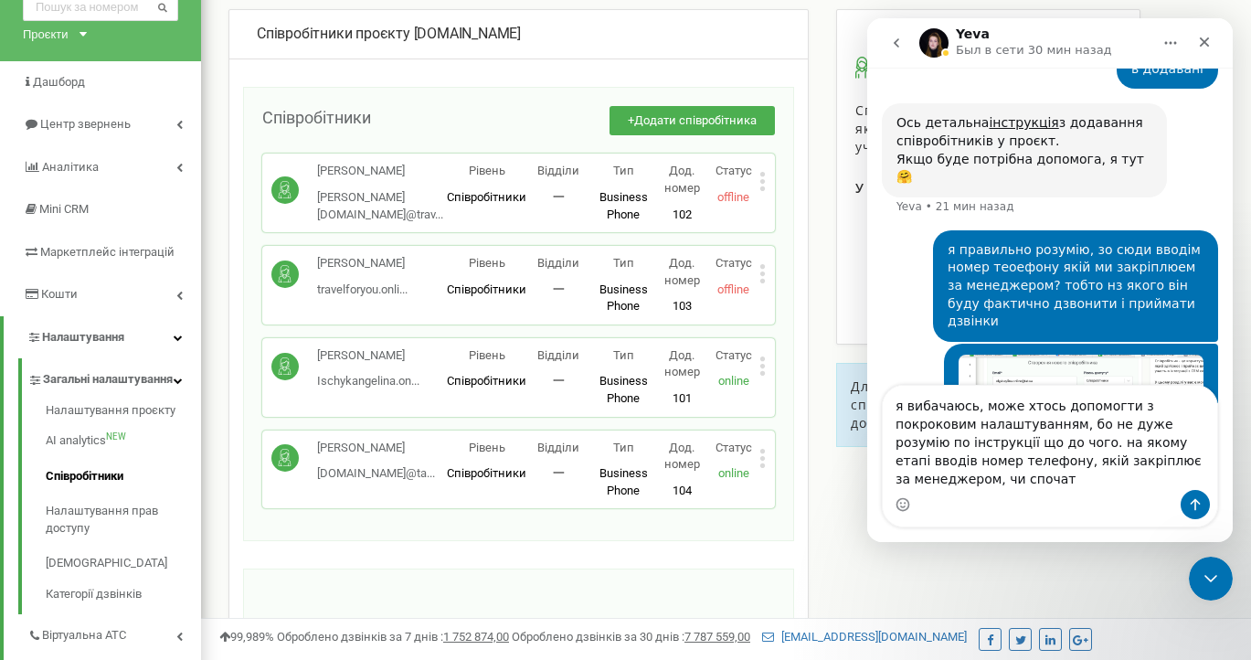
scroll to position [1428, 0]
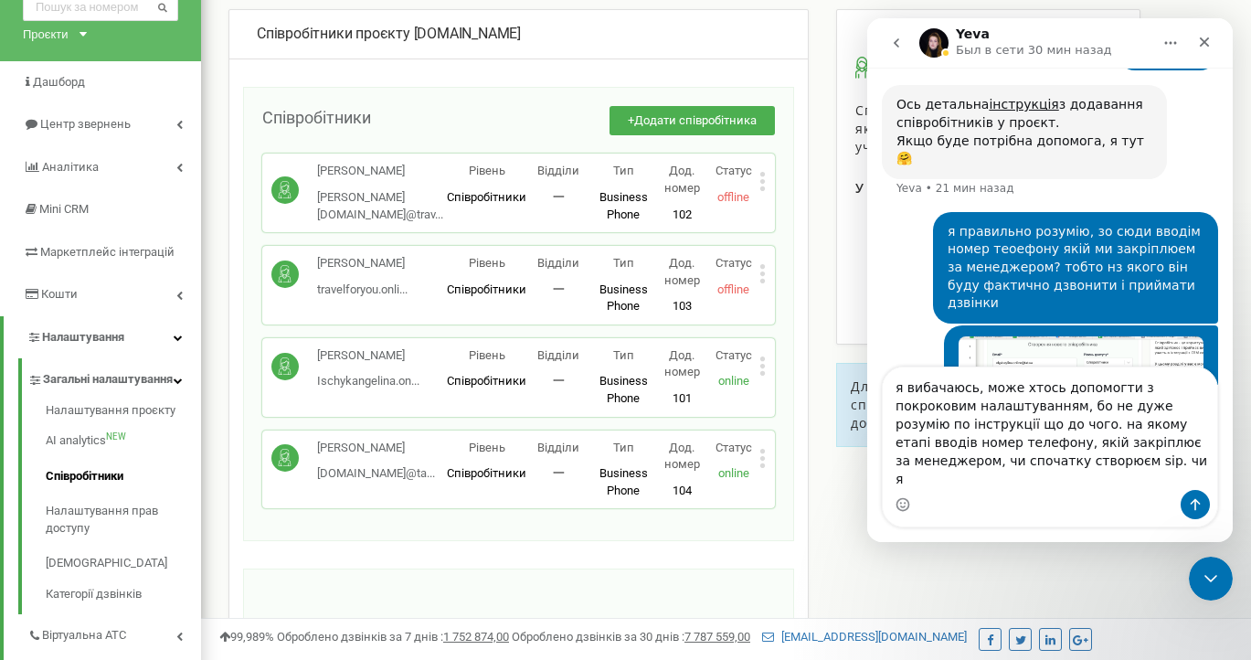
type textarea "я вибачаюсь, може хтось допомогти з покроковим налаштуванням, бо не дуже розумі…"
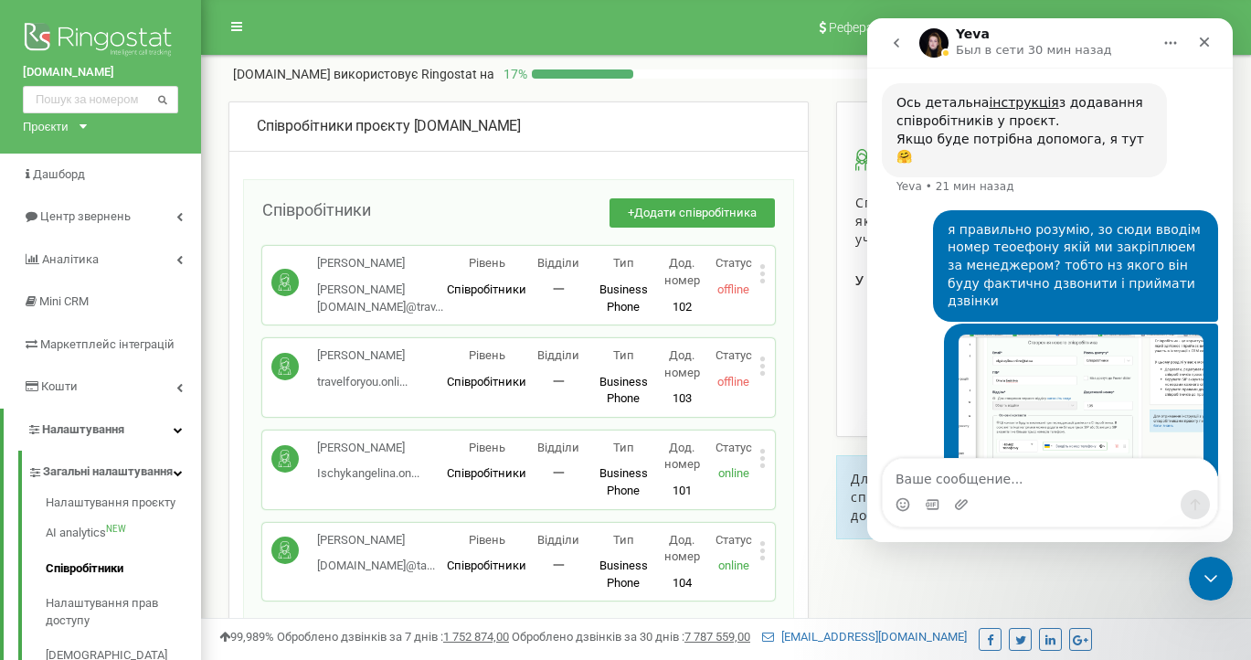
scroll to position [1483, 0]
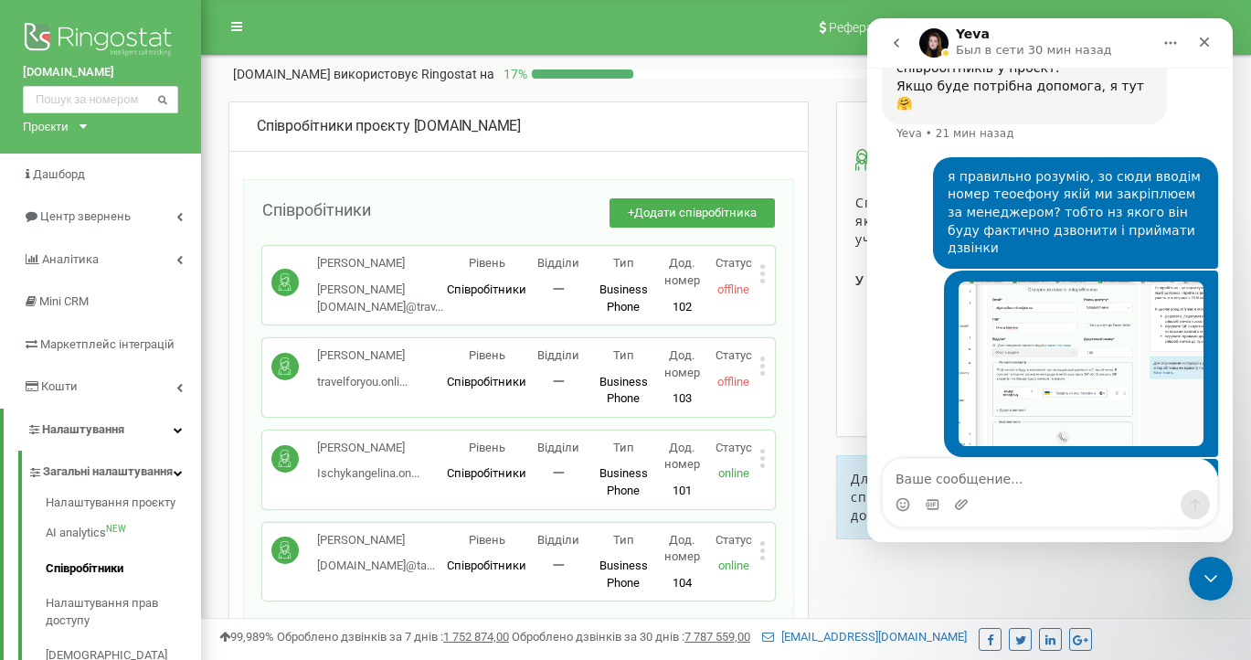
click at [793, 295] on div "Співробітники + Додати співробітника Островська Ірина Володимирівна iryna.onlin…" at bounding box center [518, 406] width 551 height 455
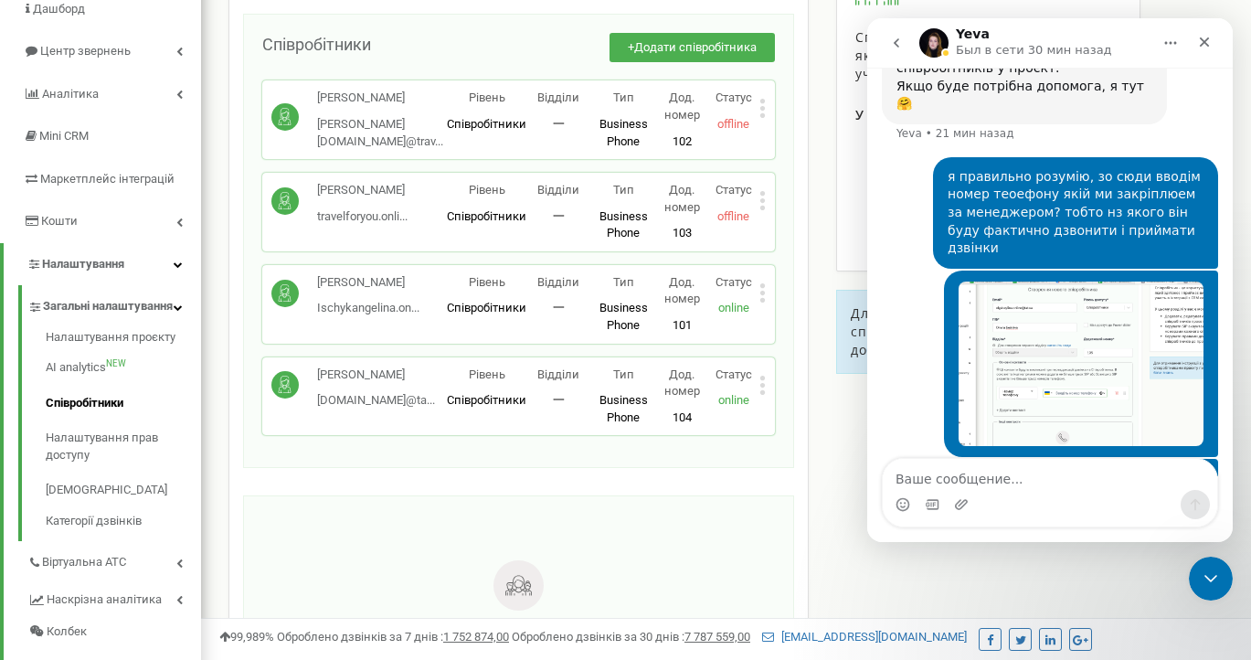
scroll to position [165, 0]
click at [668, 49] on span "Додати співробітника" at bounding box center [695, 48] width 122 height 14
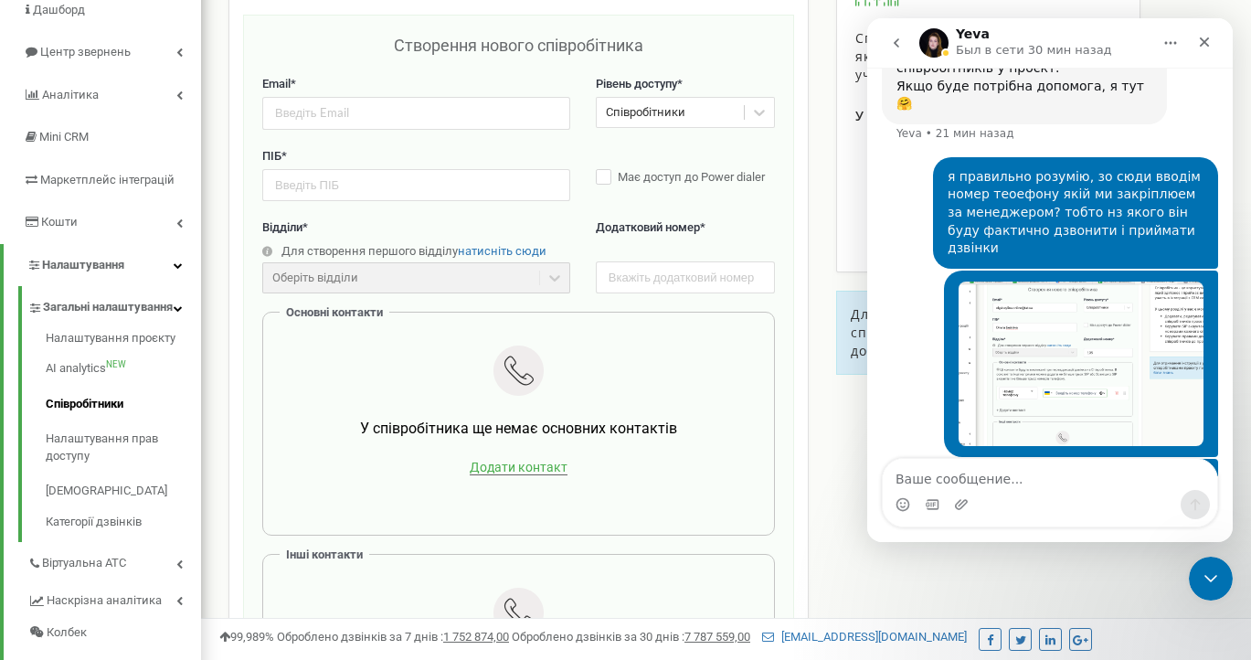
click at [519, 460] on span "Додати контакт" at bounding box center [519, 468] width 98 height 16
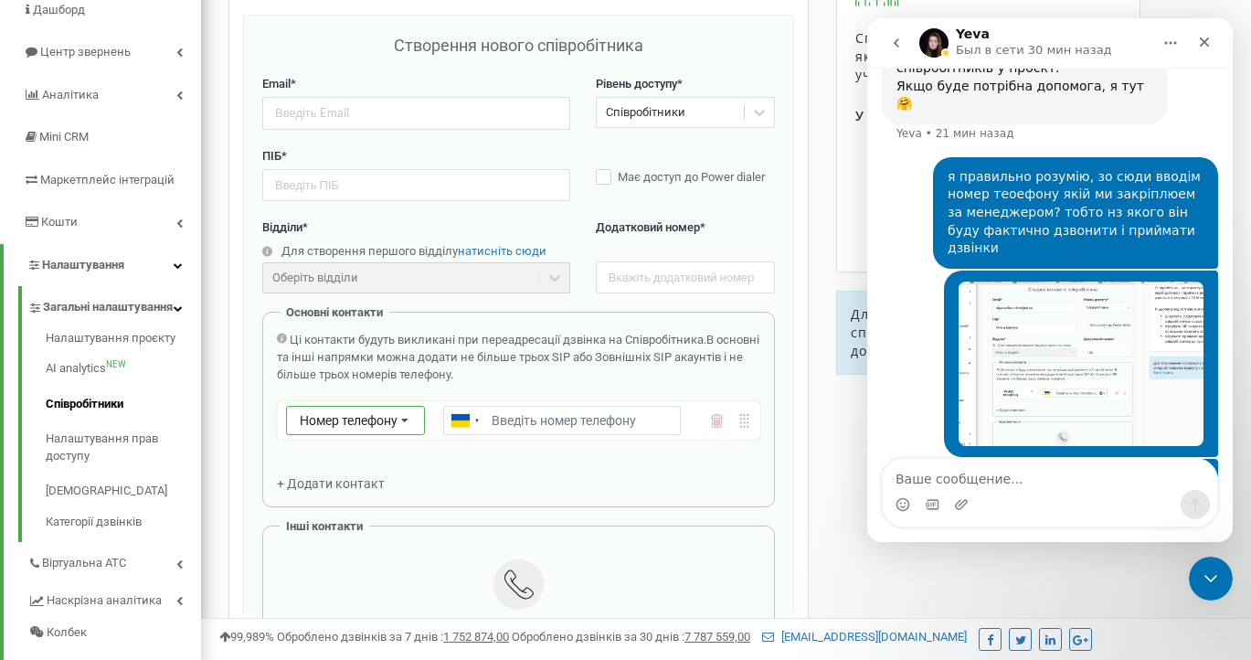
click at [406, 425] on icon at bounding box center [405, 421] width 35 height 29
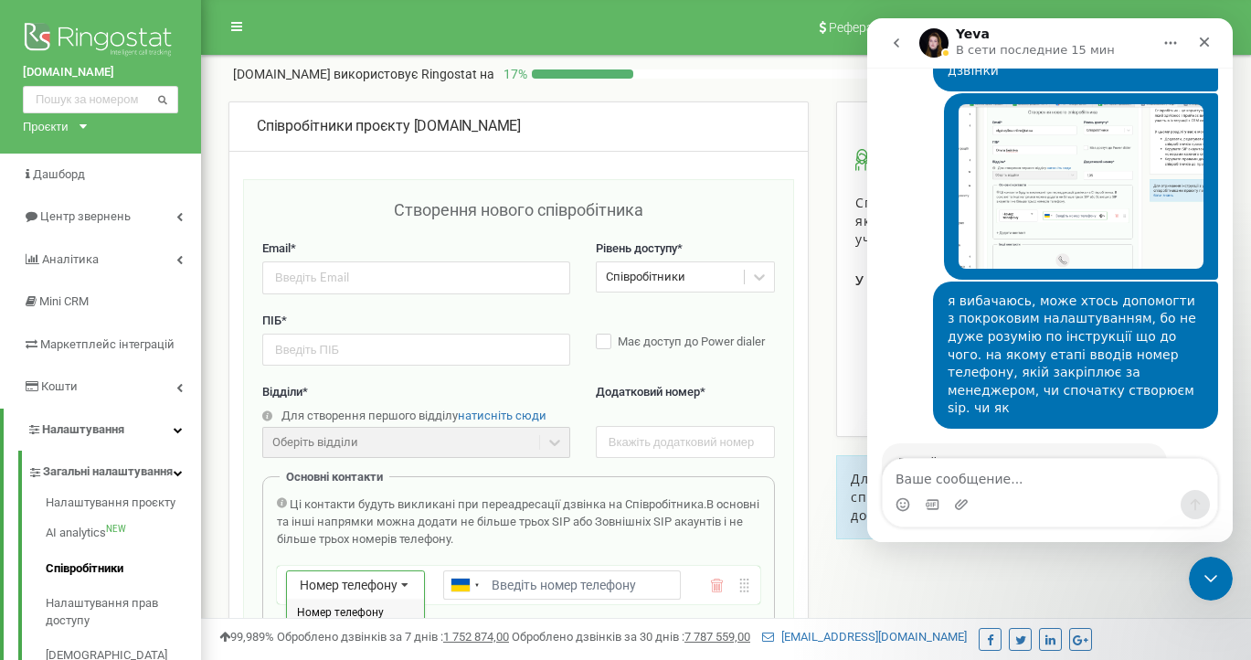
scroll to position [1572, 0]
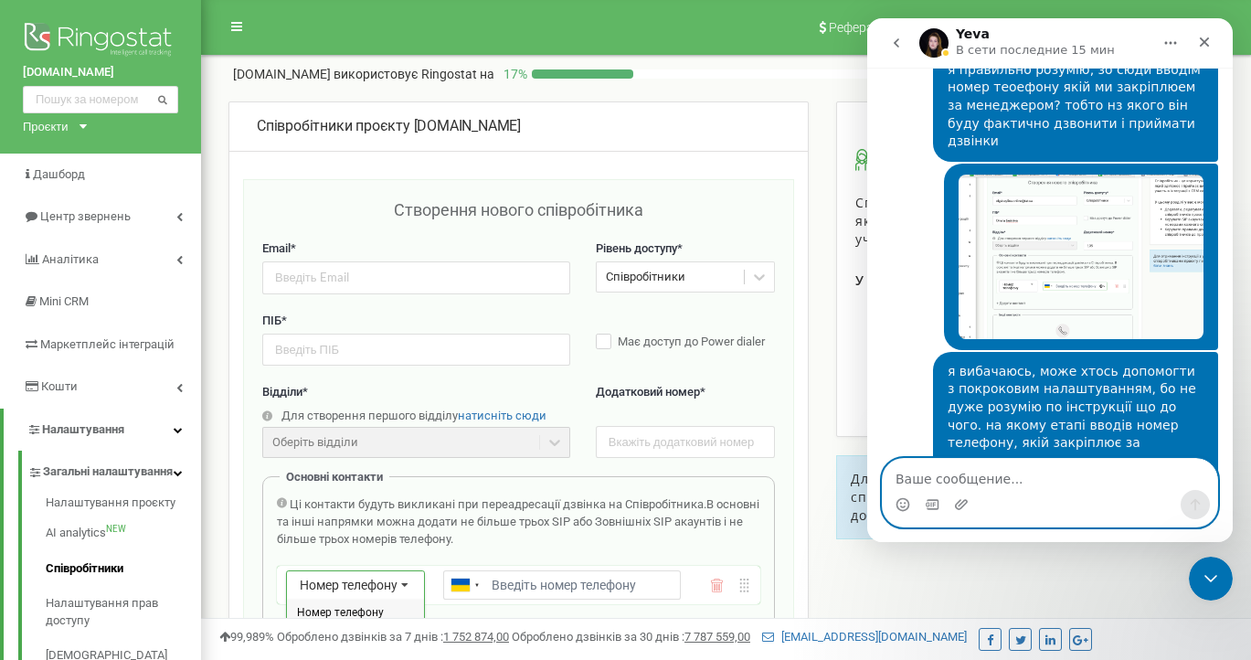
click at [980, 483] on textarea "Ваше сообщение..." at bounding box center [1050, 474] width 334 height 31
type textarea "т"
type textarea "мені треба трьох створити )))"
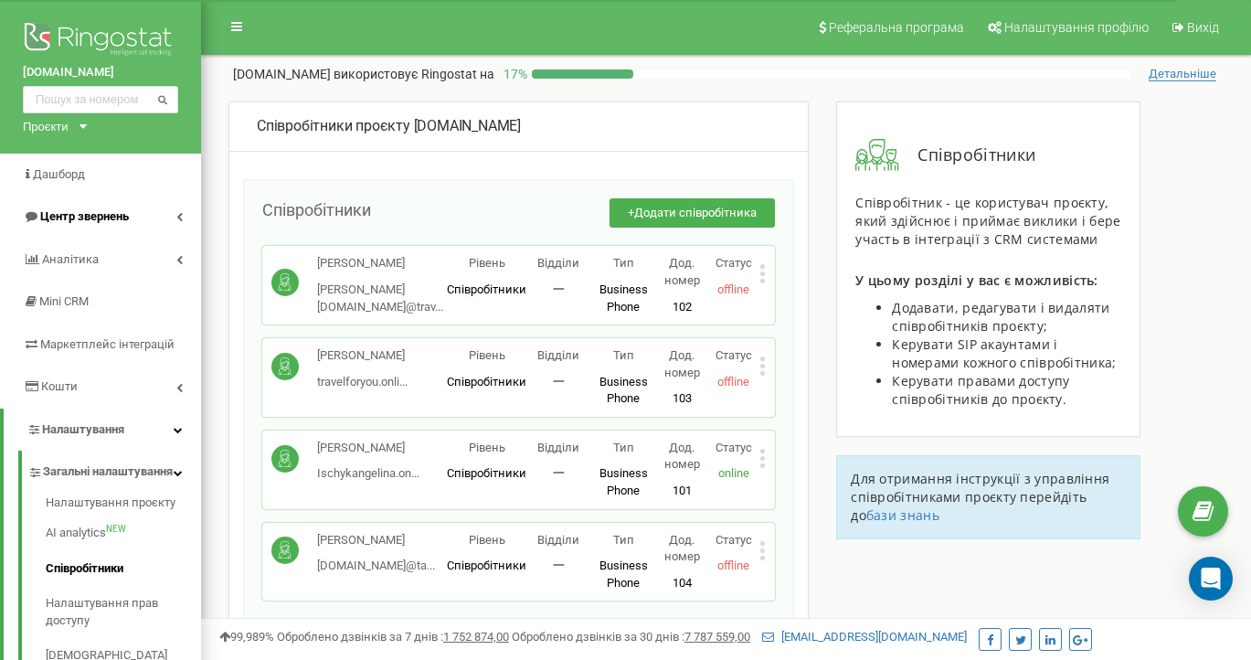
click at [84, 214] on span "Центр звернень" at bounding box center [84, 216] width 89 height 14
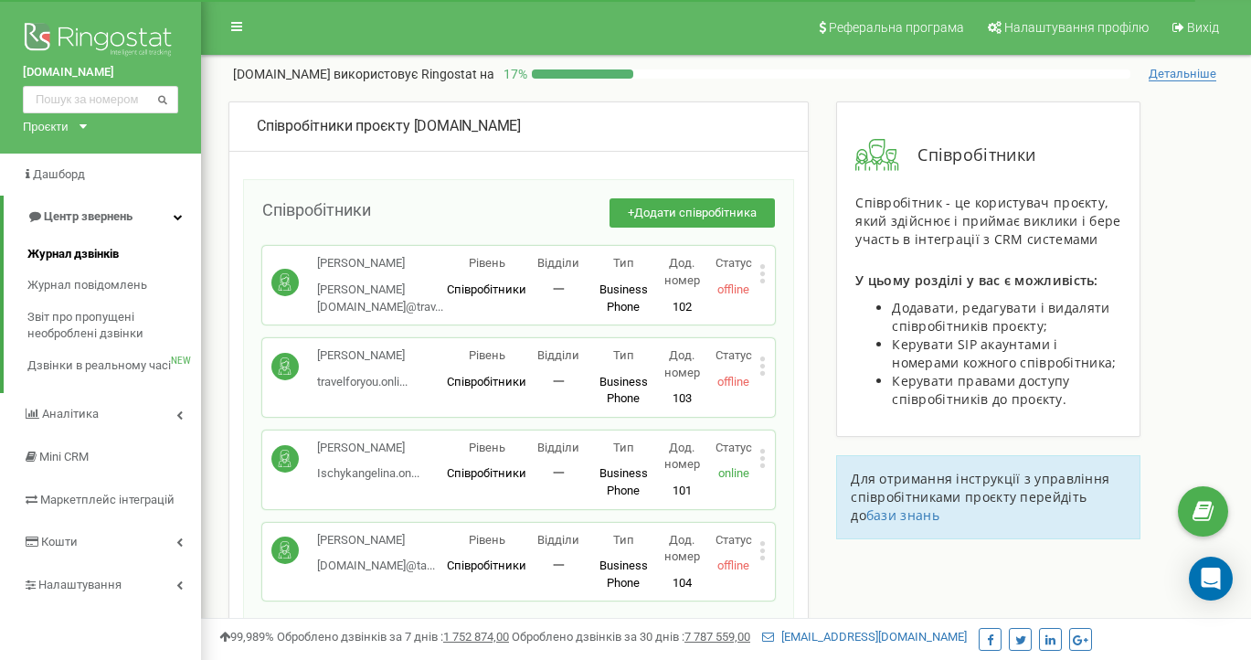
click at [80, 248] on span "Журнал дзвінків" at bounding box center [72, 254] width 91 height 17
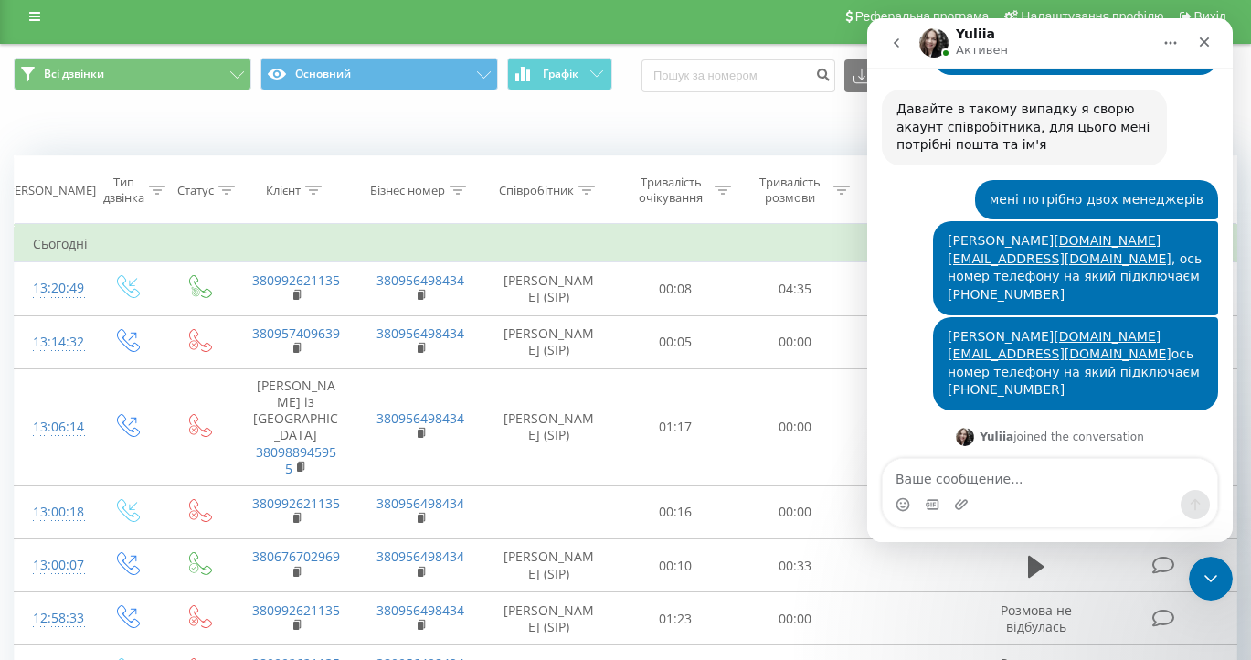
scroll to position [13, 0]
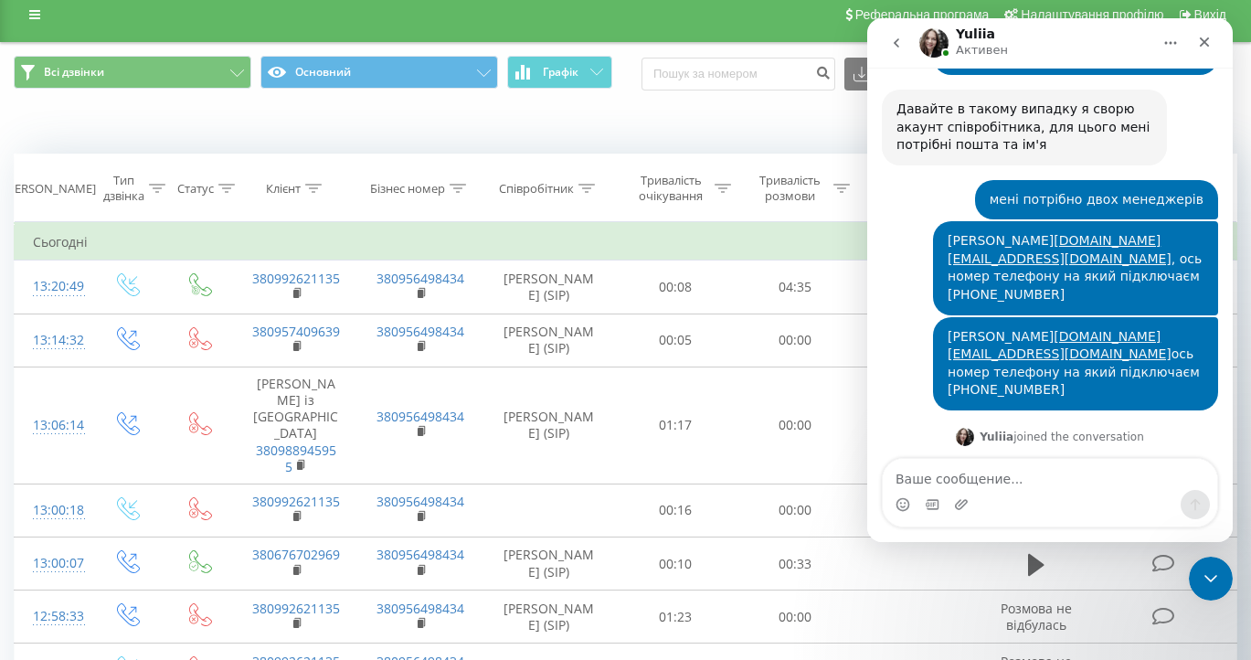
click at [639, 135] on div "Коли дані можуть відрізнятися вiд інших систем" at bounding box center [860, 126] width 780 height 18
click at [1205, 37] on icon "Закрыть" at bounding box center [1204, 42] width 15 height 15
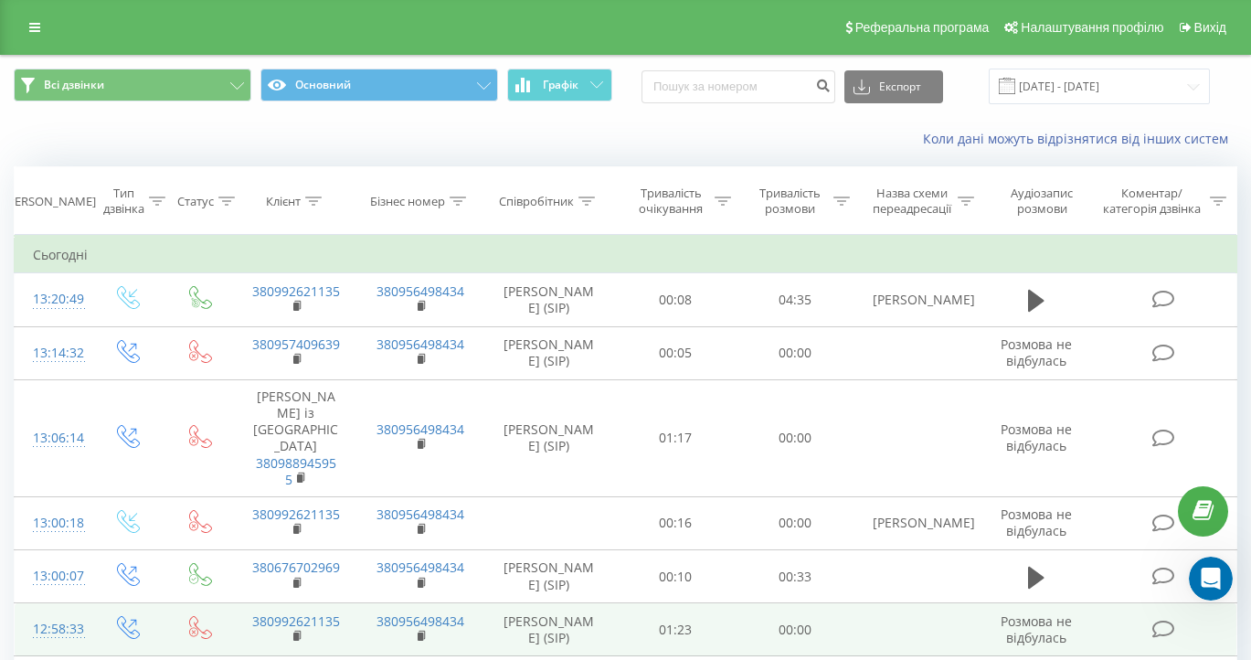
scroll to position [0, 0]
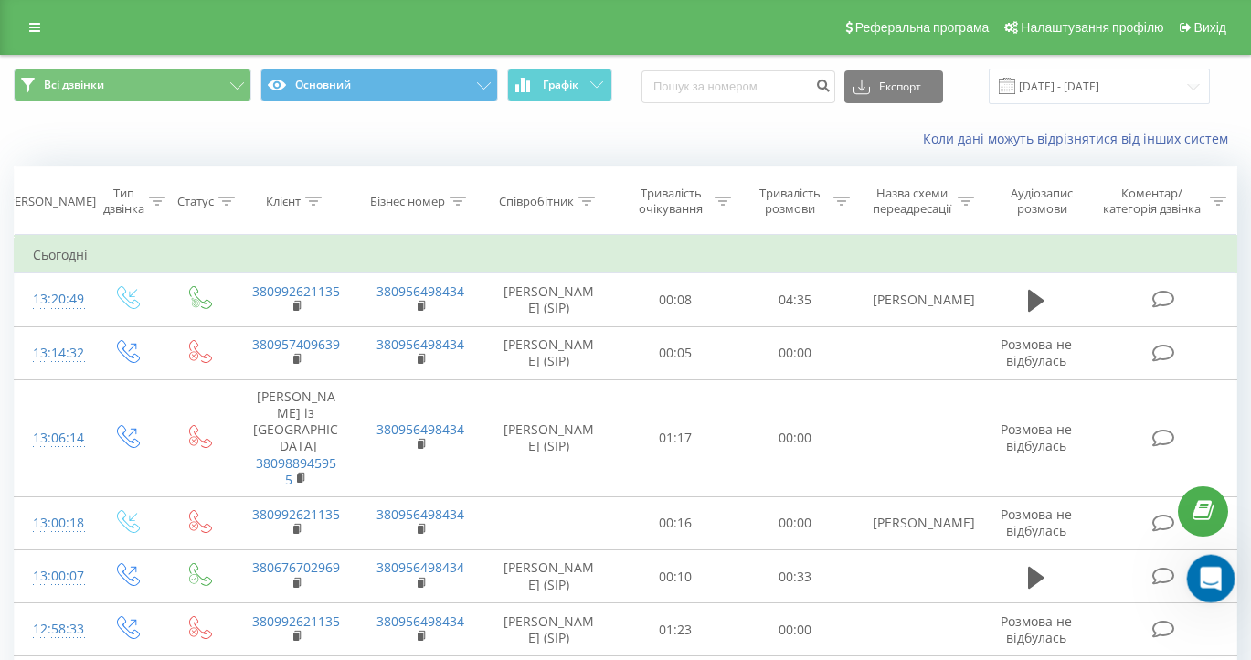
click at [1211, 573] on icon "Открыть службу сообщений Intercom" at bounding box center [1209, 576] width 30 height 30
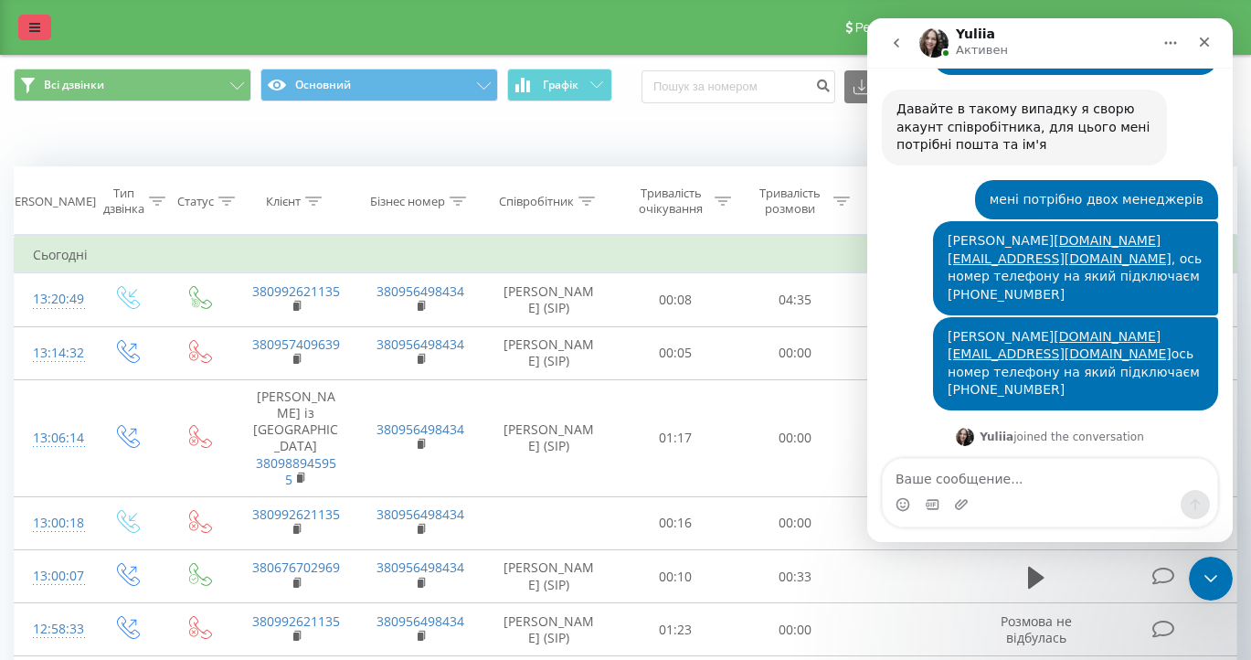
click at [37, 15] on link at bounding box center [34, 28] width 33 height 26
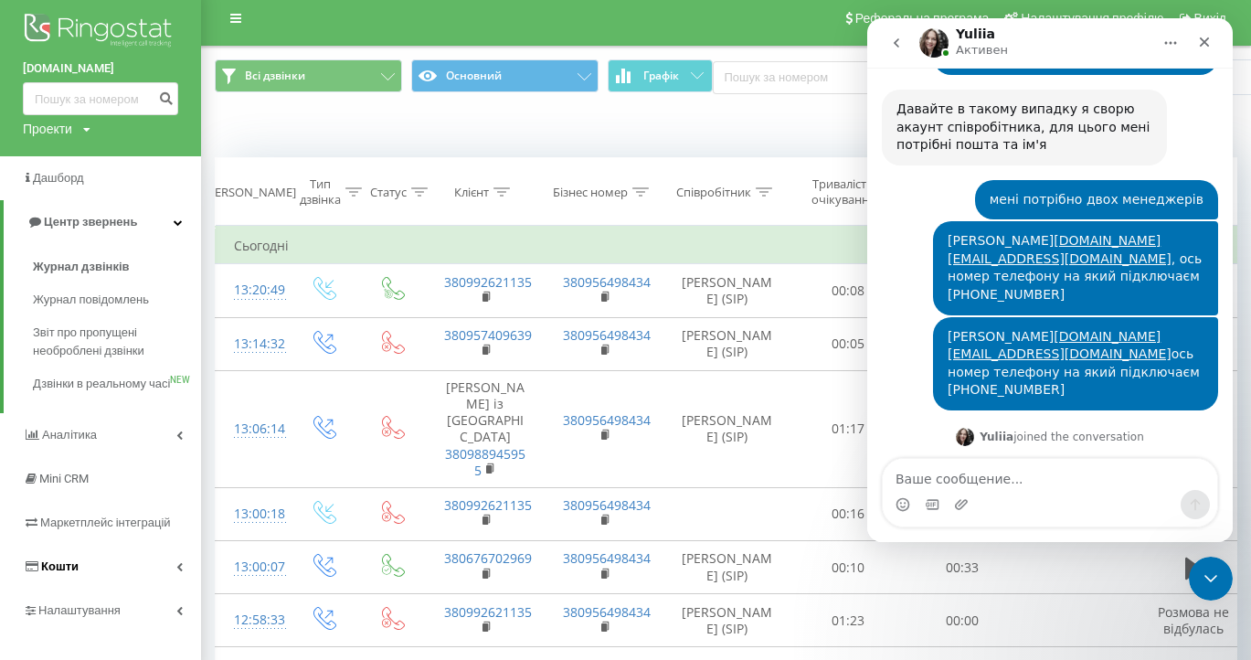
scroll to position [17, 0]
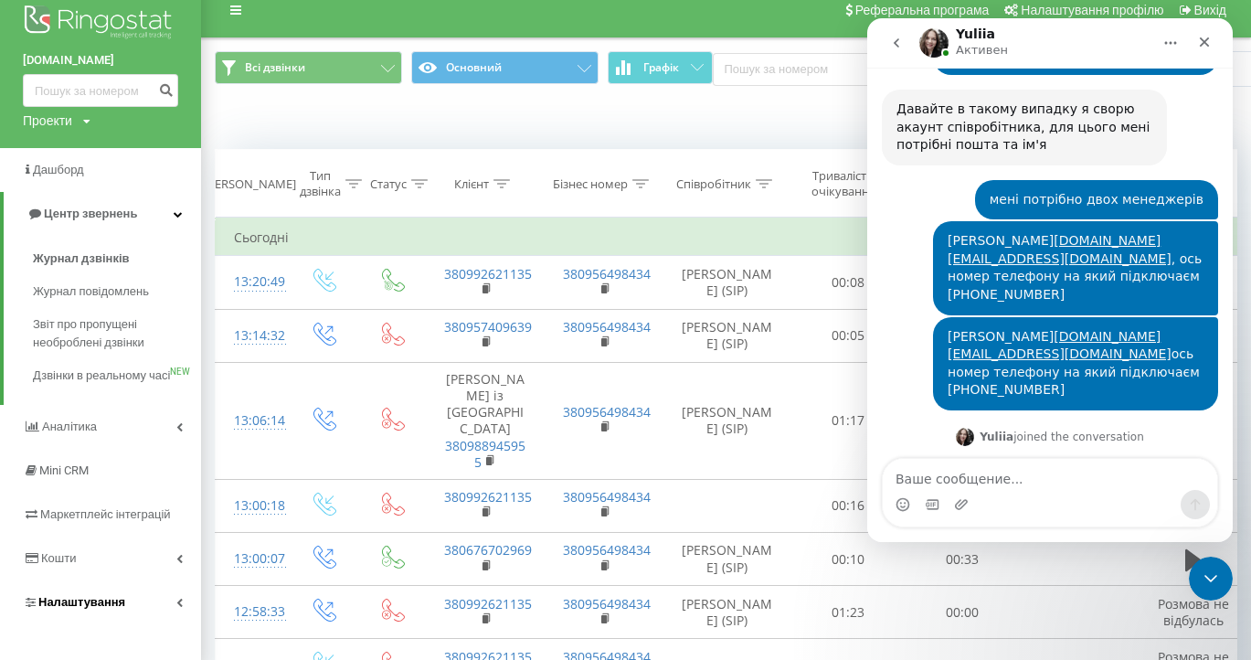
click at [70, 604] on span "Налаштування" at bounding box center [81, 602] width 87 height 14
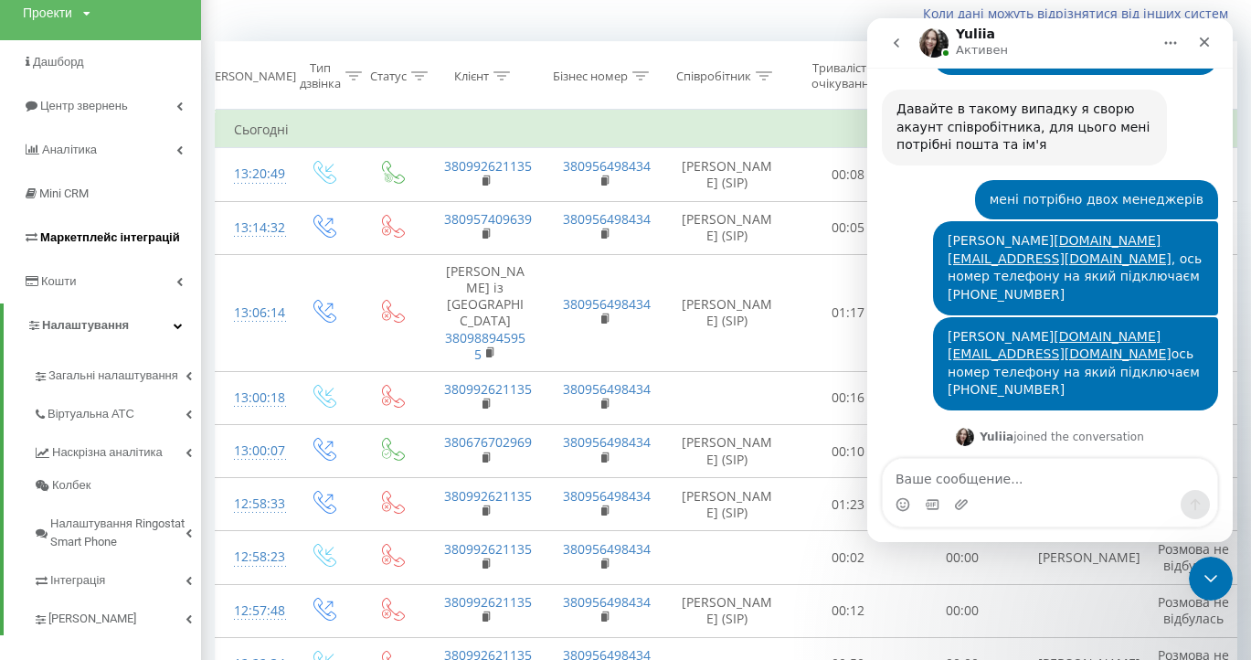
scroll to position [128, 0]
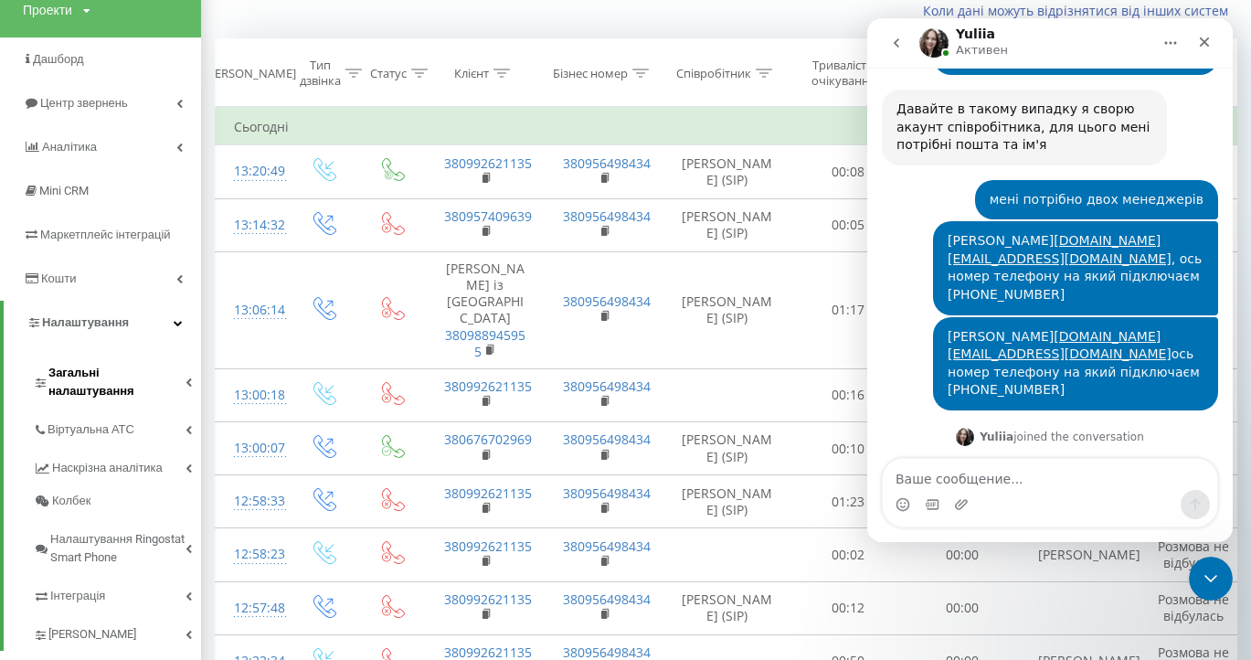
click at [83, 373] on link "Загальні налаштування" at bounding box center [117, 379] width 168 height 57
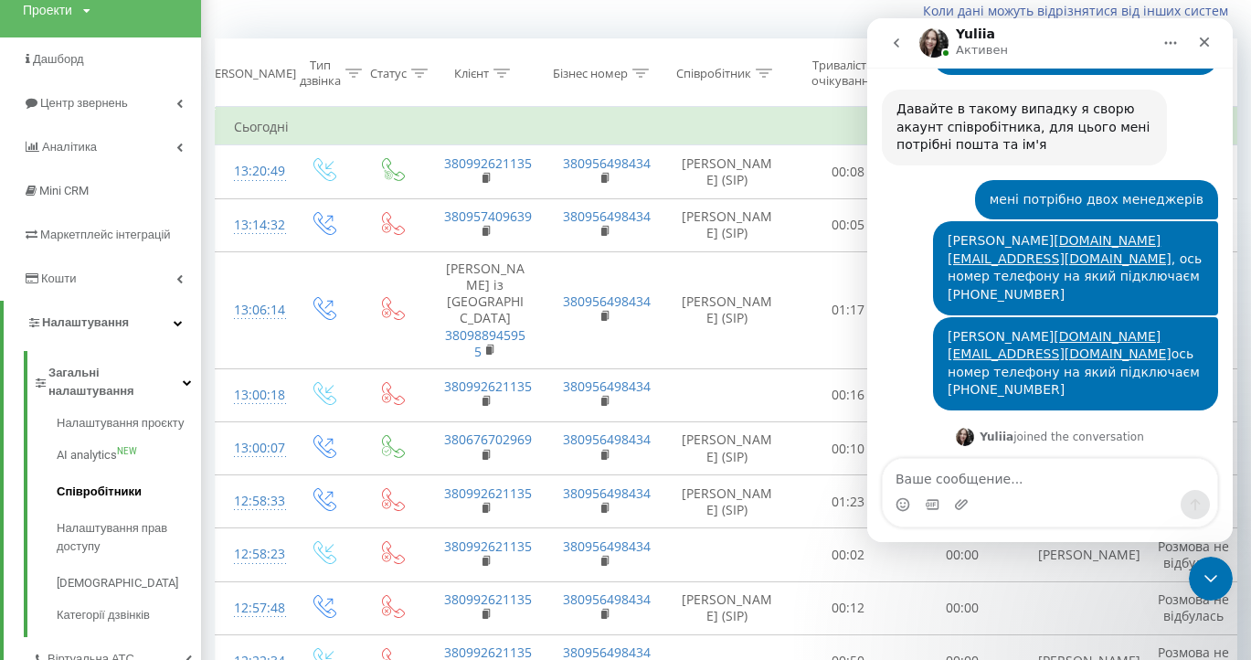
click at [89, 483] on span "Співробітники" at bounding box center [99, 492] width 85 height 18
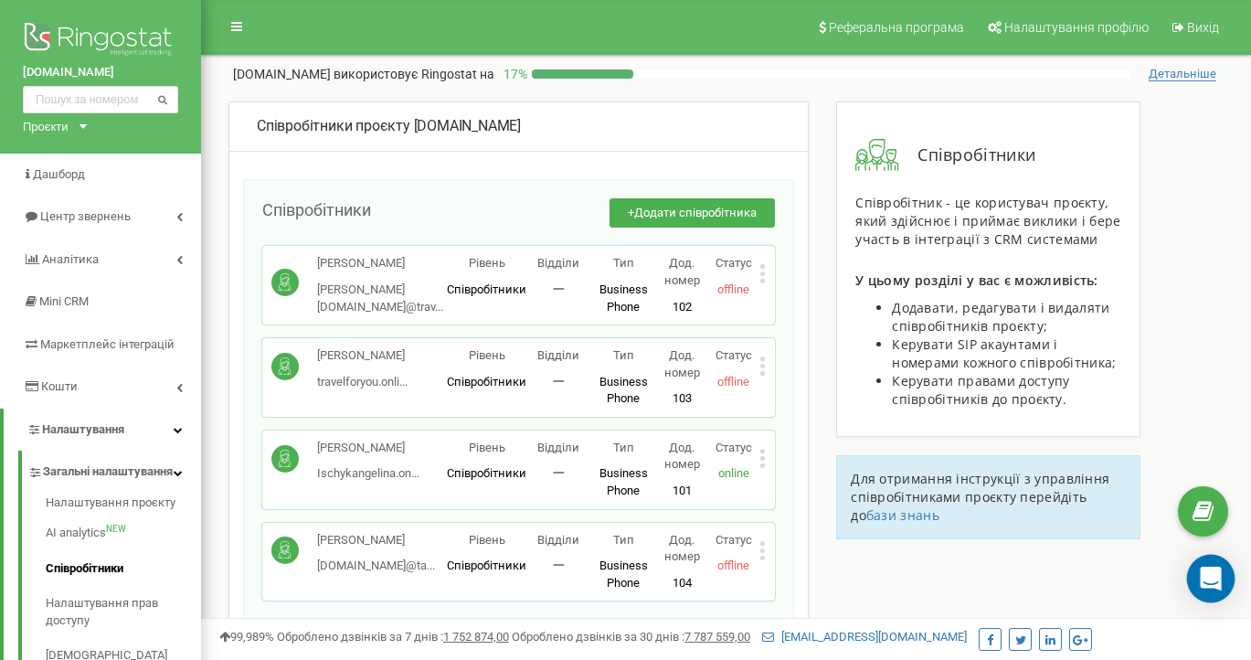
click at [1209, 577] on icon "Open Intercom Messenger" at bounding box center [1210, 579] width 21 height 24
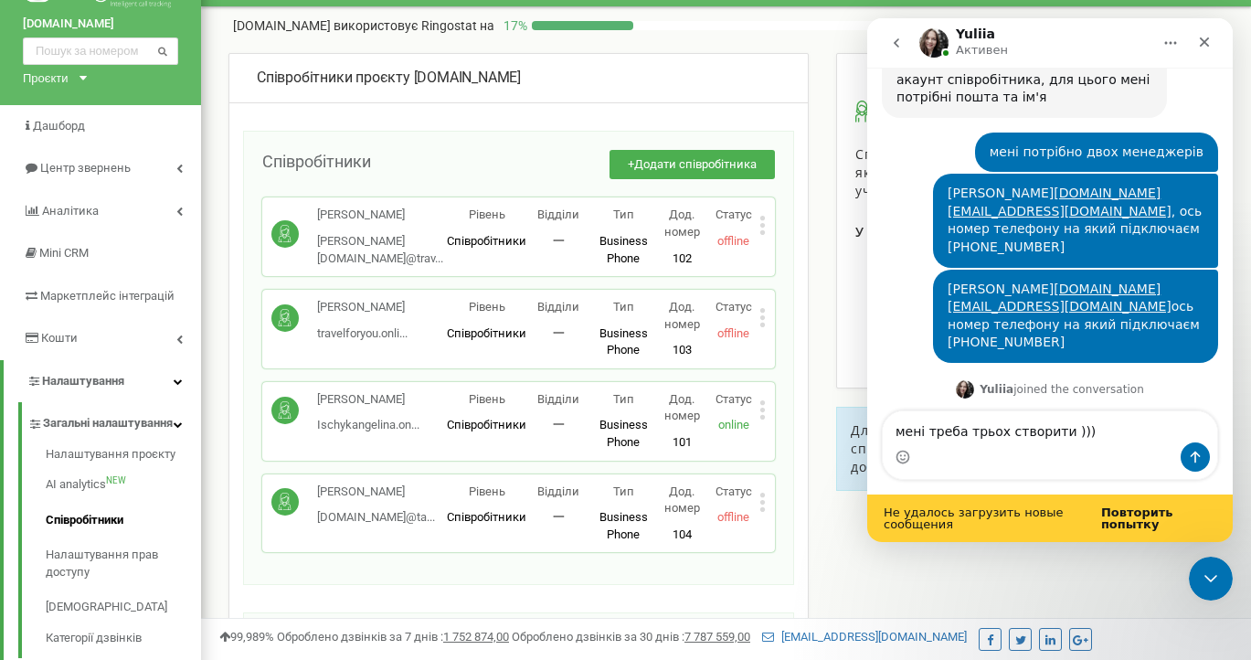
scroll to position [64, 0]
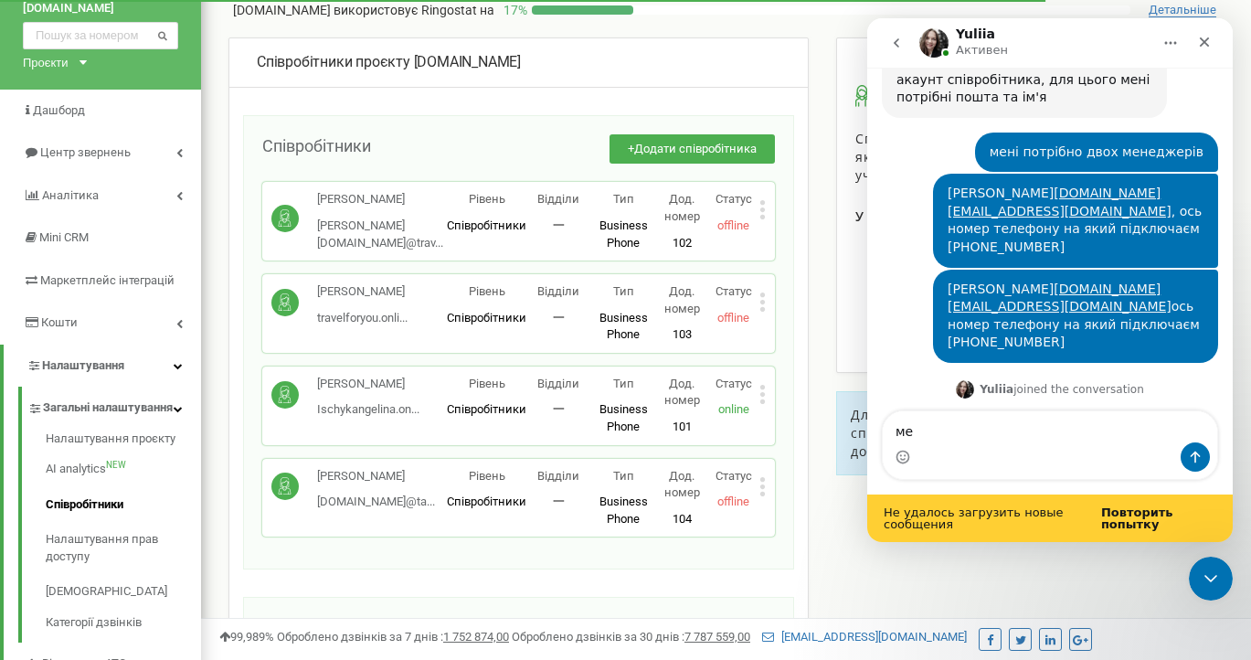
type textarea "м"
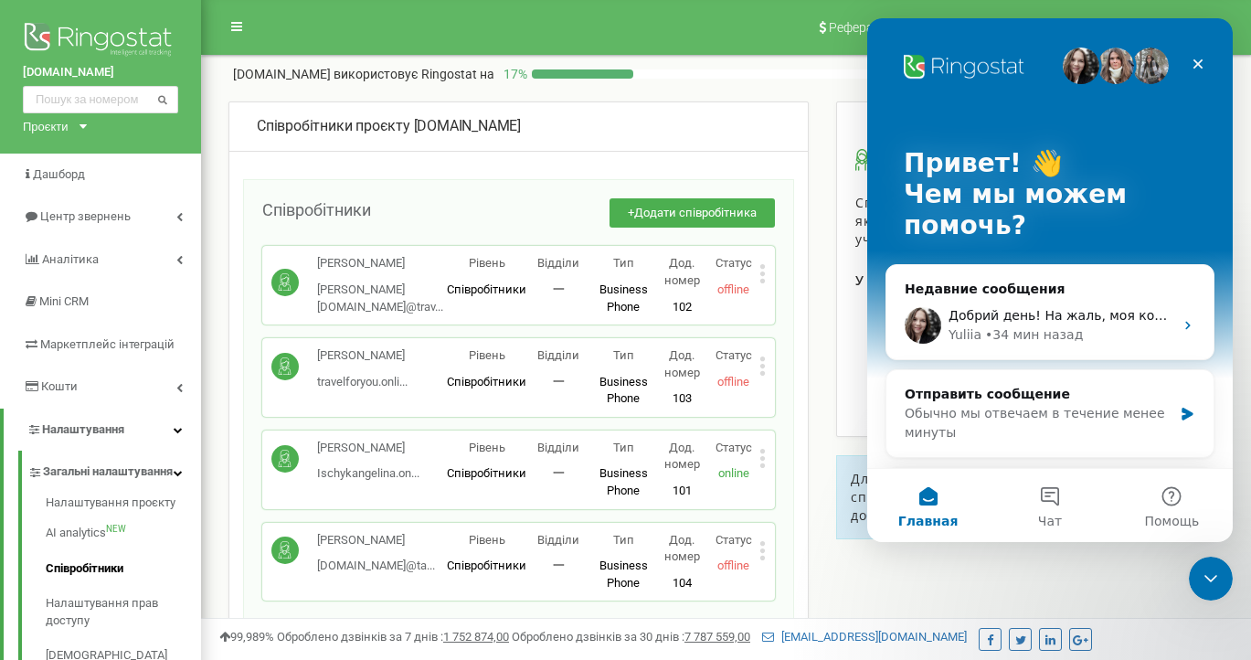
scroll to position [0, 0]
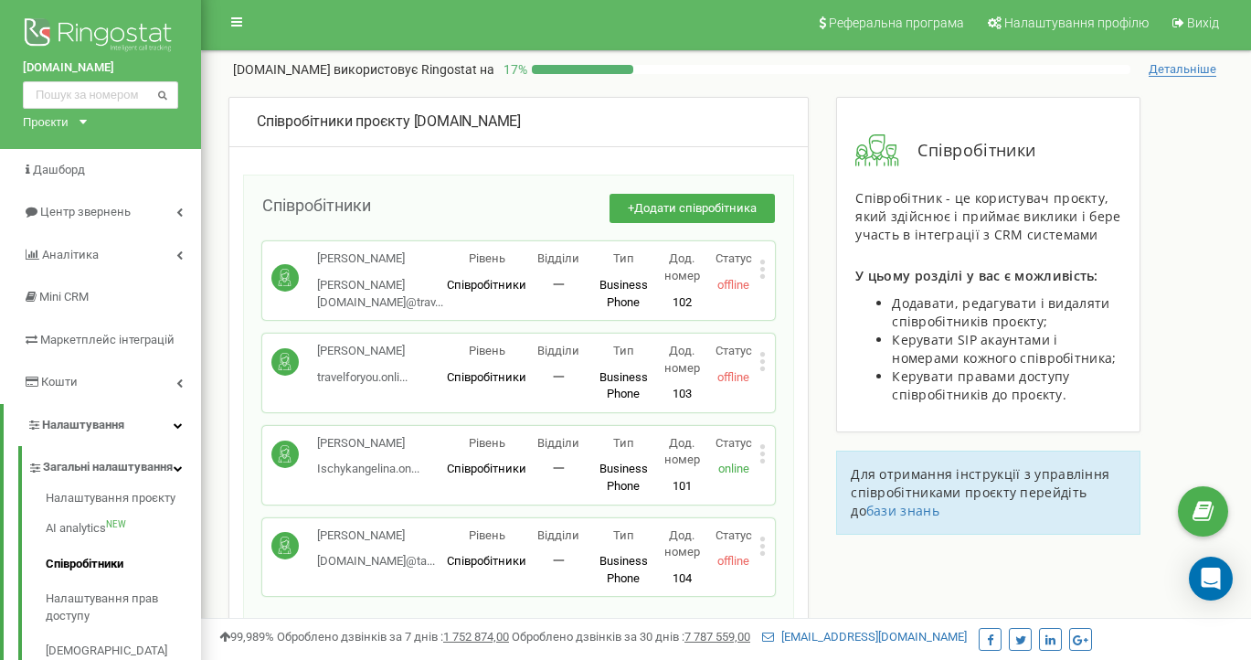
scroll to position [2, 0]
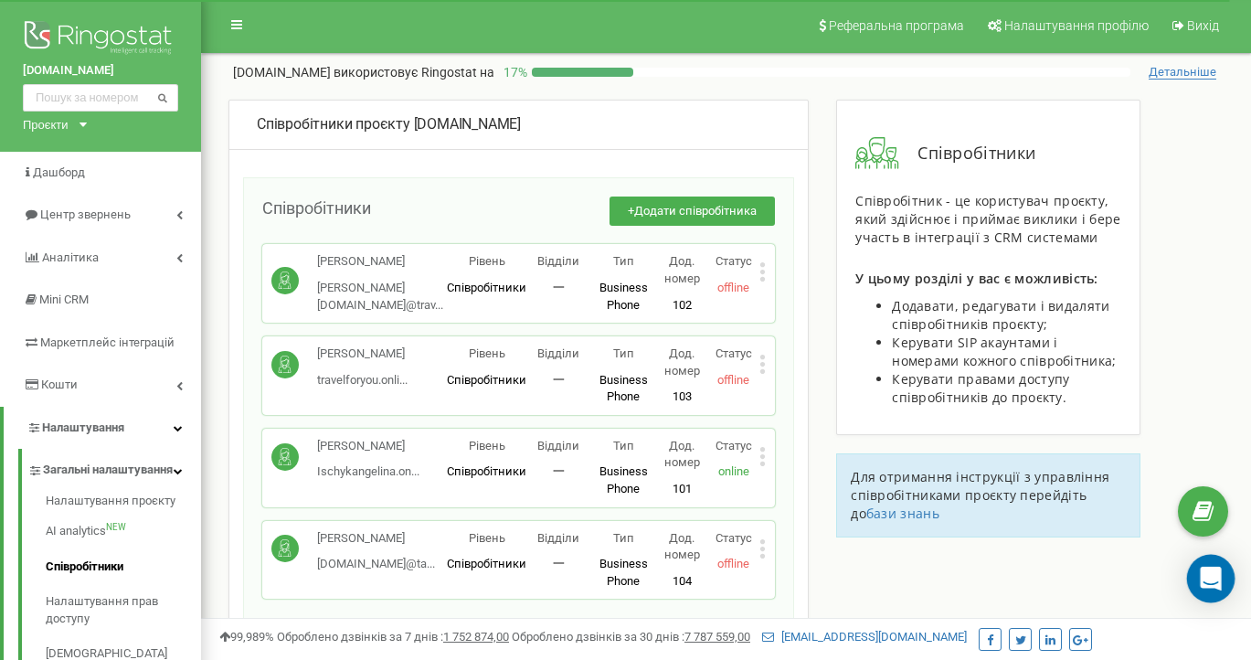
click at [1214, 561] on div "Open Intercom Messenger" at bounding box center [1211, 579] width 48 height 48
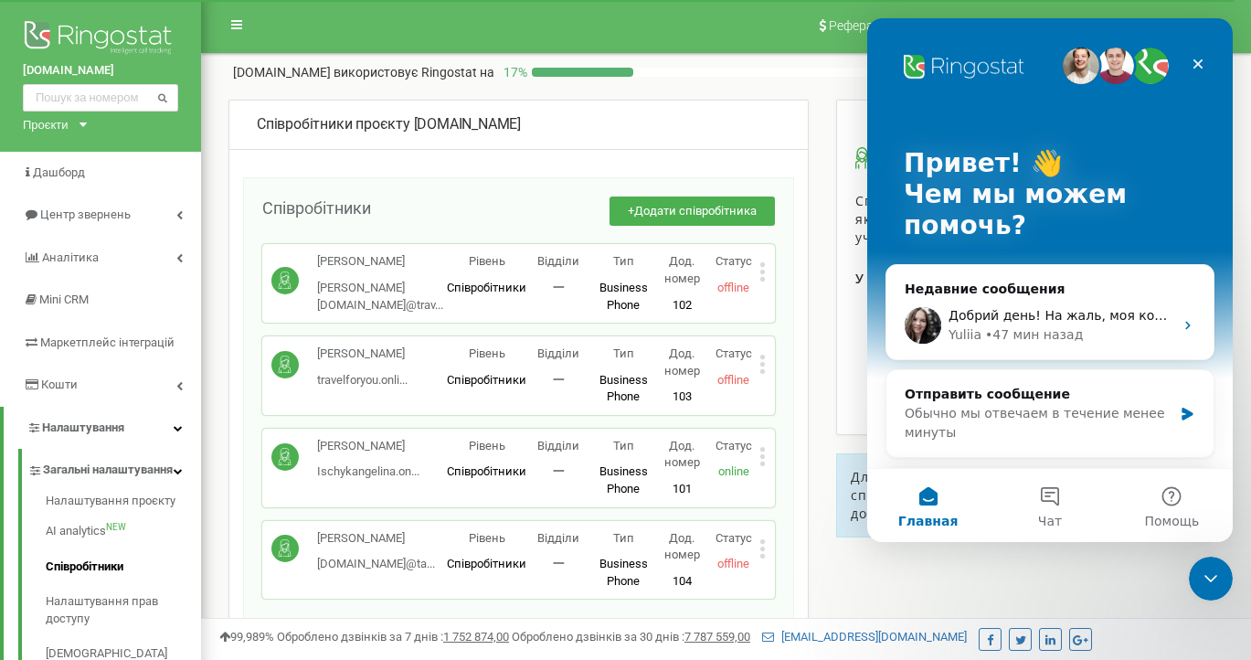
scroll to position [0, 0]
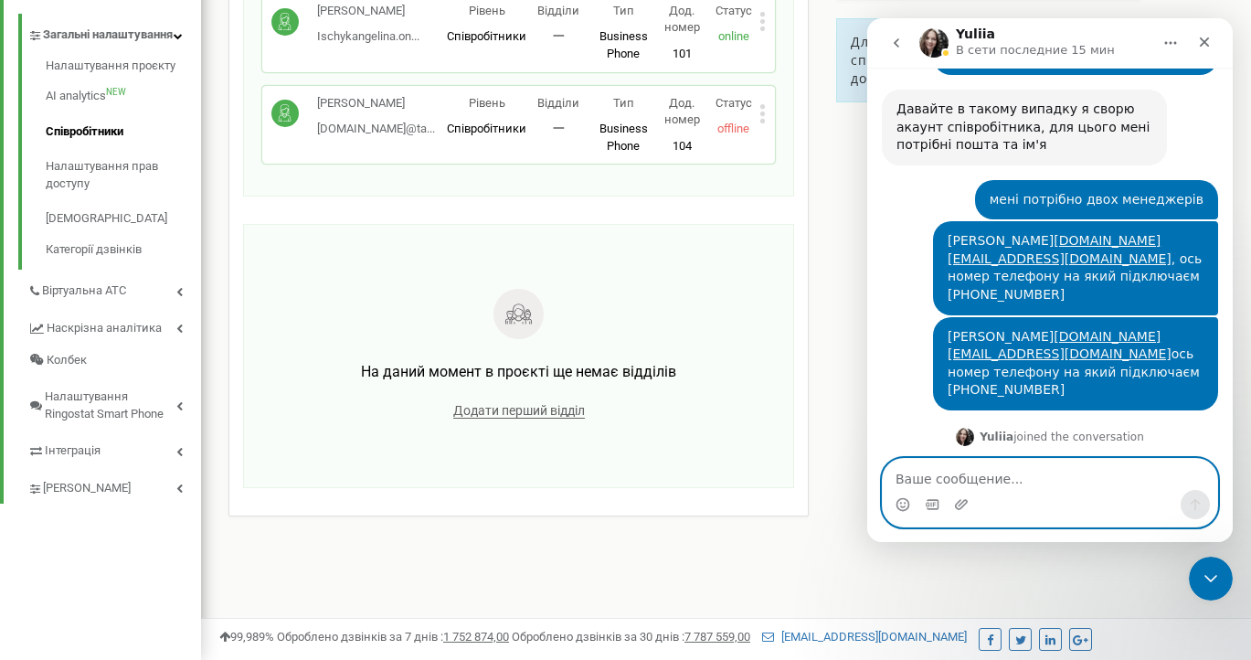
scroll to position [437, 0]
